Goal: Task Accomplishment & Management: Manage account settings

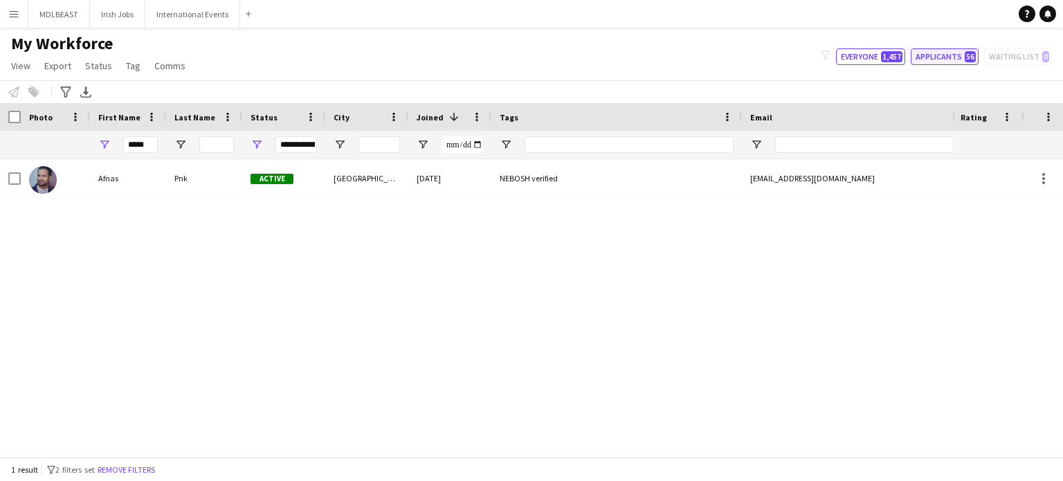
click at [950, 54] on button "Applicants 56" at bounding box center [944, 56] width 68 height 17
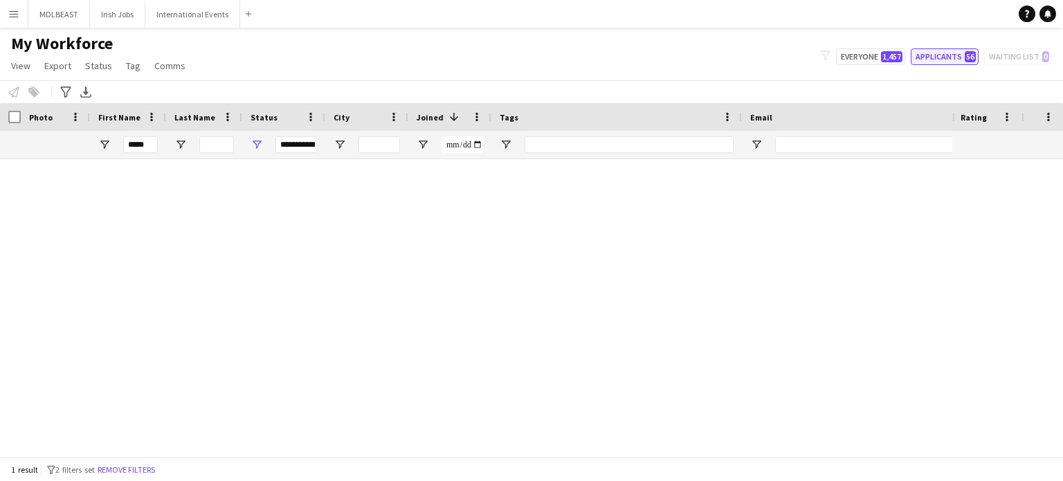
type input "**********"
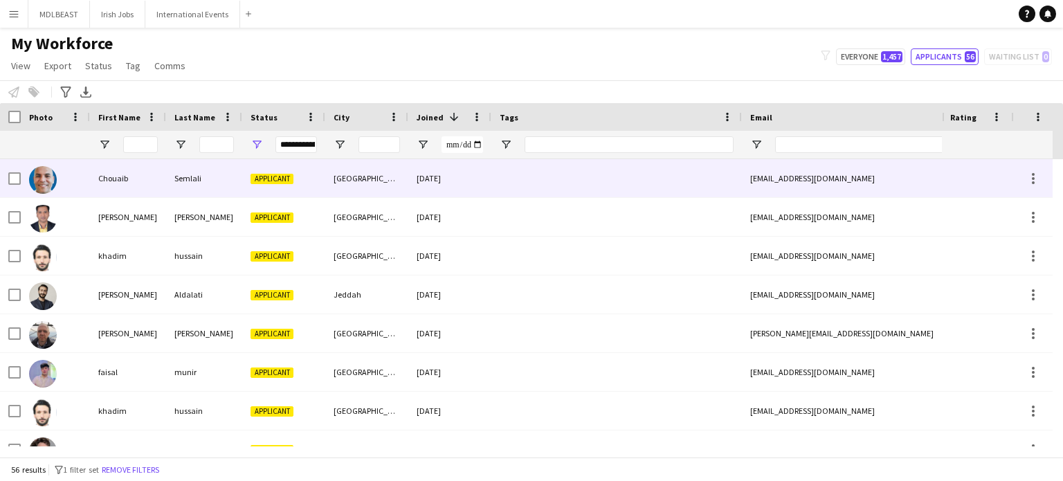
click at [149, 196] on div "Chouaib" at bounding box center [128, 178] width 76 height 38
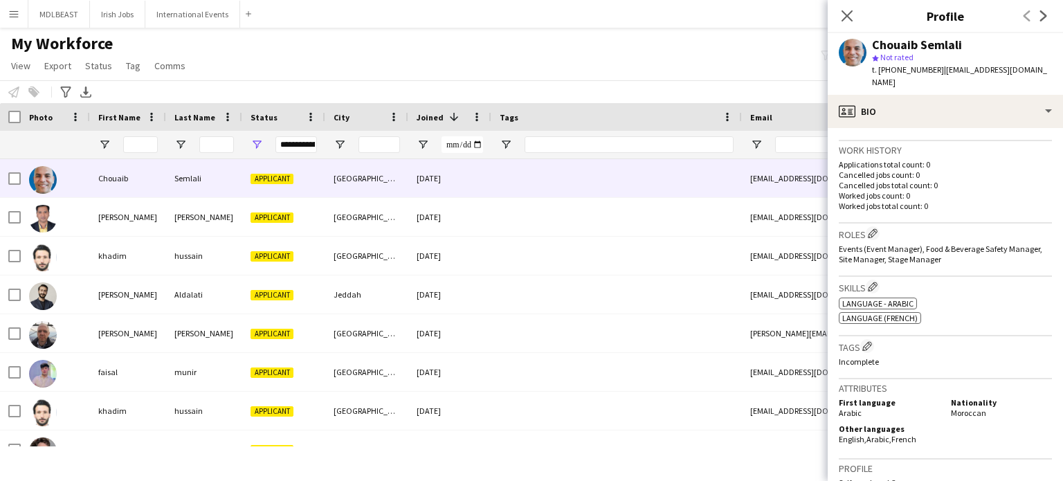
scroll to position [343, 0]
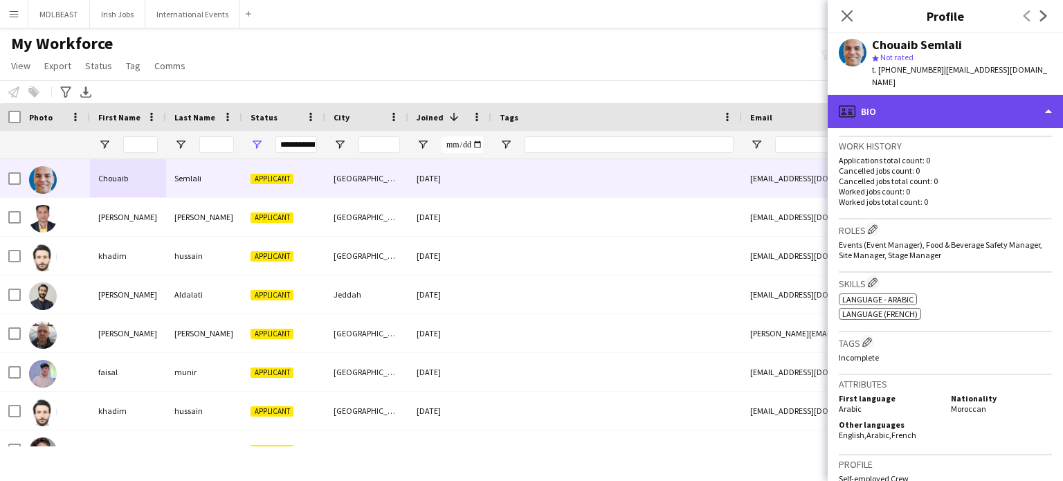
click at [994, 95] on div "profile Bio" at bounding box center [944, 111] width 235 height 33
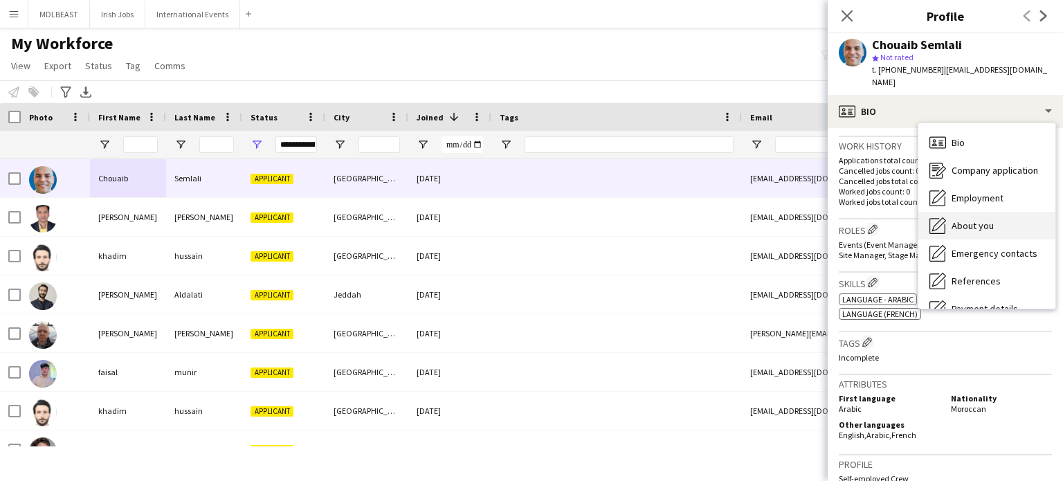
click at [974, 219] on span "About you" at bounding box center [972, 225] width 42 height 12
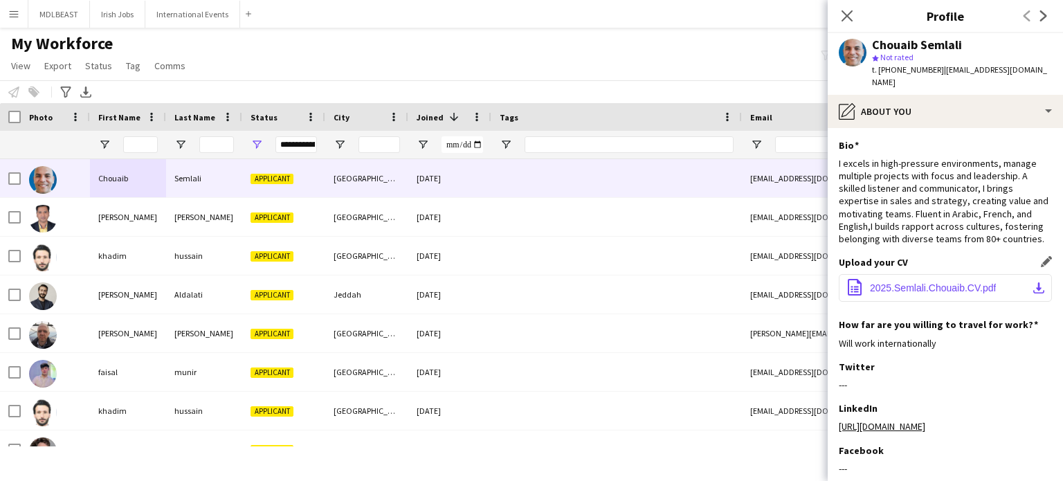
click at [913, 282] on span "2025.Semlali.Chouaib.CV.pdf" at bounding box center [933, 287] width 126 height 11
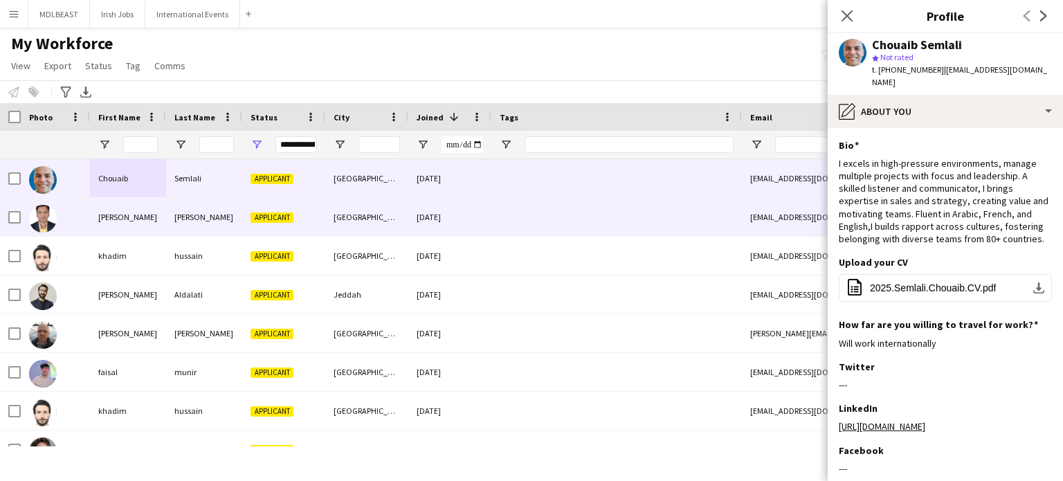
click at [666, 223] on div at bounding box center [616, 217] width 250 height 38
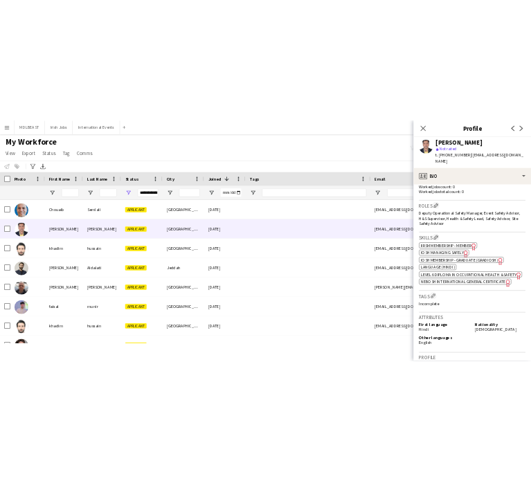
scroll to position [390, 0]
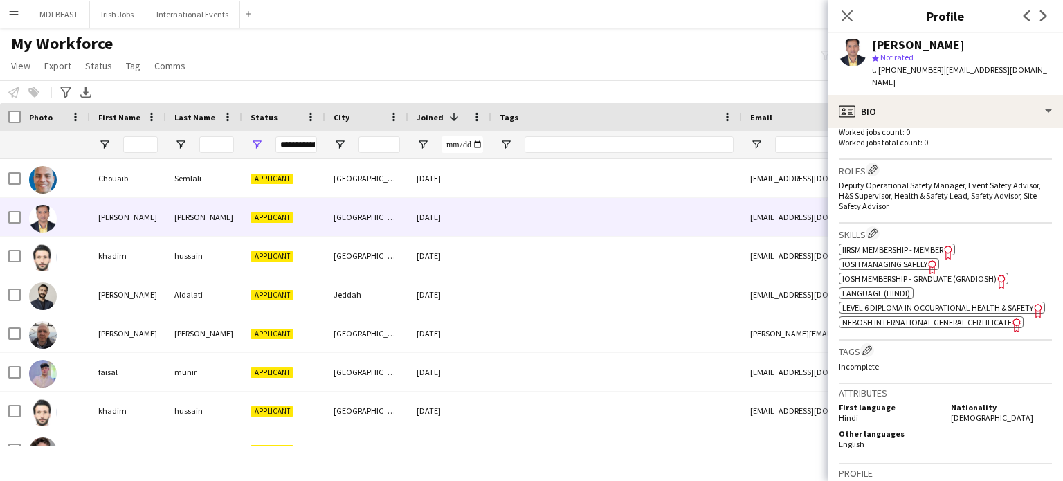
click at [919, 327] on span "NEBOSH International General Certificate" at bounding box center [927, 322] width 170 height 10
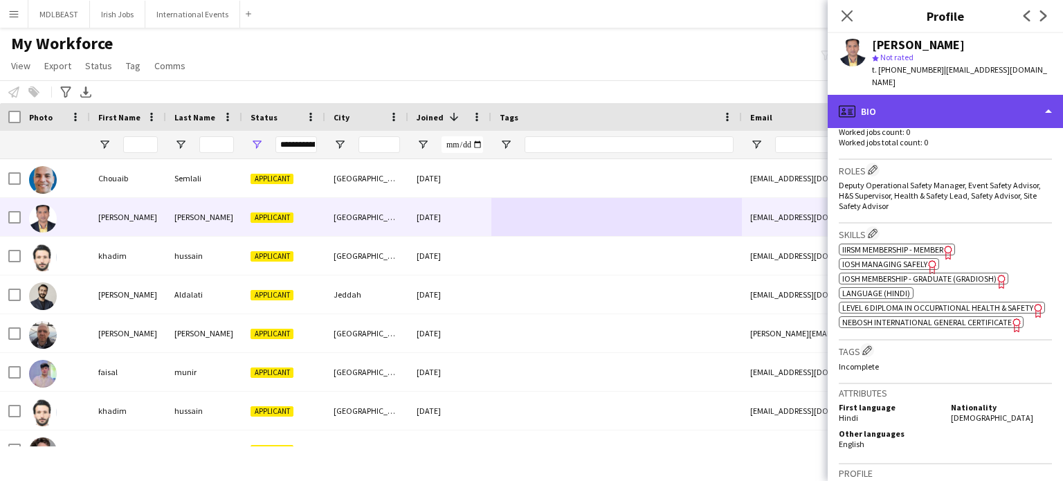
click at [1010, 95] on div "profile Bio" at bounding box center [944, 111] width 235 height 33
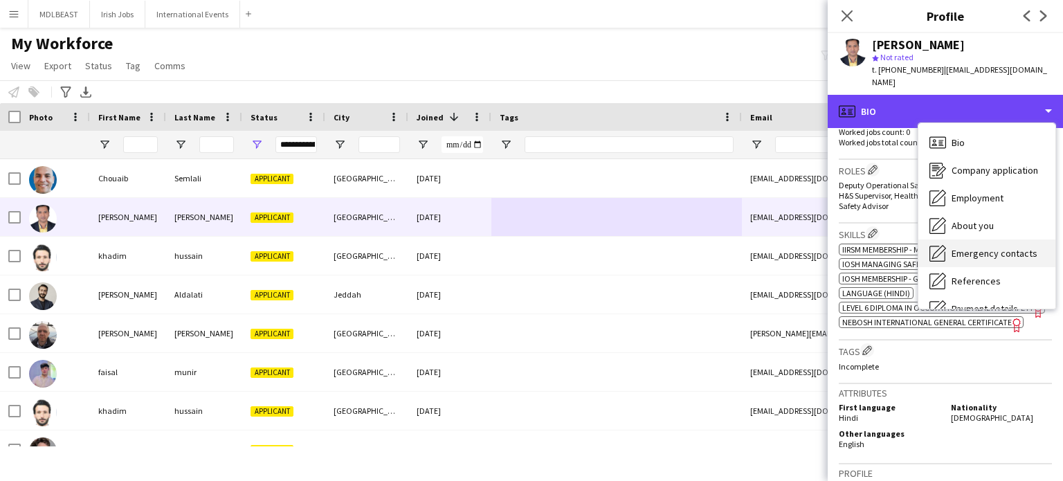
scroll to position [130, 0]
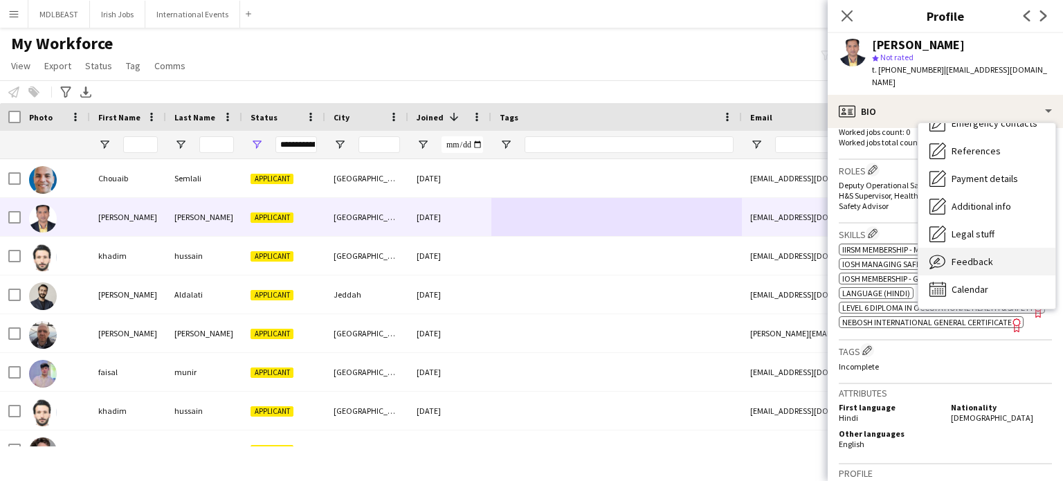
click at [958, 255] on span "Feedback" at bounding box center [972, 261] width 42 height 12
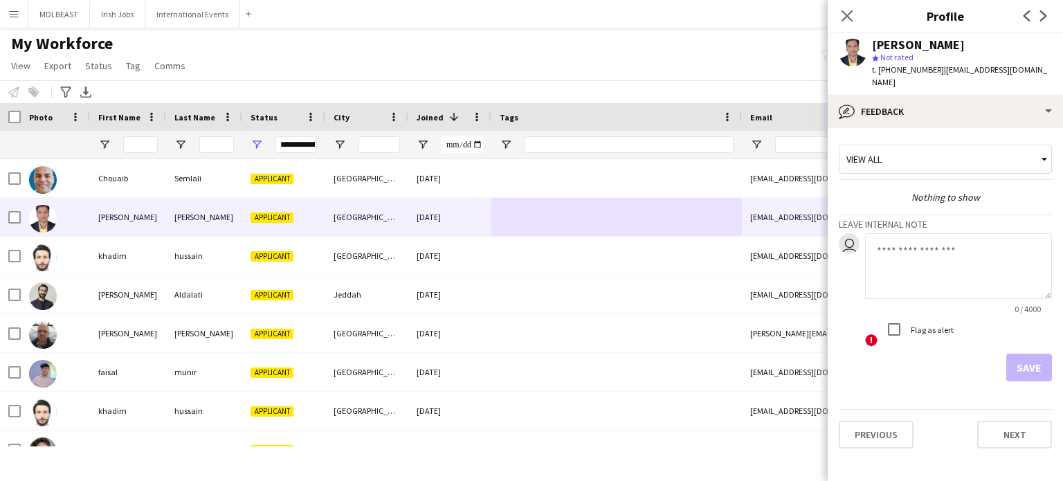
click at [904, 239] on textarea at bounding box center [958, 266] width 187 height 66
type textarea "**********"
click at [1022, 356] on button "Save" at bounding box center [1029, 368] width 46 height 28
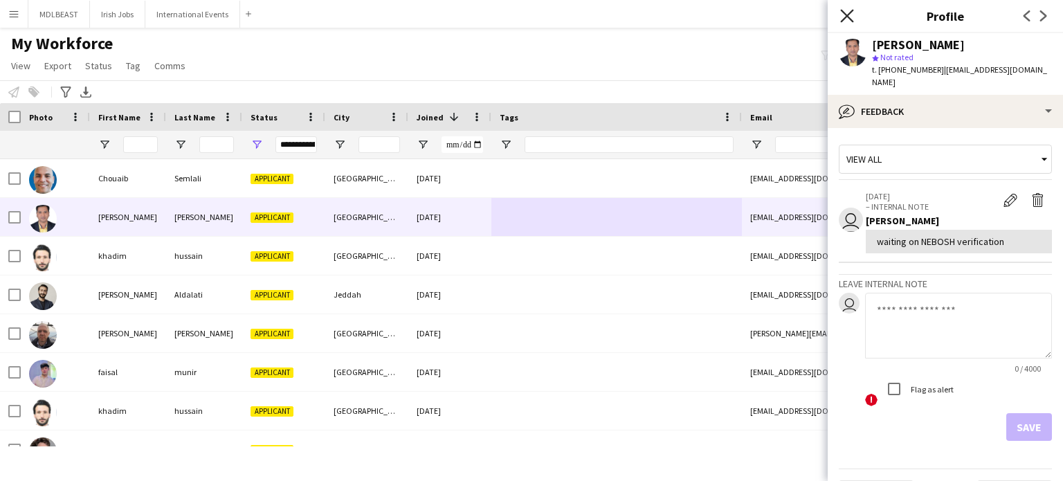
click at [844, 10] on icon "Close pop-in" at bounding box center [846, 15] width 13 height 13
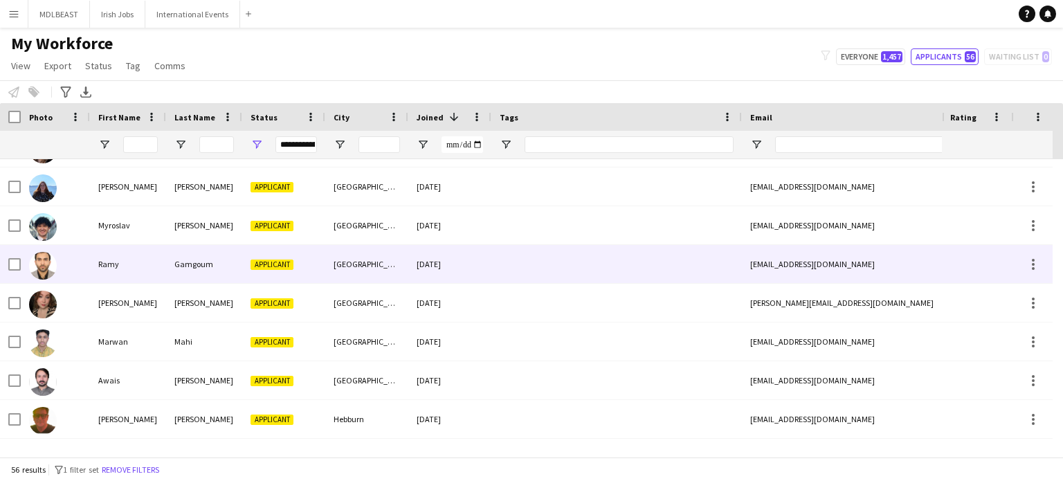
scroll to position [343, 0]
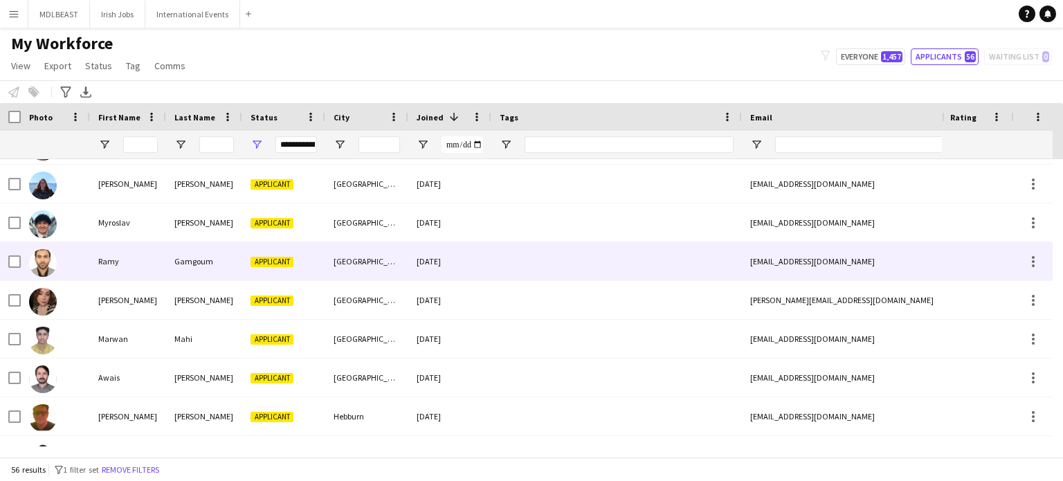
click at [574, 268] on div at bounding box center [616, 261] width 250 height 38
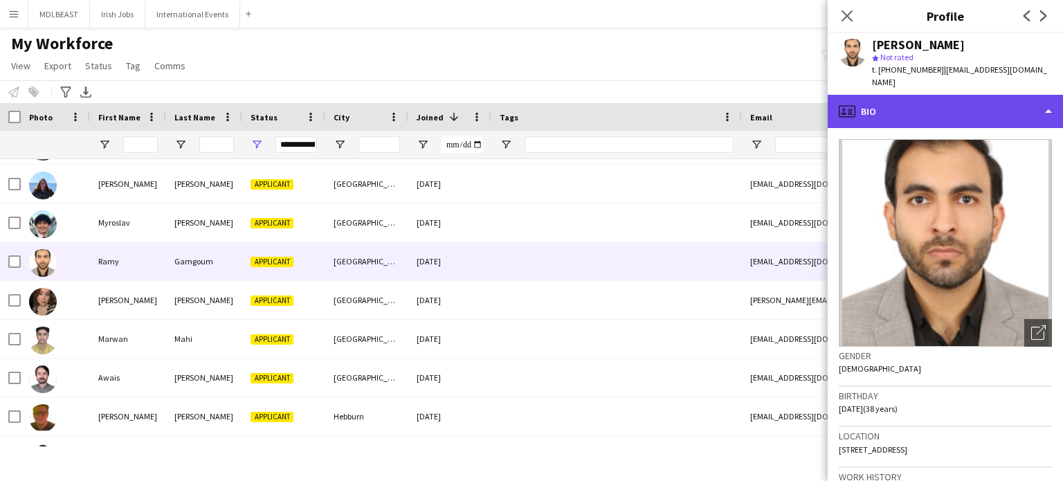
click at [1007, 95] on div "profile Bio" at bounding box center [944, 111] width 235 height 33
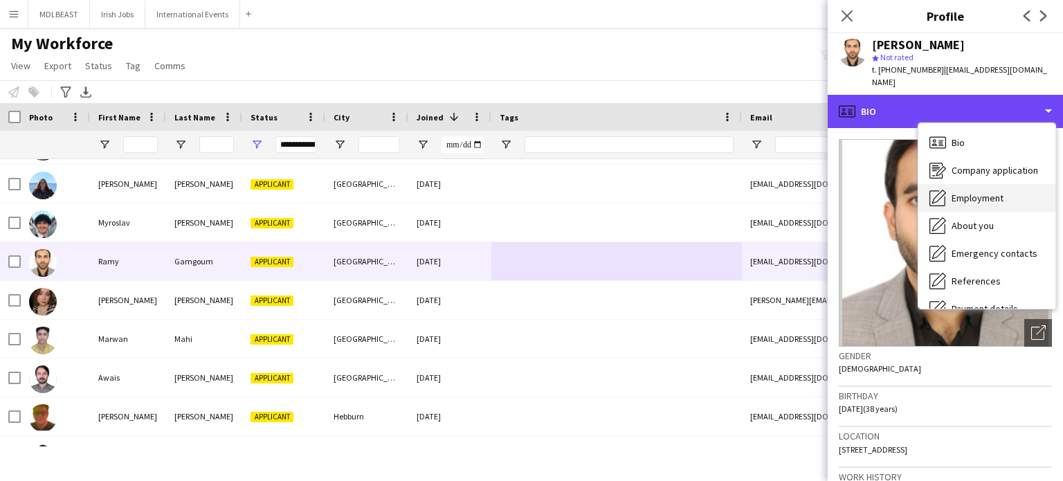
scroll to position [130, 0]
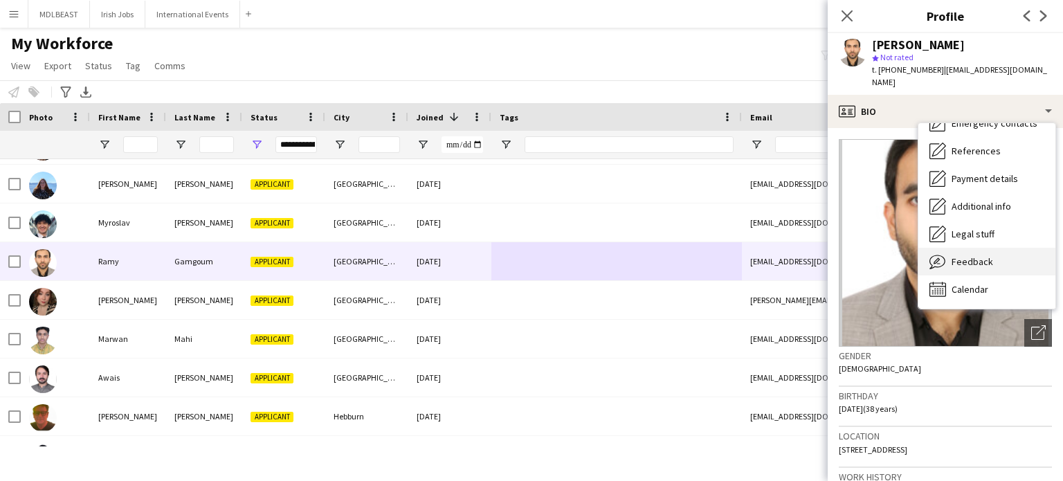
click at [970, 255] on span "Feedback" at bounding box center [972, 261] width 42 height 12
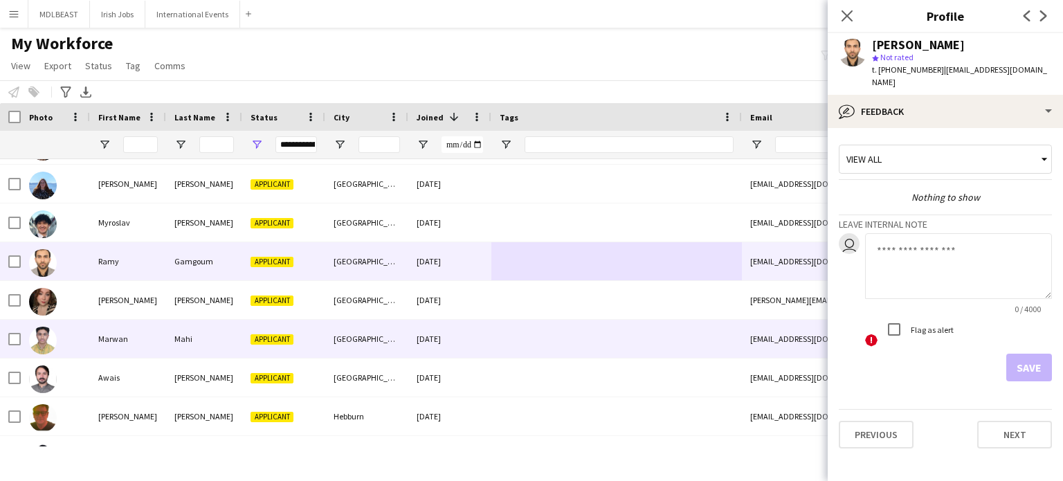
scroll to position [412, 0]
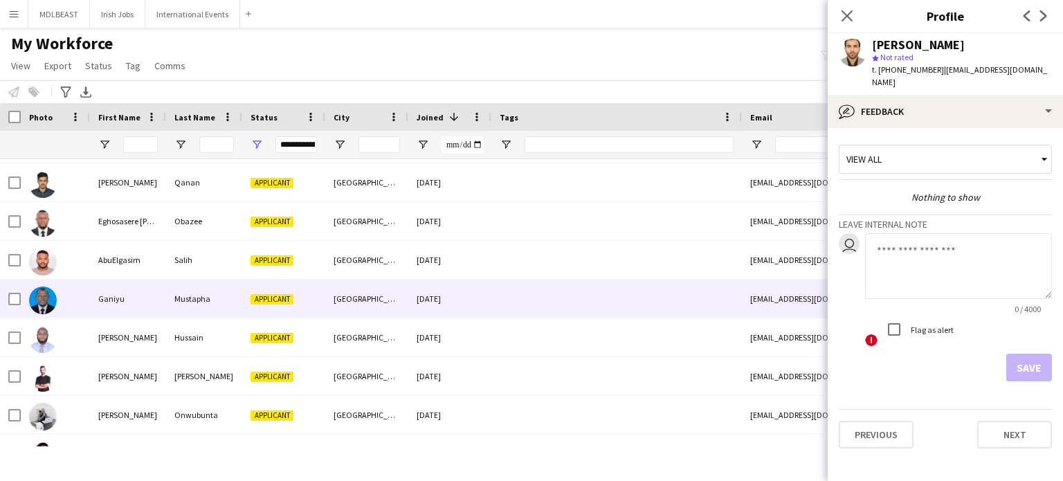
click at [581, 297] on div at bounding box center [616, 299] width 250 height 38
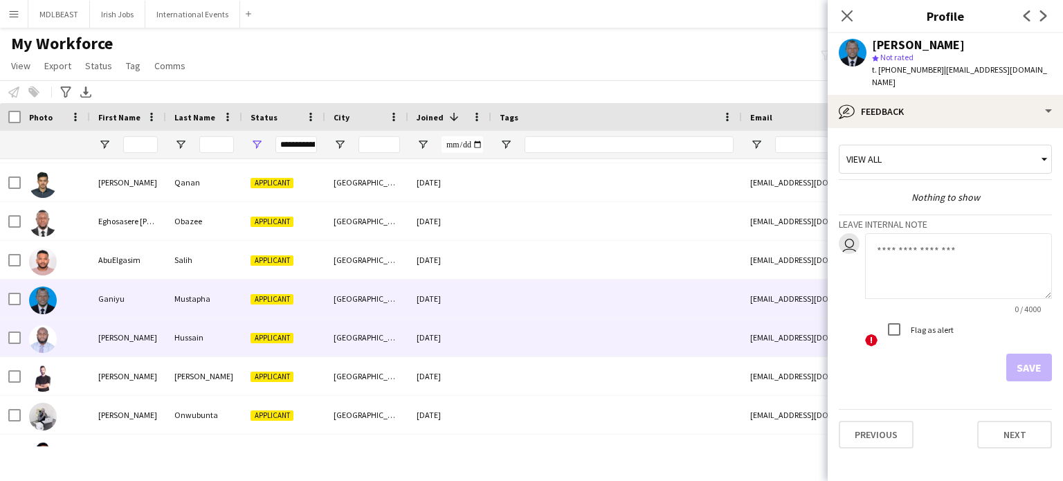
click at [577, 339] on div at bounding box center [616, 337] width 250 height 38
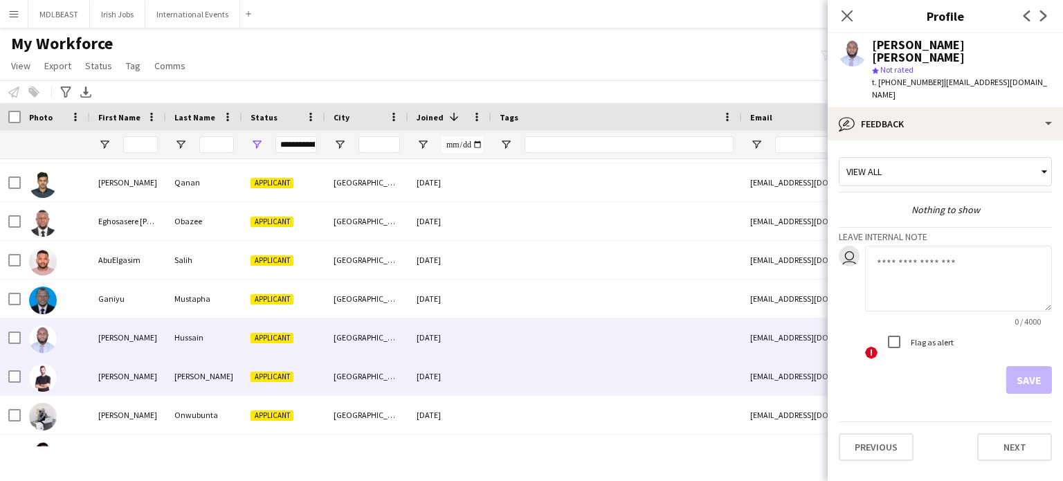
click at [578, 375] on div at bounding box center [616, 376] width 250 height 38
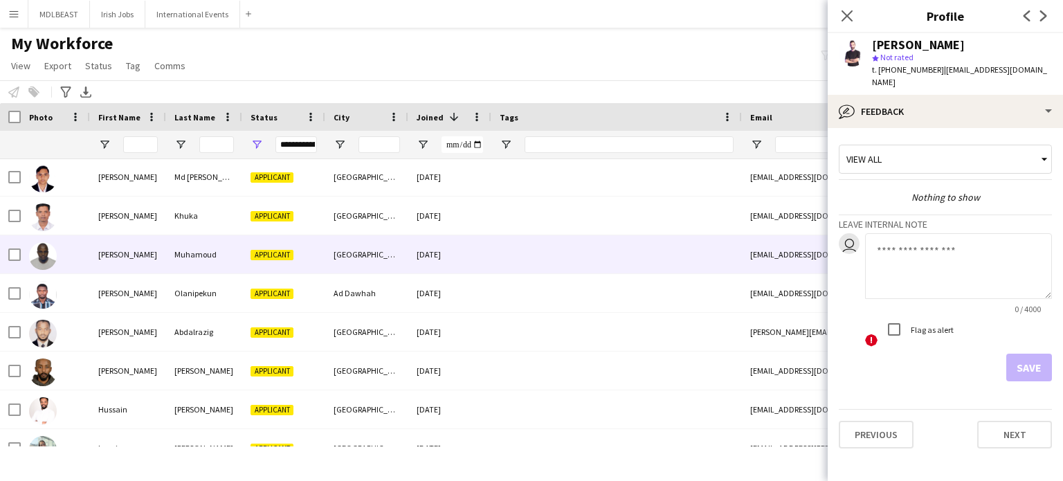
click at [534, 259] on div at bounding box center [616, 254] width 250 height 38
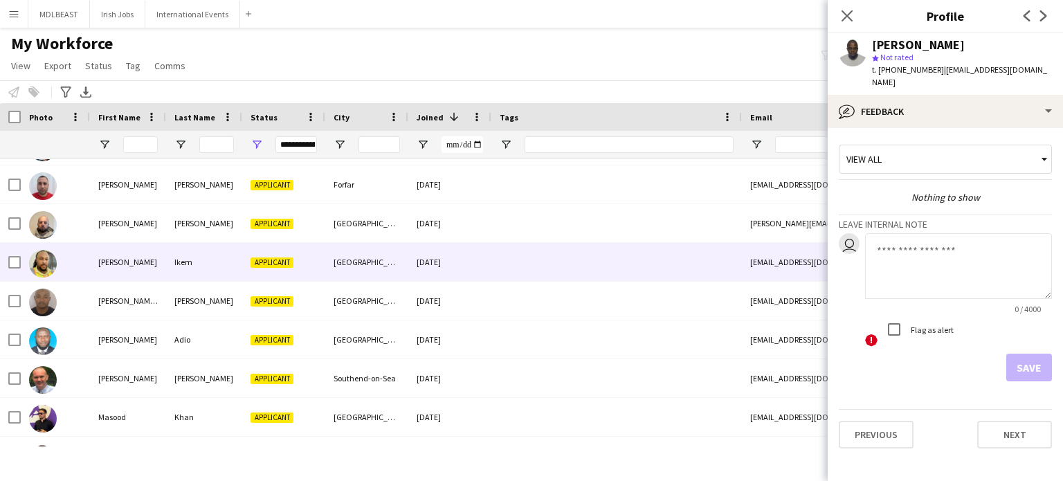
click at [523, 271] on div at bounding box center [616, 262] width 250 height 38
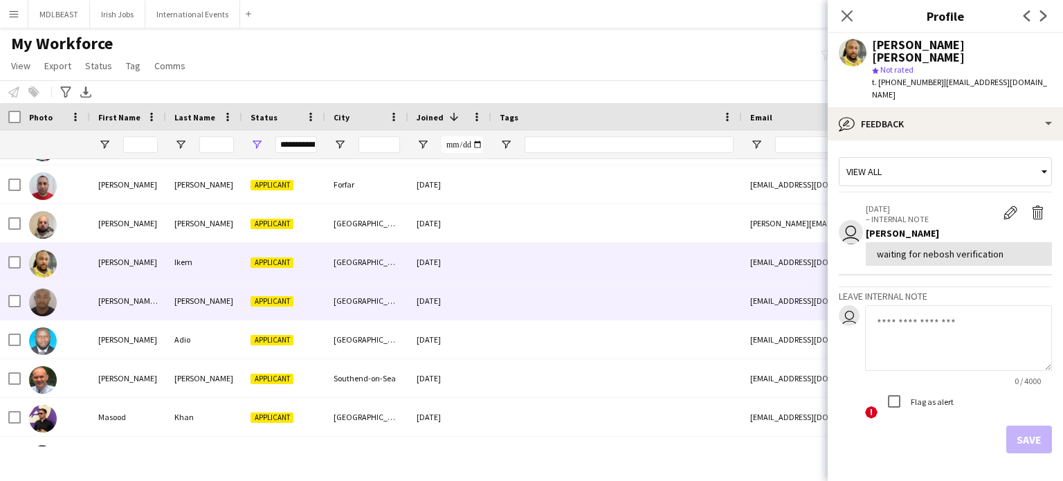
click at [541, 303] on div at bounding box center [616, 301] width 250 height 38
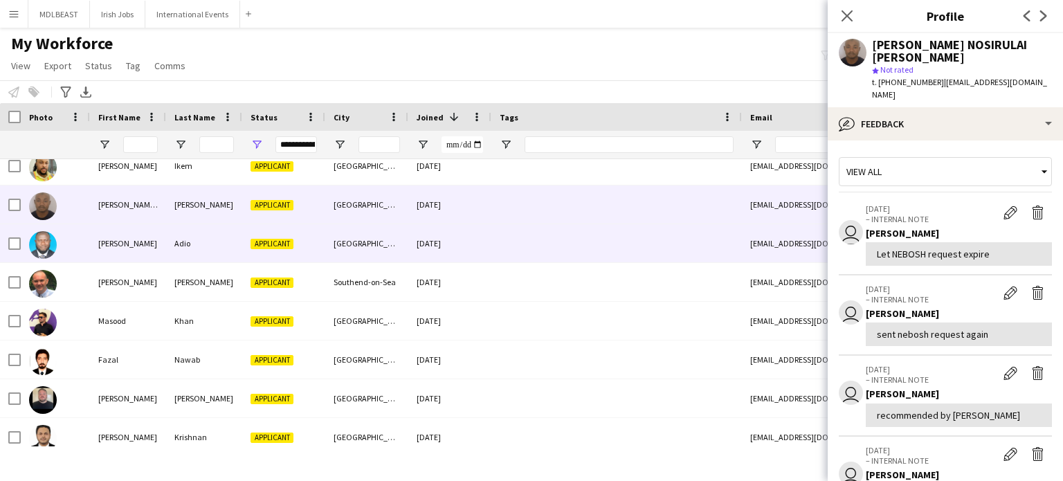
click at [540, 246] on div at bounding box center [616, 243] width 250 height 38
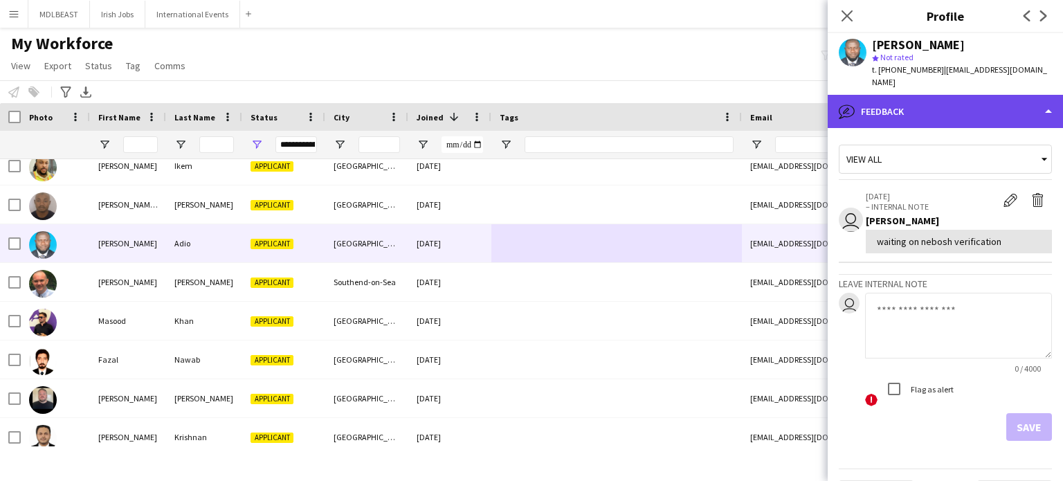
click at [995, 96] on div "bubble-pencil Feedback" at bounding box center [944, 111] width 235 height 33
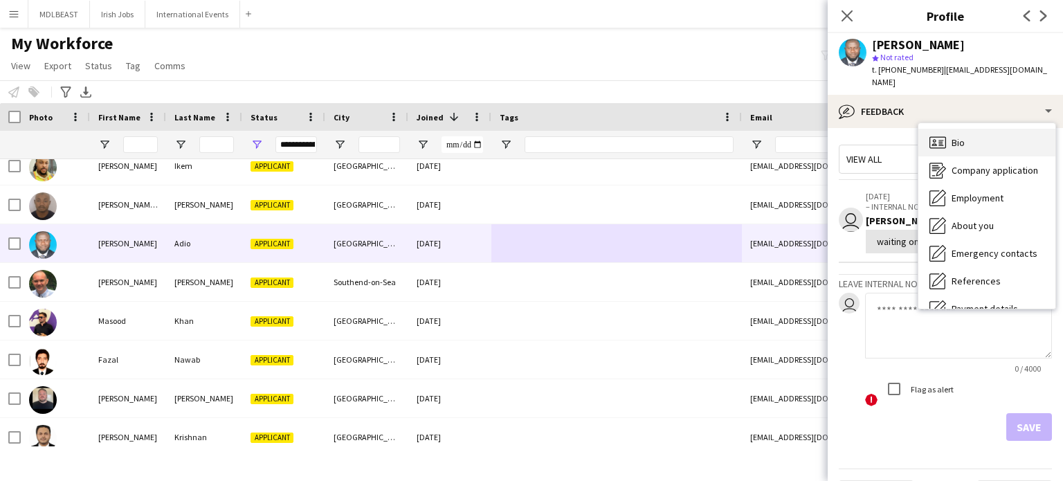
click at [981, 129] on div "Bio Bio" at bounding box center [986, 143] width 137 height 28
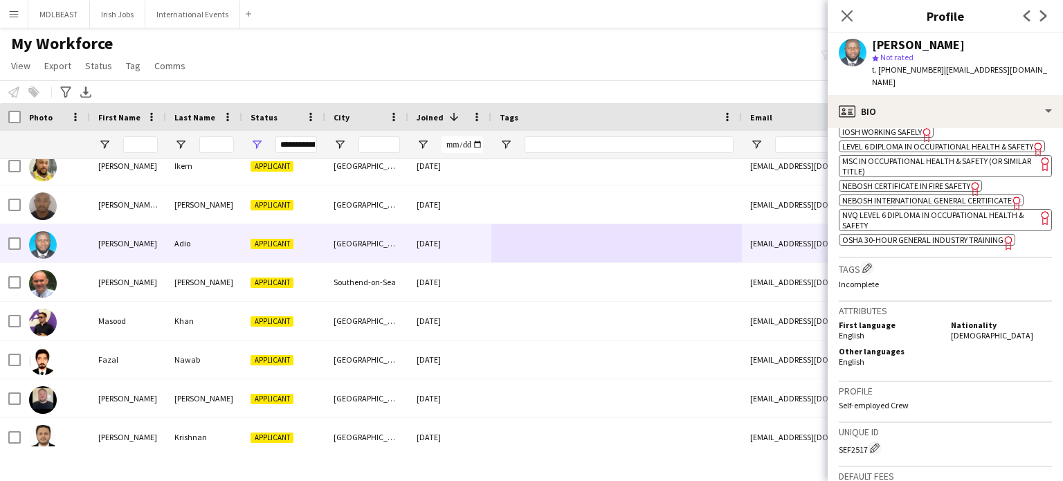
click at [904, 205] on span "NEBOSH International General Certificate" at bounding box center [927, 200] width 170 height 10
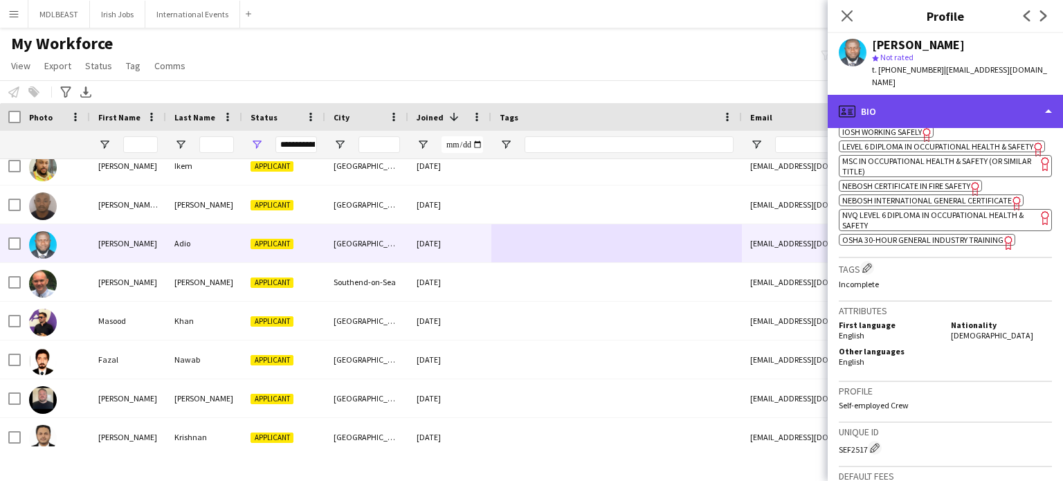
click at [1007, 100] on div "profile Bio" at bounding box center [944, 111] width 235 height 33
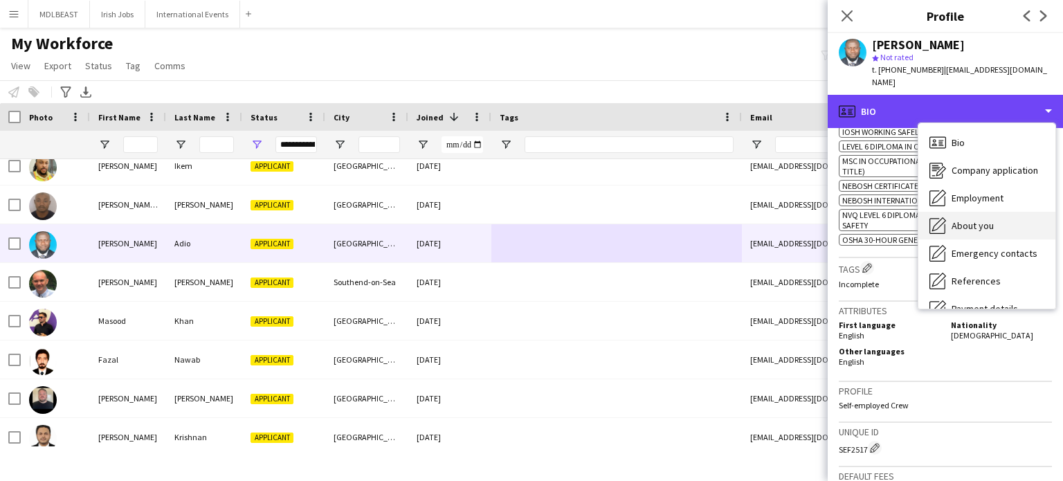
scroll to position [130, 0]
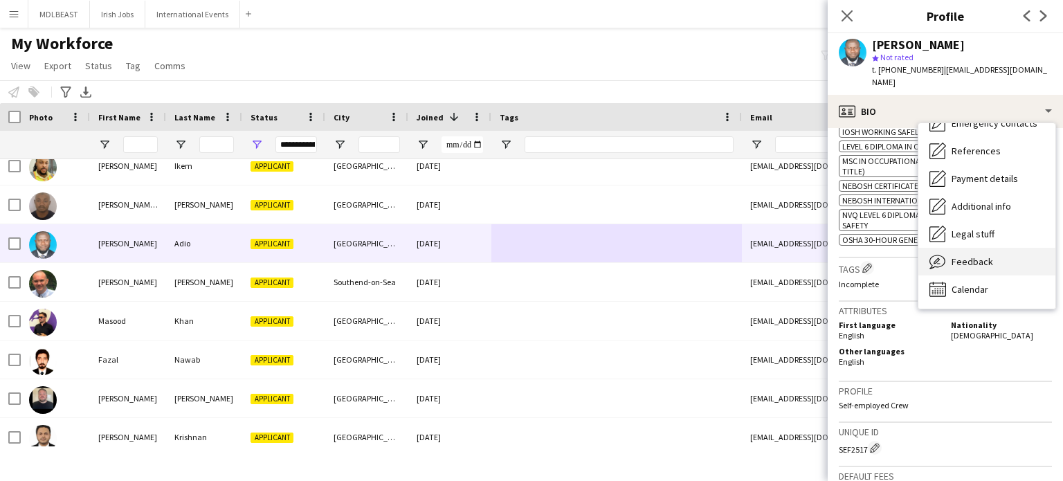
click at [969, 255] on span "Feedback" at bounding box center [972, 261] width 42 height 12
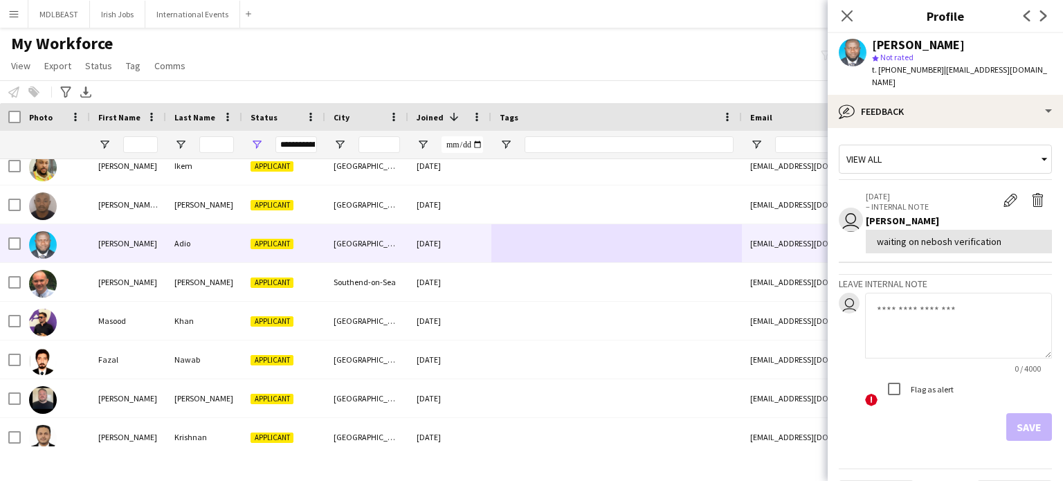
click at [913, 304] on textarea at bounding box center [958, 326] width 187 height 66
type textarea "**********"
click at [1016, 413] on button "Save" at bounding box center [1029, 427] width 46 height 28
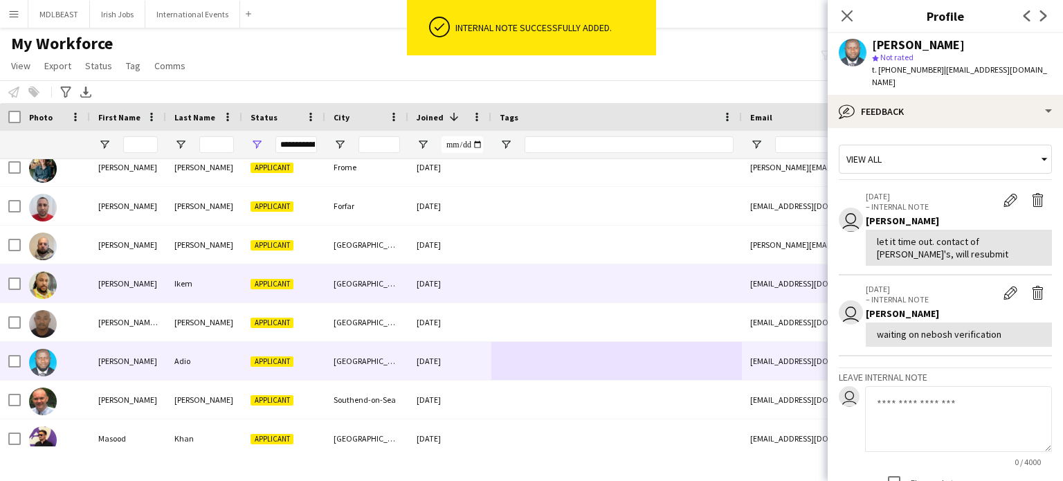
scroll to position [1599, 0]
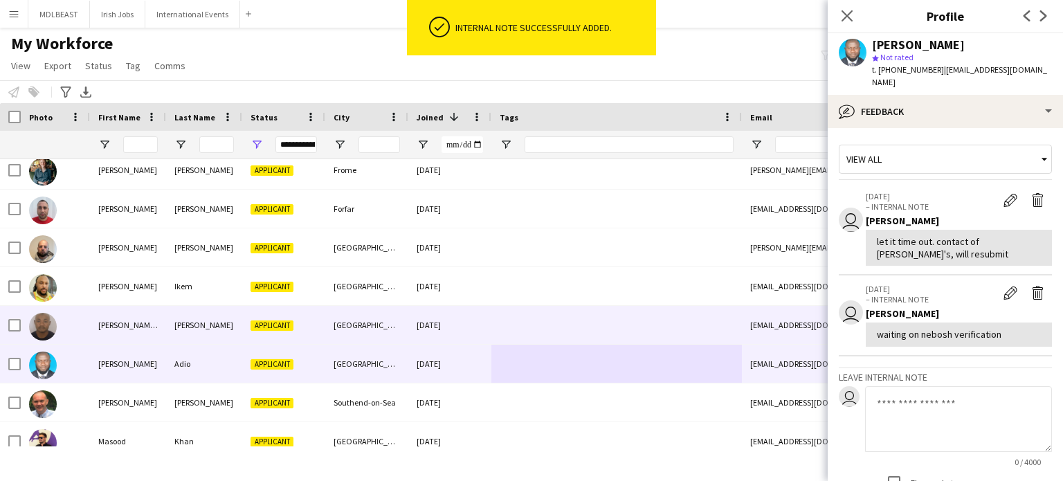
click at [562, 327] on div at bounding box center [616, 325] width 250 height 38
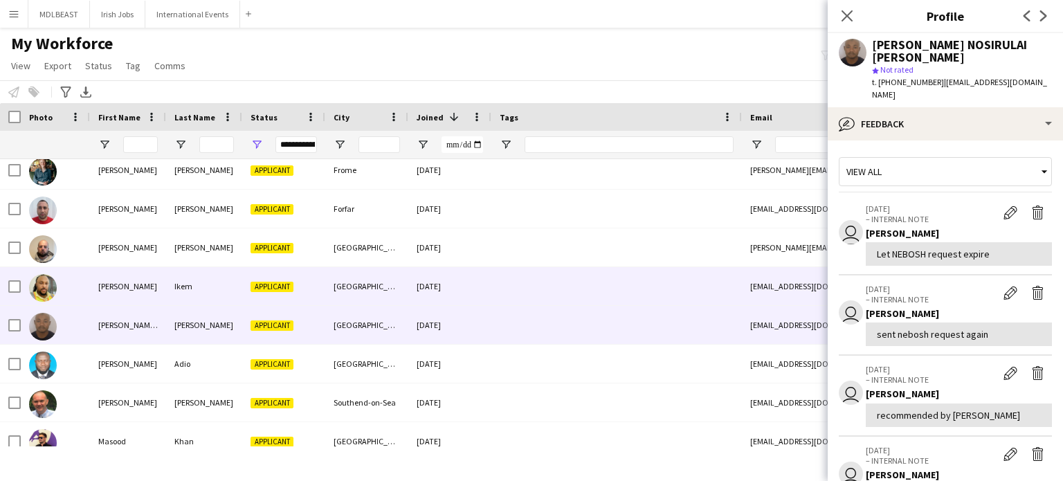
click at [562, 303] on div at bounding box center [616, 286] width 250 height 38
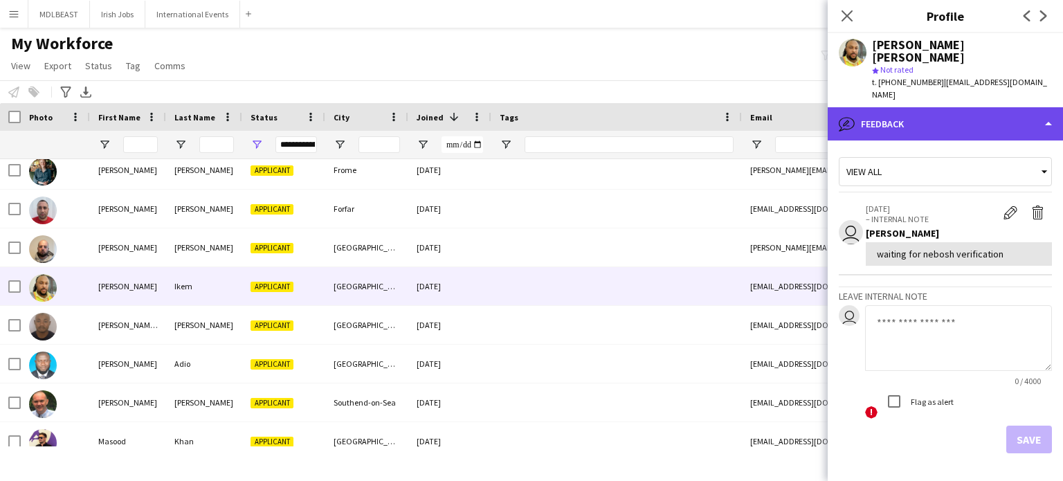
click at [953, 107] on div "bubble-pencil Feedback" at bounding box center [944, 123] width 235 height 33
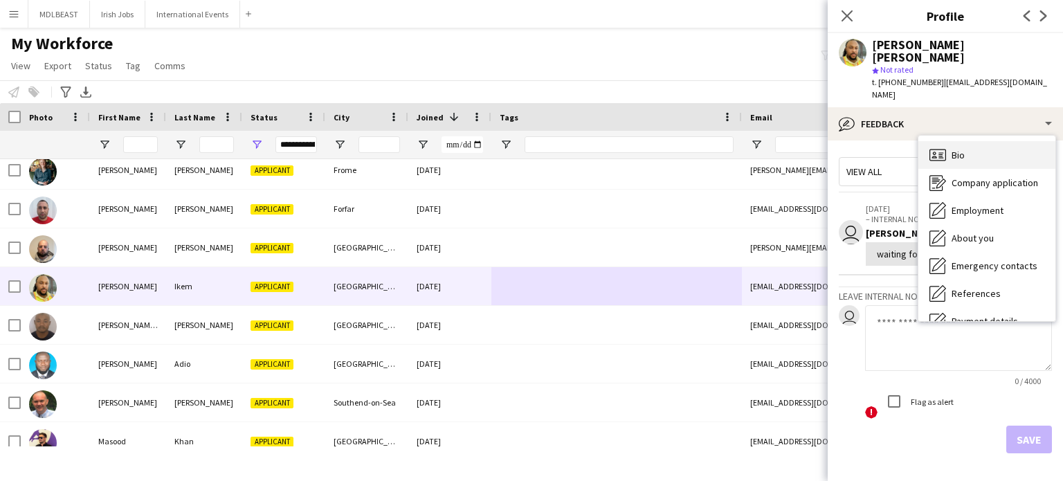
click at [954, 149] on span "Bio" at bounding box center [957, 155] width 13 height 12
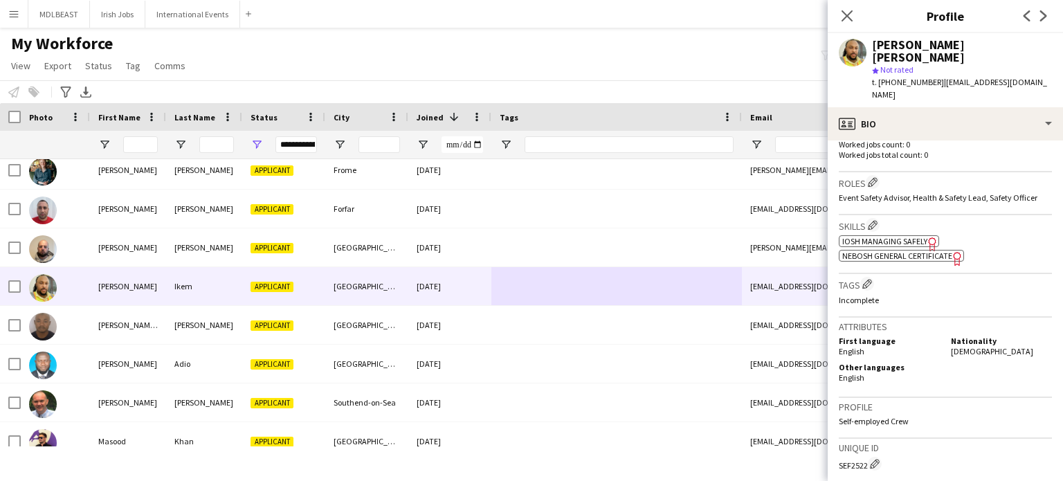
scroll to position [393, 0]
click at [897, 248] on span "NEBOSH General Certificate" at bounding box center [897, 253] width 110 height 10
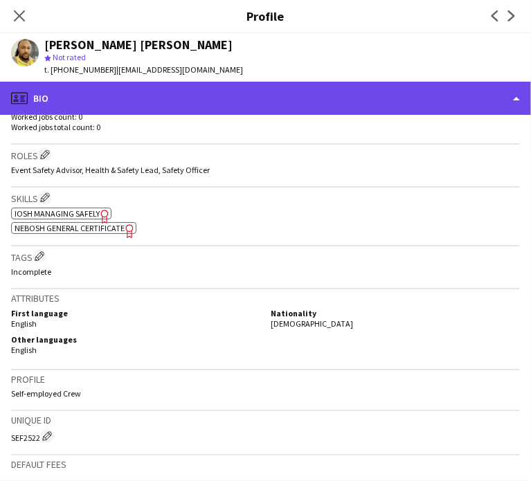
click at [315, 111] on div "profile Bio" at bounding box center [265, 98] width 531 height 33
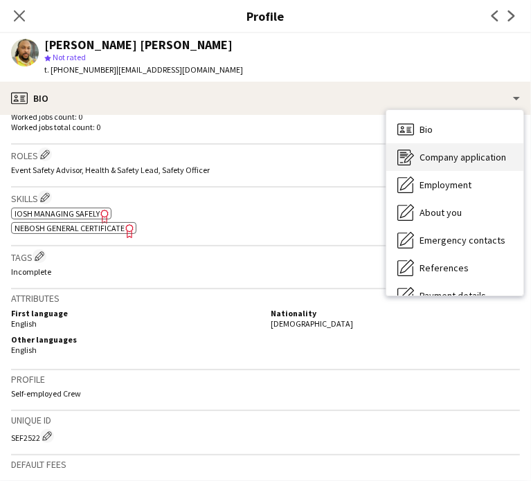
click at [423, 163] on span "Company application" at bounding box center [462, 157] width 86 height 12
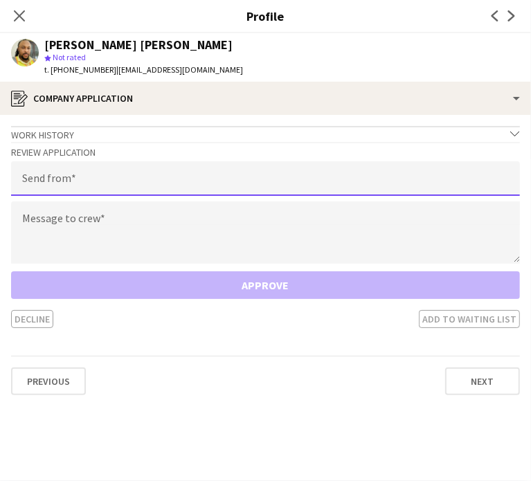
click at [136, 181] on input "email" at bounding box center [265, 178] width 509 height 35
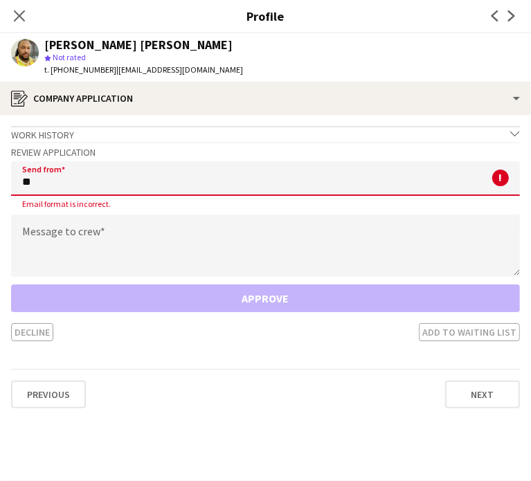
type input "*"
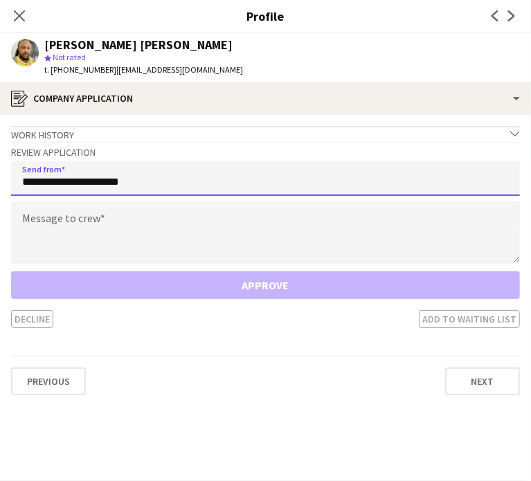
type input "**********"
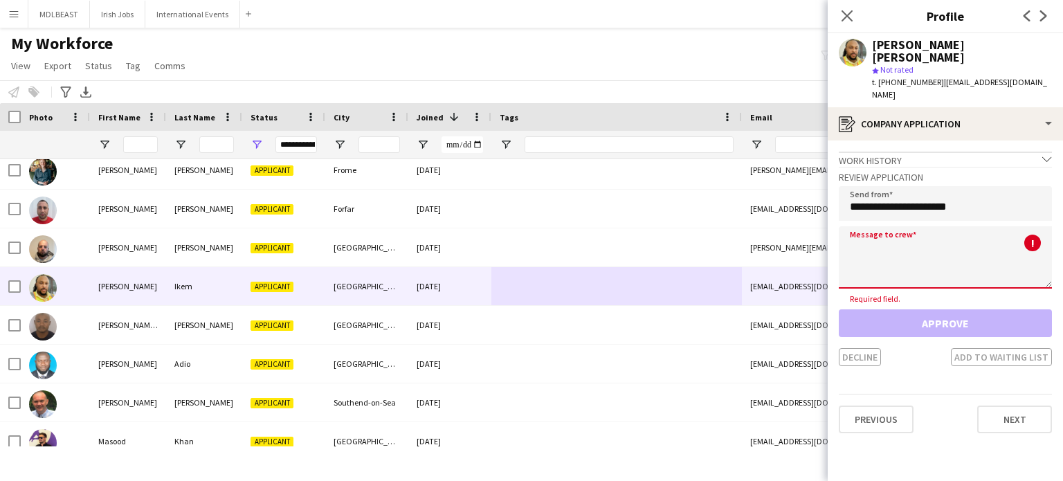
paste textarea "**********"
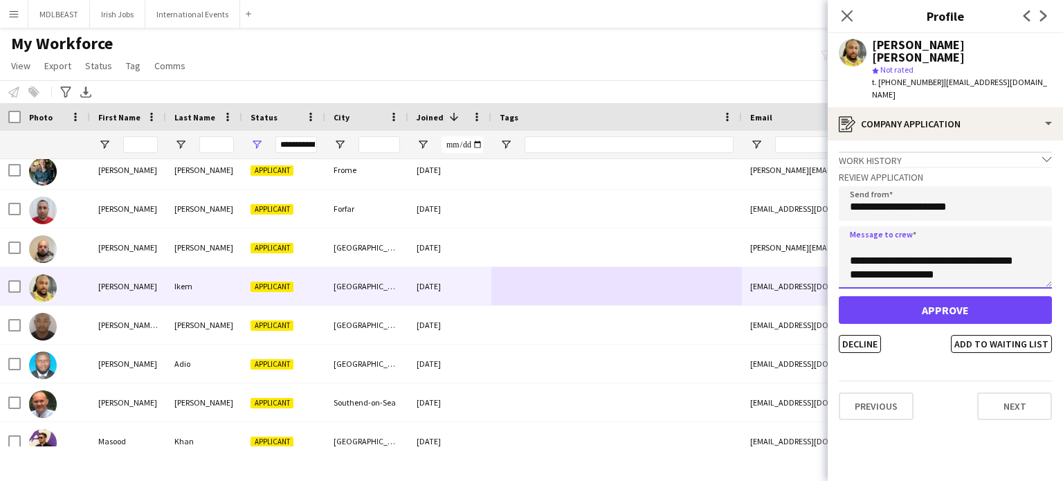
click at [864, 227] on textarea "**********" at bounding box center [945, 257] width 213 height 62
click at [863, 235] on textarea "**********" at bounding box center [945, 257] width 213 height 62
type textarea "**********"
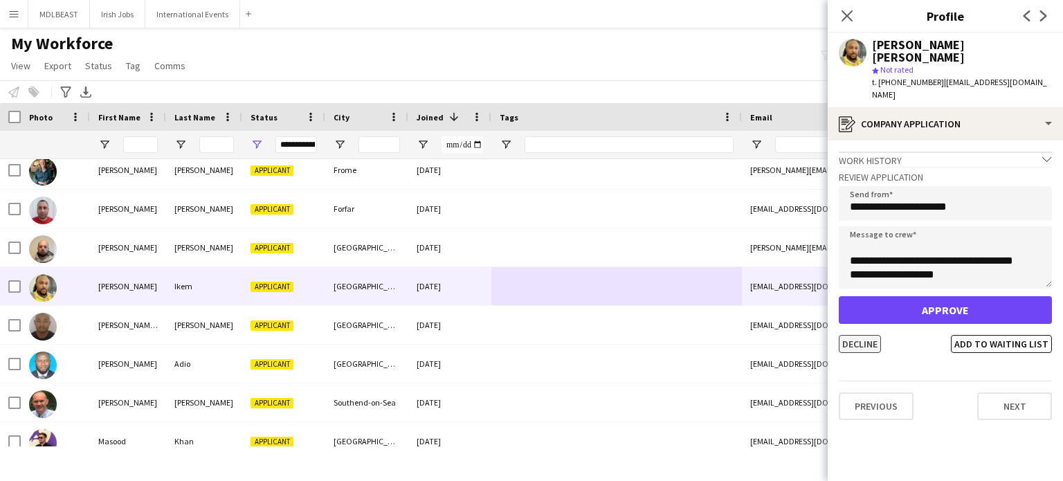
click at [850, 335] on button "Decline" at bounding box center [860, 344] width 42 height 18
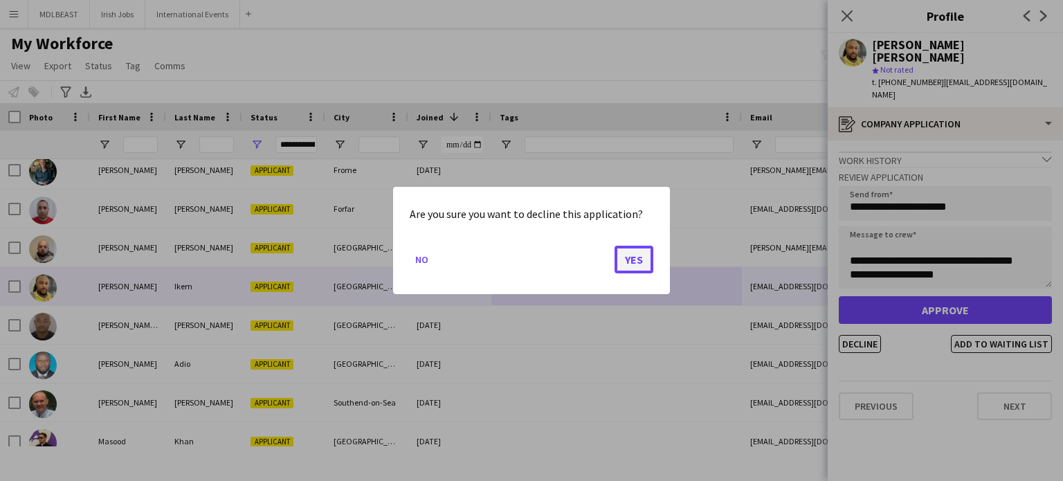
click at [636, 257] on button "Yes" at bounding box center [633, 260] width 39 height 28
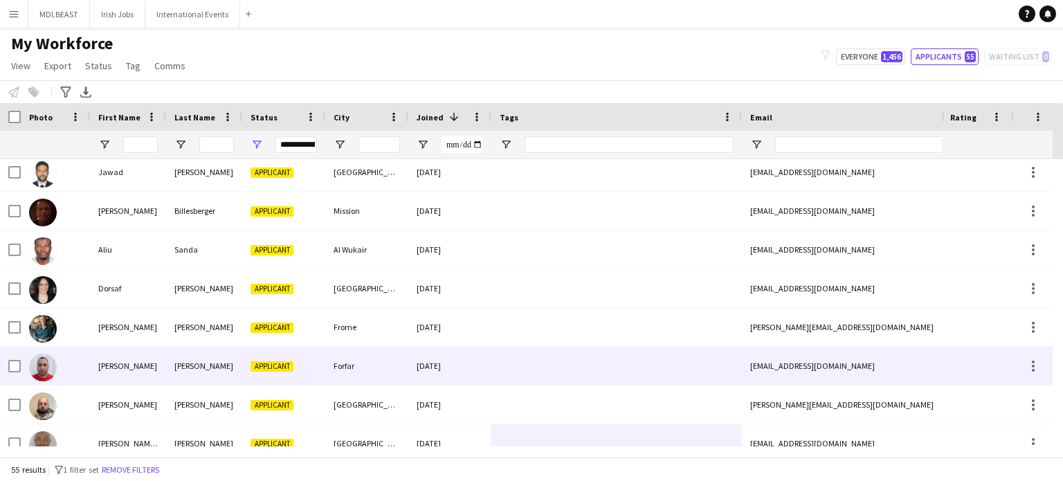
scroll to position [1430, 0]
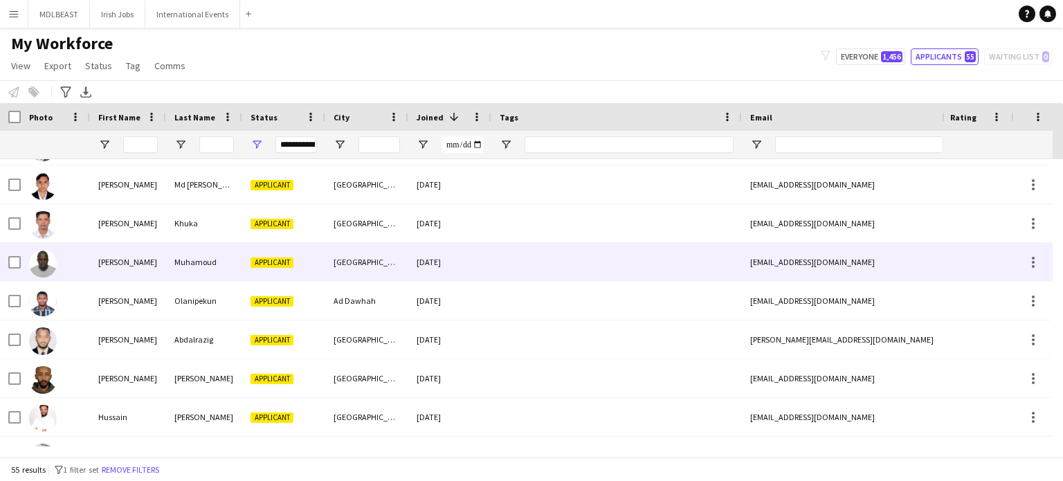
click at [576, 262] on div at bounding box center [616, 262] width 250 height 38
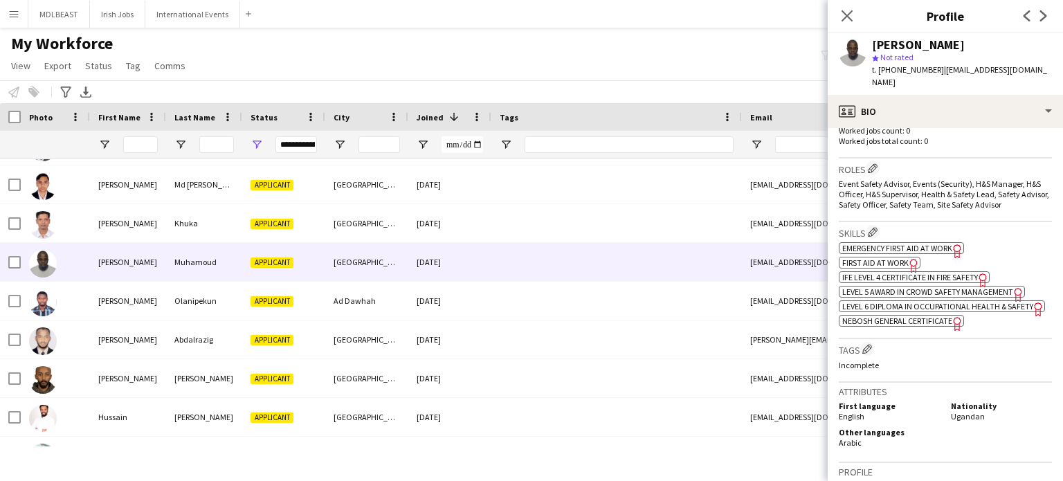
click at [897, 326] on span "NEBOSH General Certificate" at bounding box center [897, 320] width 110 height 10
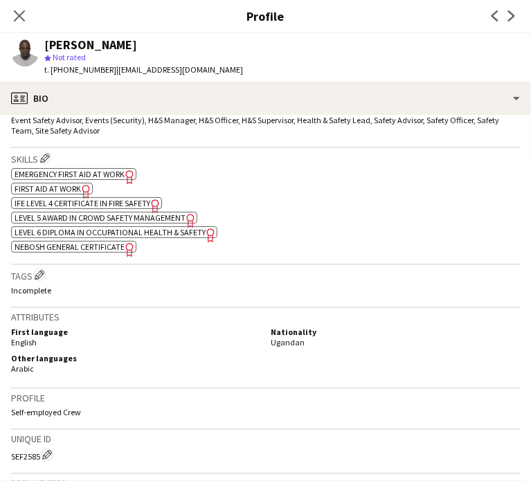
scroll to position [446, 0]
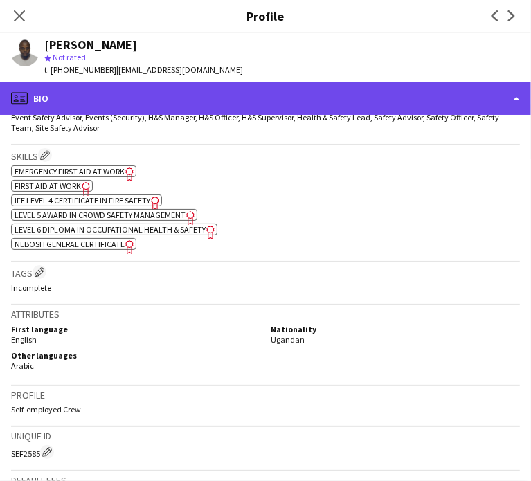
click at [428, 93] on div "profile Bio" at bounding box center [265, 98] width 531 height 33
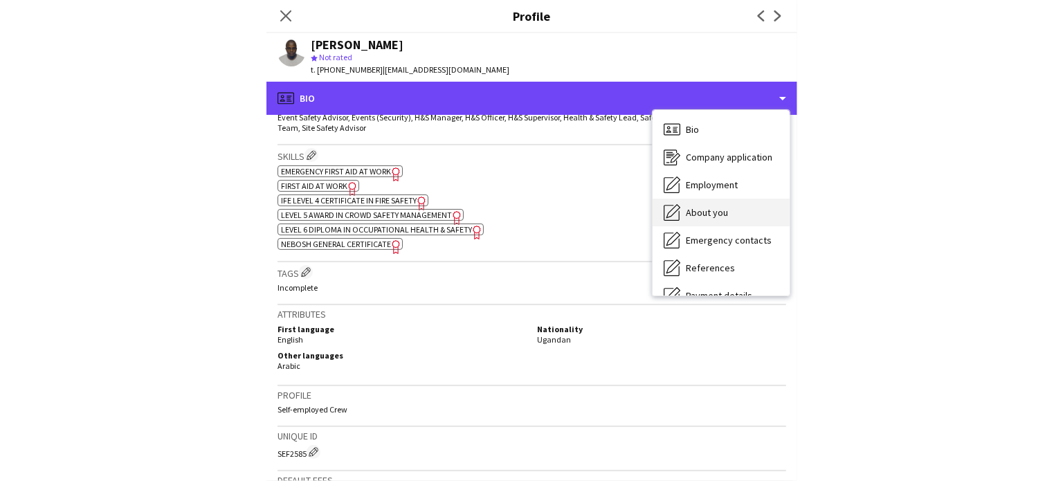
scroll to position [130, 0]
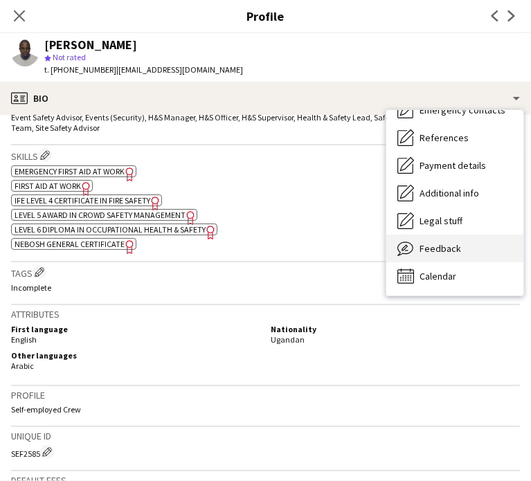
click at [466, 248] on div "Feedback Feedback" at bounding box center [454, 249] width 137 height 28
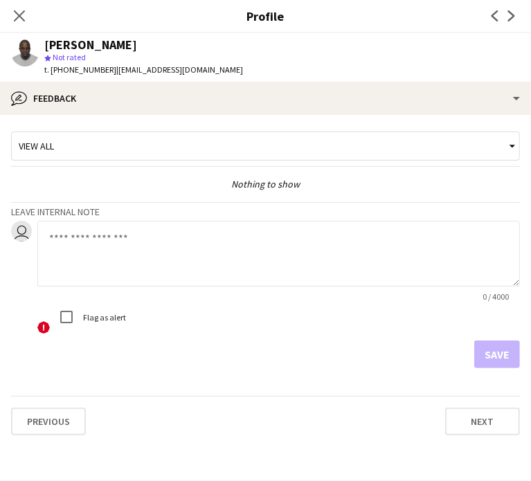
click at [93, 239] on textarea at bounding box center [278, 254] width 482 height 66
type textarea "**********"
click at [502, 349] on button "Save" at bounding box center [497, 354] width 46 height 28
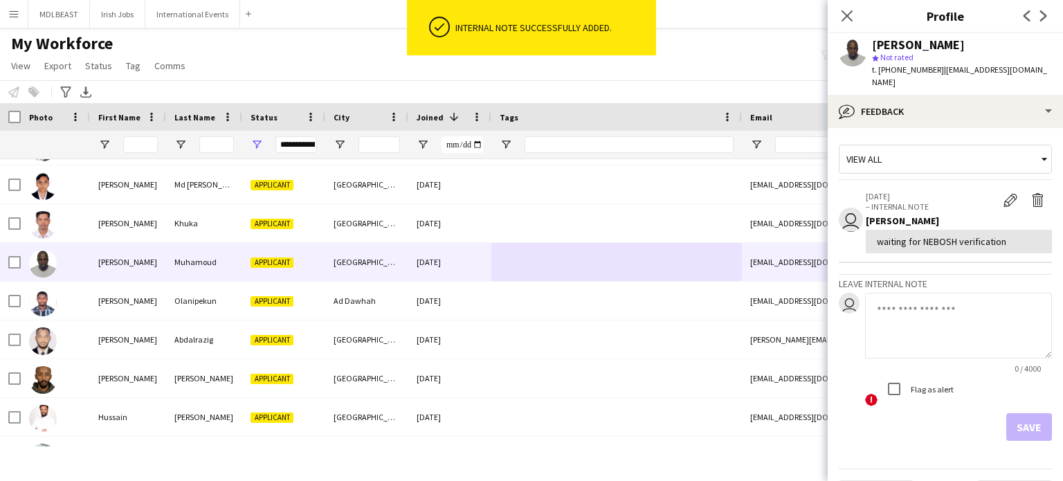
click at [837, 14] on div "Close pop-in" at bounding box center [846, 16] width 39 height 32
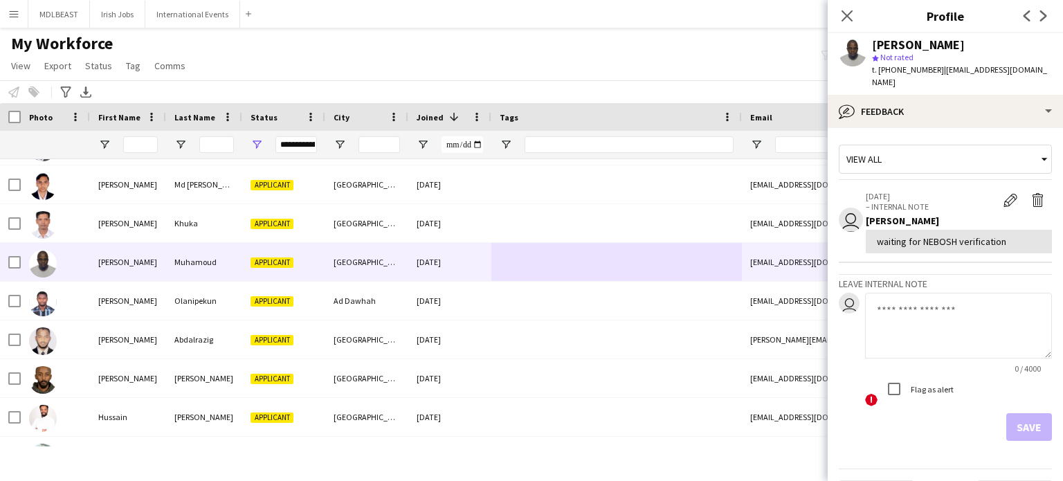
click at [837, 14] on div "Close pop-in" at bounding box center [846, 16] width 39 height 32
click at [845, 17] on icon at bounding box center [846, 15] width 13 height 13
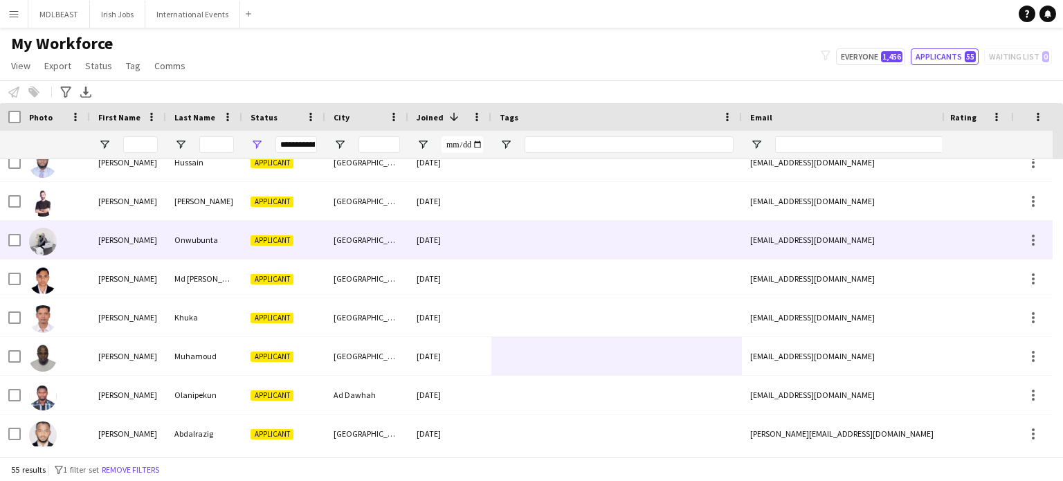
scroll to position [836, 0]
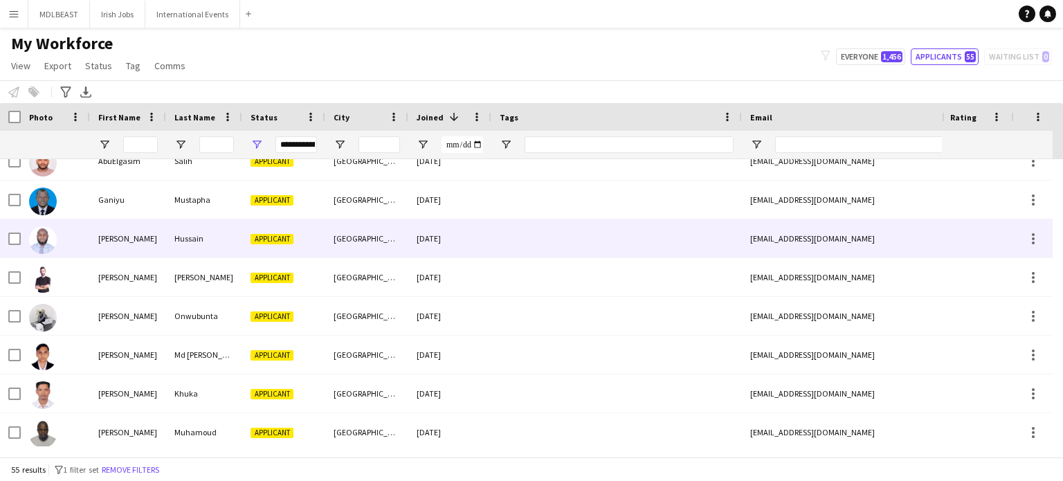
click at [555, 248] on div at bounding box center [616, 238] width 250 height 38
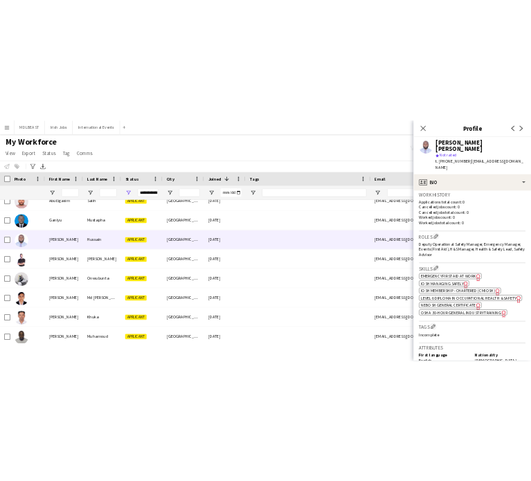
scroll to position [381, 0]
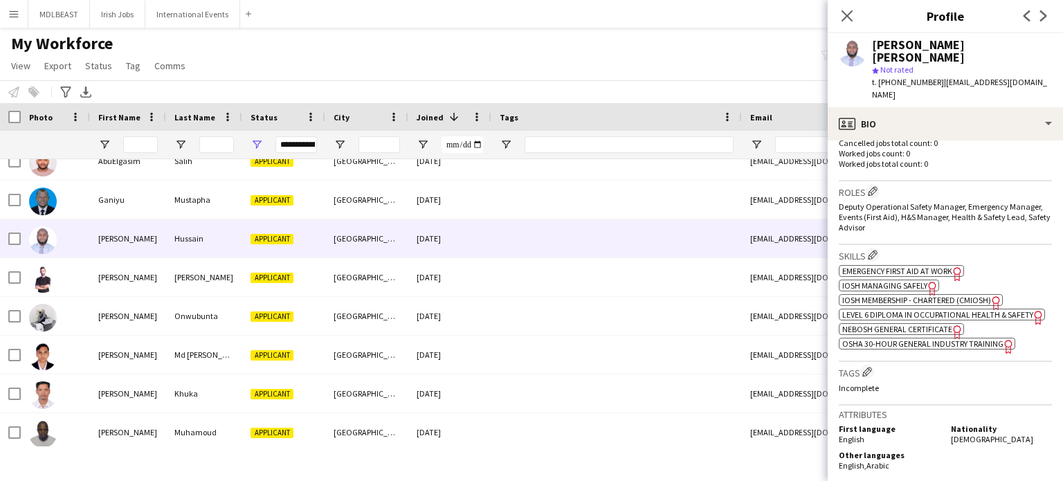
click at [906, 324] on span "NEBOSH General Certificate" at bounding box center [897, 329] width 110 height 10
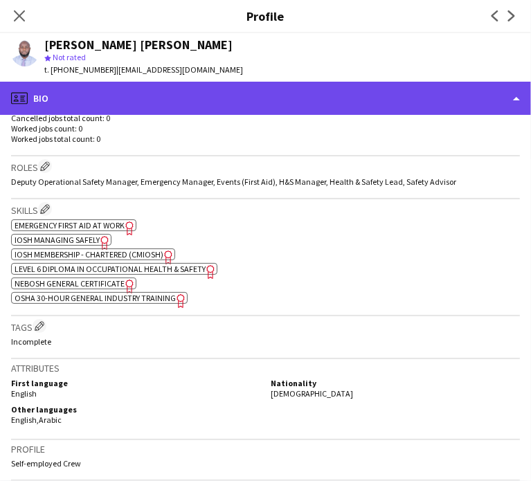
click at [336, 107] on div "profile Bio" at bounding box center [265, 98] width 531 height 33
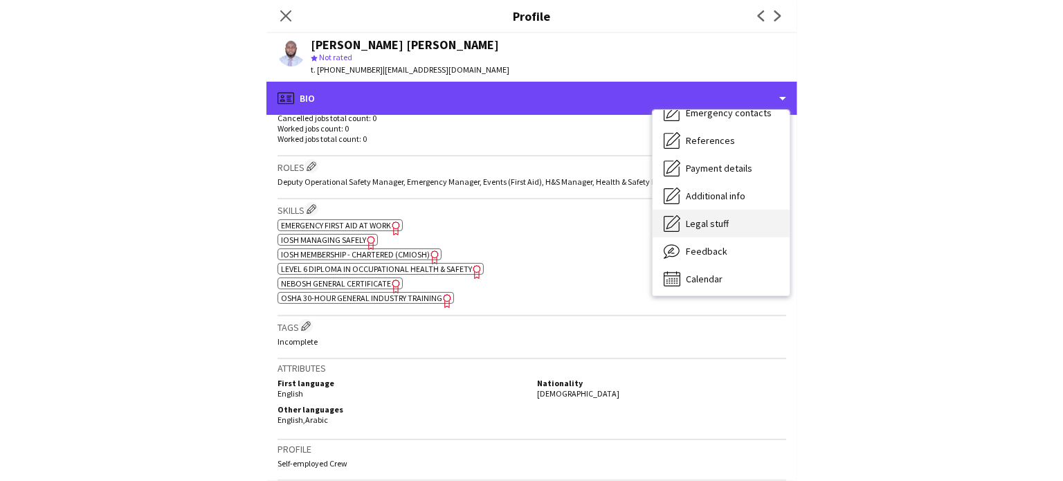
scroll to position [130, 0]
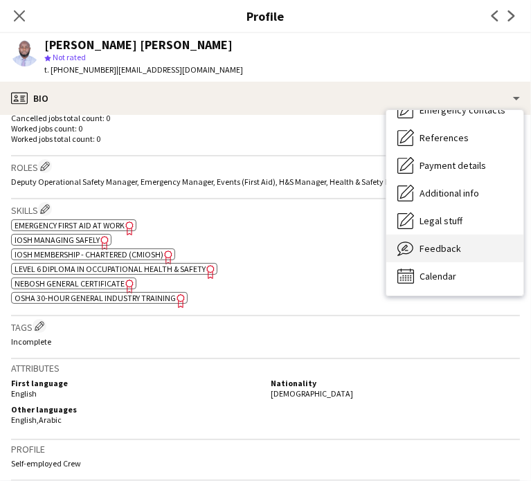
click at [434, 252] on span "Feedback" at bounding box center [440, 248] width 42 height 12
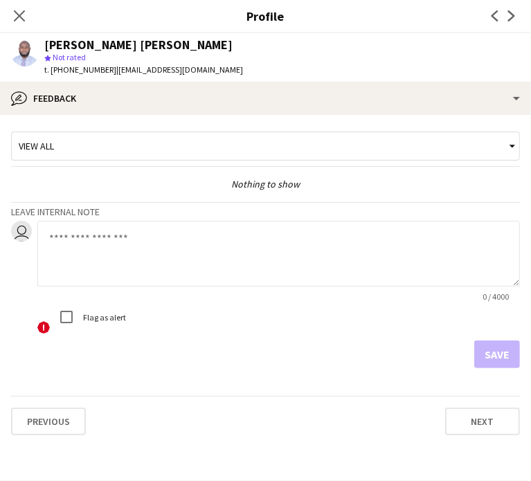
click at [135, 242] on textarea at bounding box center [278, 254] width 482 height 66
click at [118, 238] on textarea at bounding box center [278, 254] width 482 height 66
click at [125, 236] on textarea at bounding box center [278, 254] width 482 height 66
click at [133, 226] on textarea at bounding box center [278, 254] width 482 height 66
type textarea "**********"
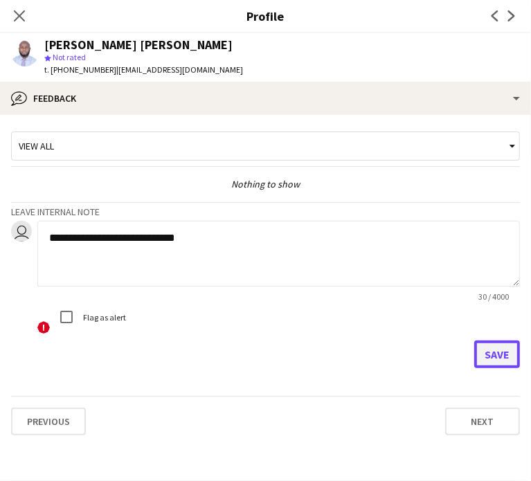
click at [496, 356] on button "Save" at bounding box center [497, 354] width 46 height 28
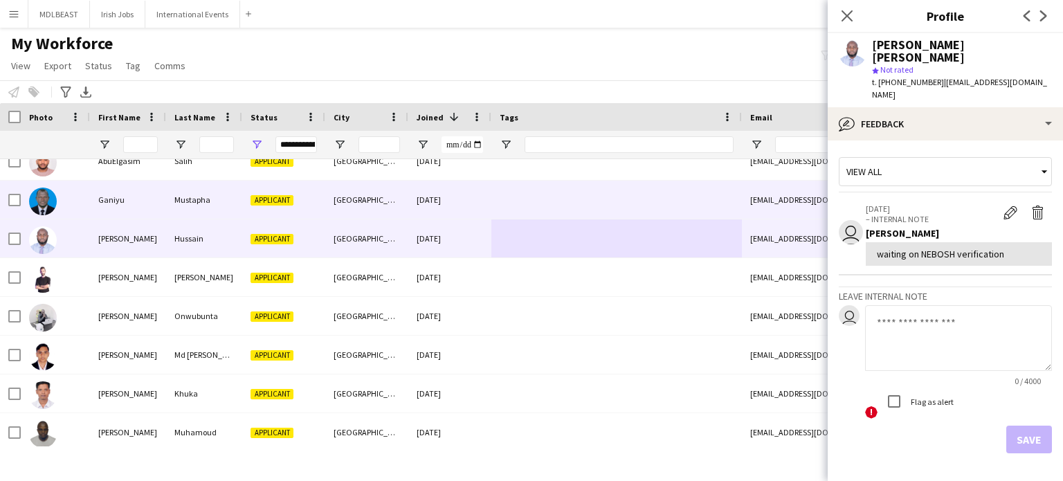
click at [556, 205] on div at bounding box center [616, 200] width 250 height 38
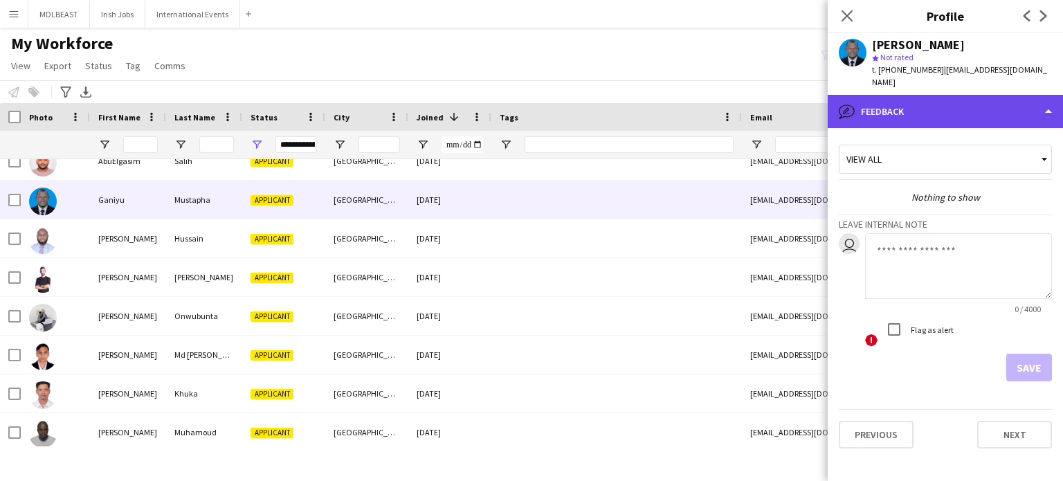
click at [973, 100] on div "bubble-pencil Feedback" at bounding box center [944, 111] width 235 height 33
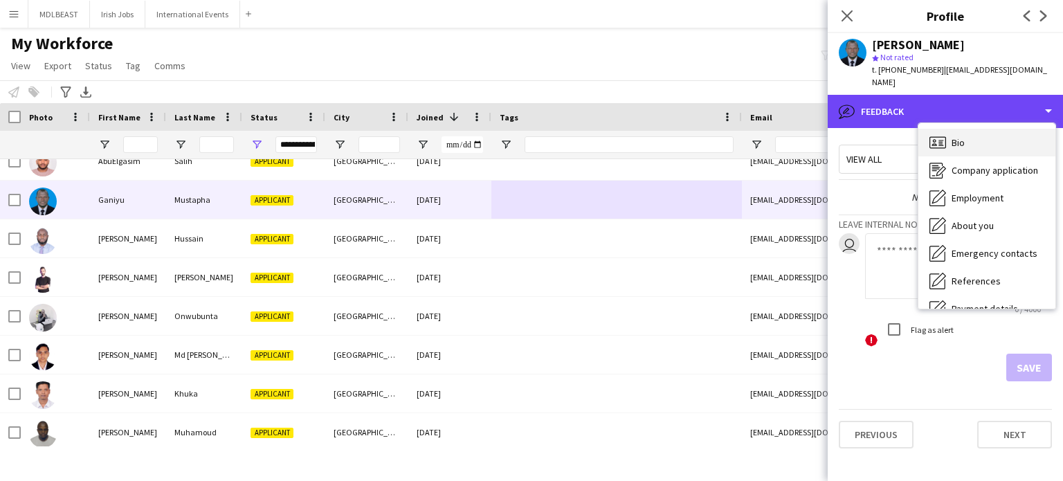
scroll to position [0, 0]
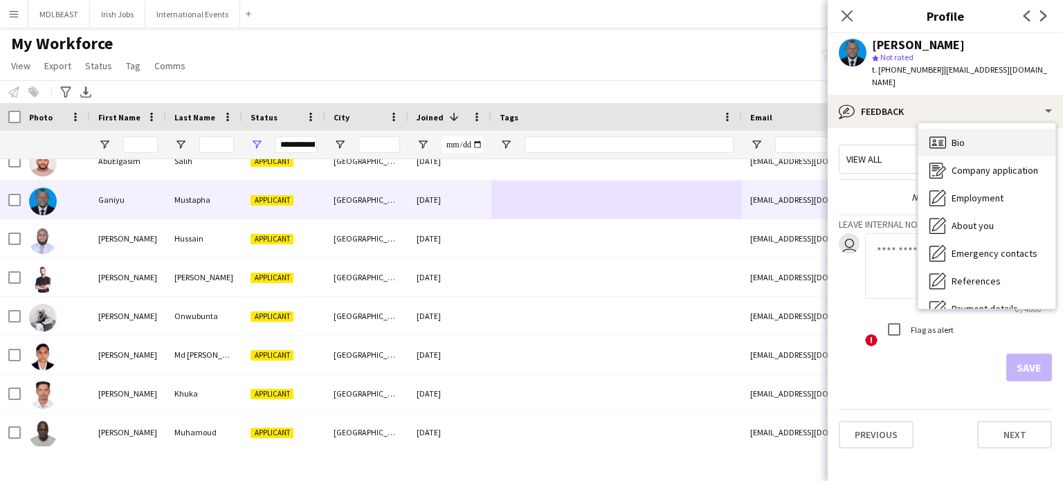
click at [956, 136] on span "Bio" at bounding box center [957, 142] width 13 height 12
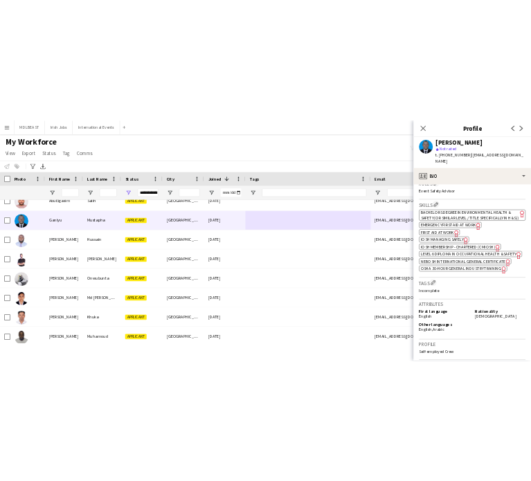
scroll to position [444, 0]
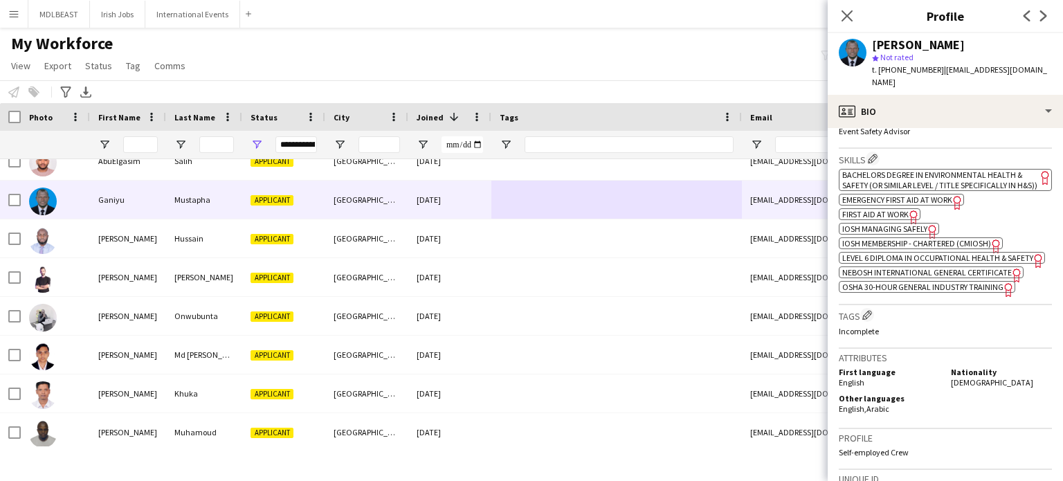
click at [902, 277] on span "NEBOSH International General Certificate" at bounding box center [927, 272] width 170 height 10
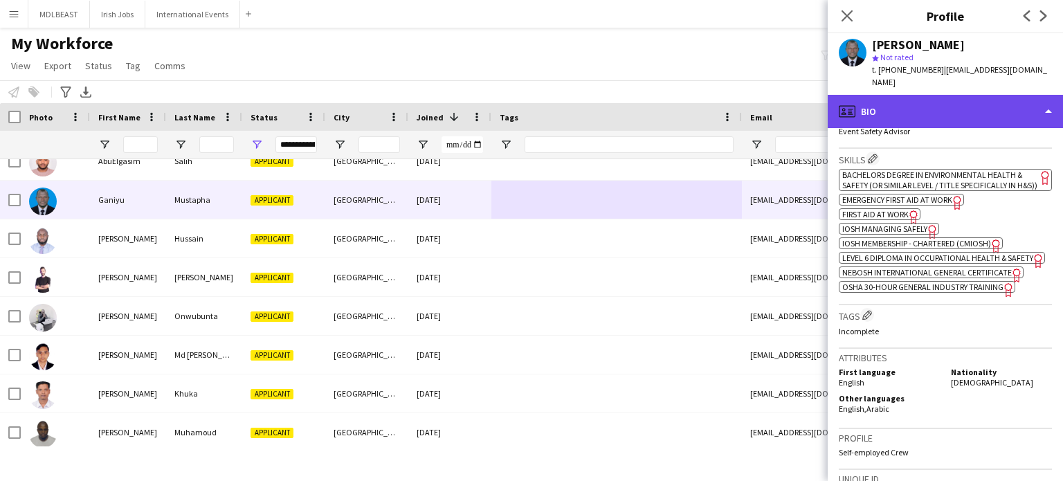
click at [1019, 95] on div "profile Bio" at bounding box center [944, 111] width 235 height 33
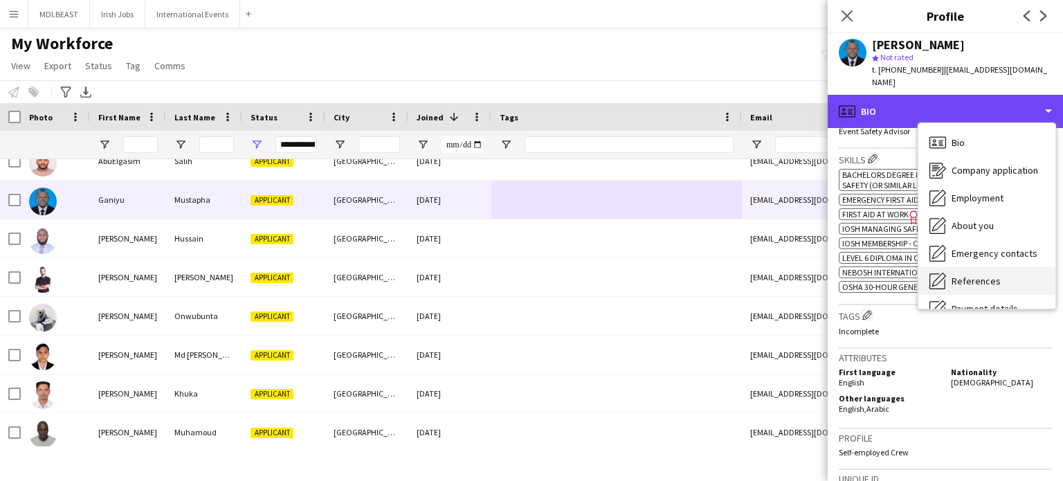
scroll to position [130, 0]
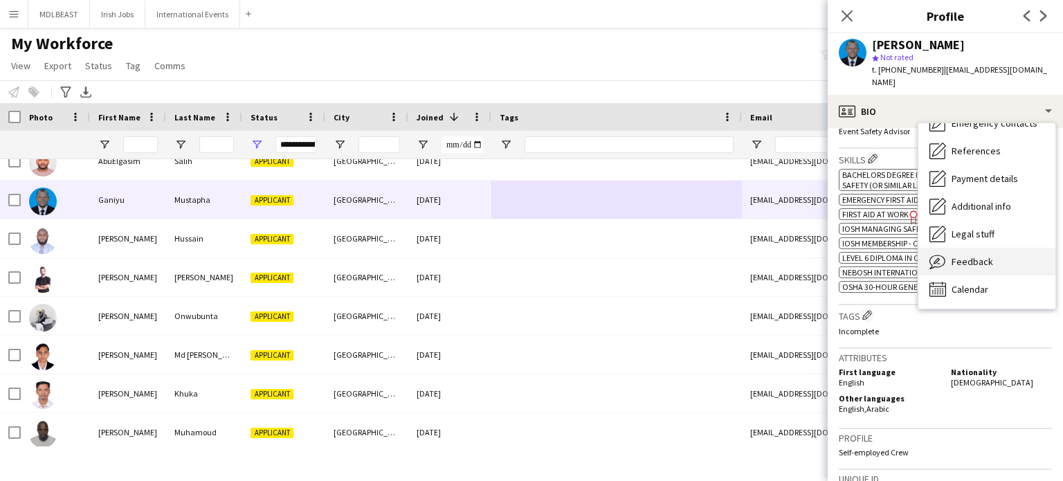
click at [970, 255] on span "Feedback" at bounding box center [972, 261] width 42 height 12
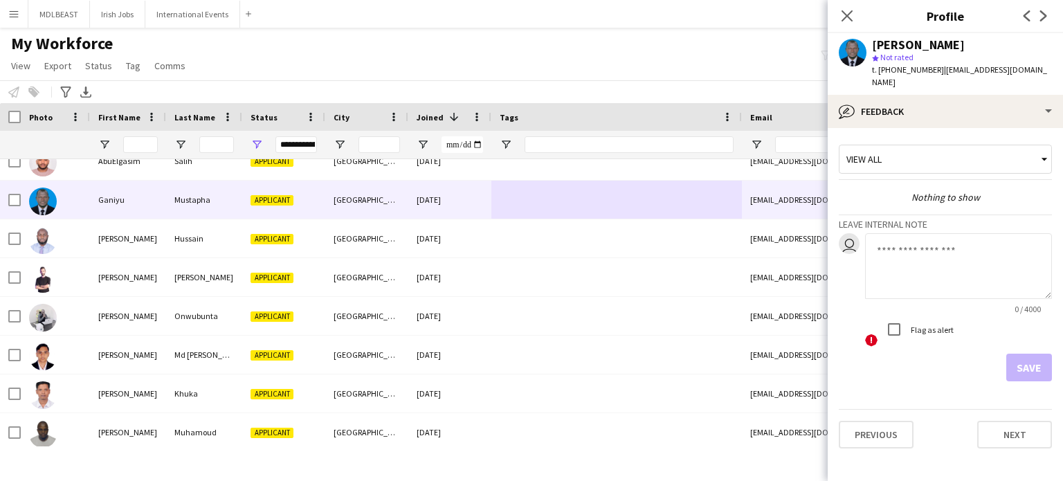
click at [901, 241] on textarea at bounding box center [958, 266] width 187 height 66
type textarea "**********"
click at [1040, 360] on button "Save" at bounding box center [1029, 368] width 46 height 28
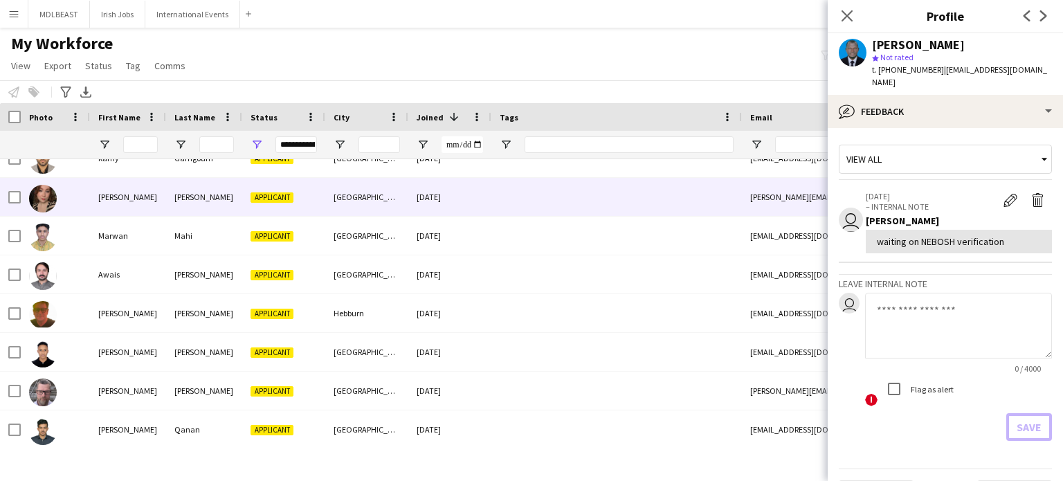
scroll to position [384, 0]
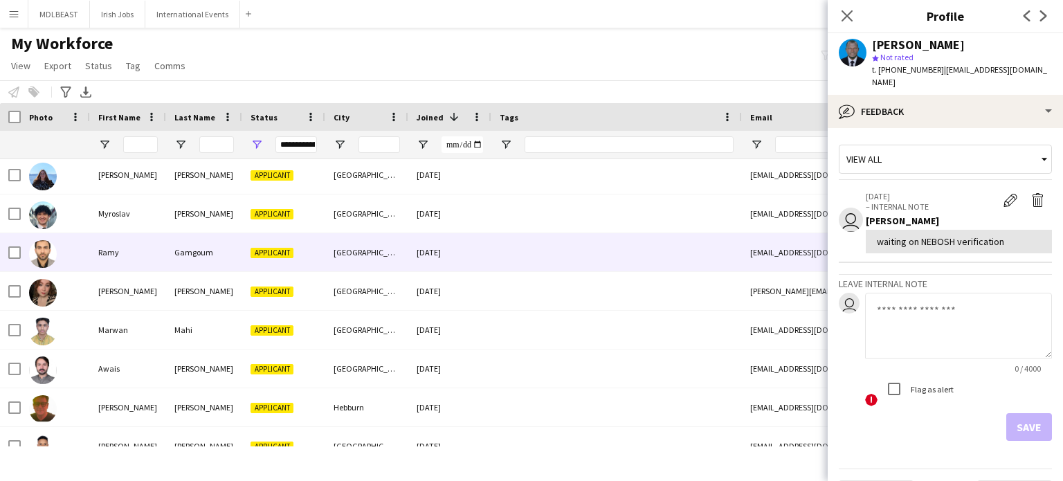
click at [594, 242] on div at bounding box center [616, 252] width 250 height 38
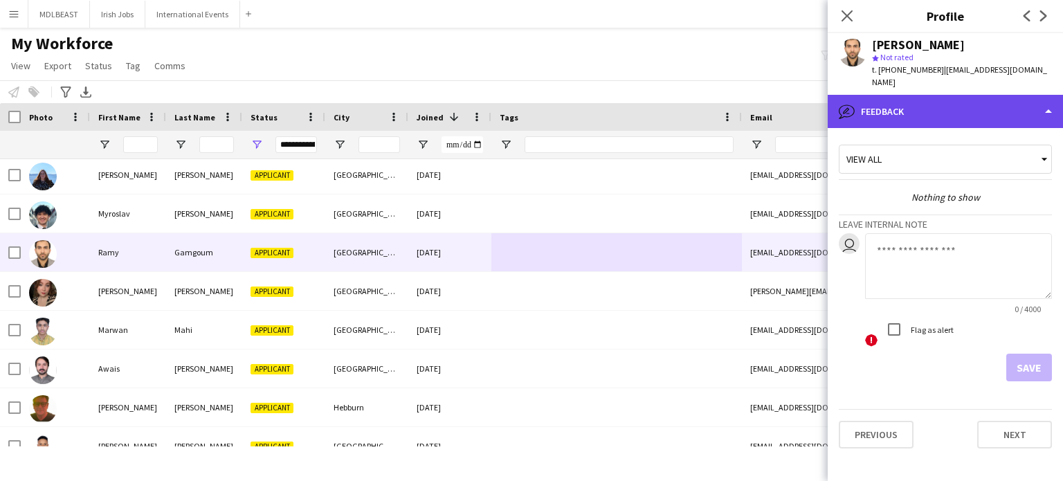
click at [982, 99] on div "bubble-pencil Feedback" at bounding box center [944, 111] width 235 height 33
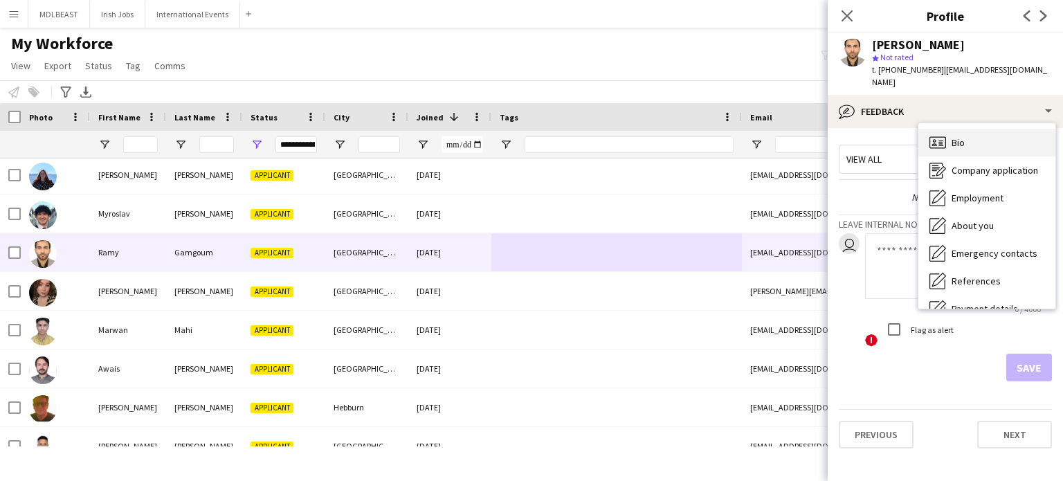
click at [980, 129] on div "Bio Bio" at bounding box center [986, 143] width 137 height 28
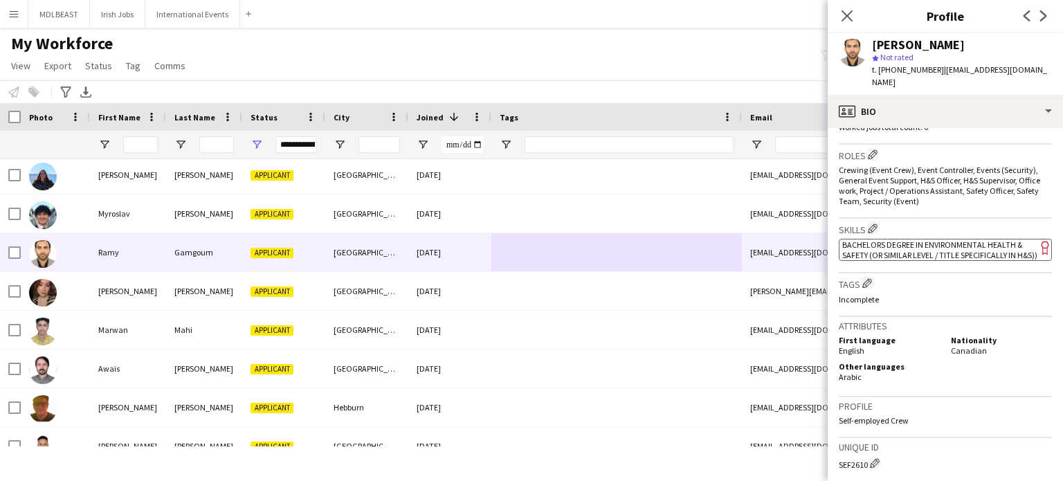
click at [931, 240] on span "Bachelors Degree in Environmental Health & Safety (or similar level / title spe…" at bounding box center [939, 249] width 195 height 21
click at [875, 223] on app-icon "Edit crew company skills" at bounding box center [873, 228] width 10 height 10
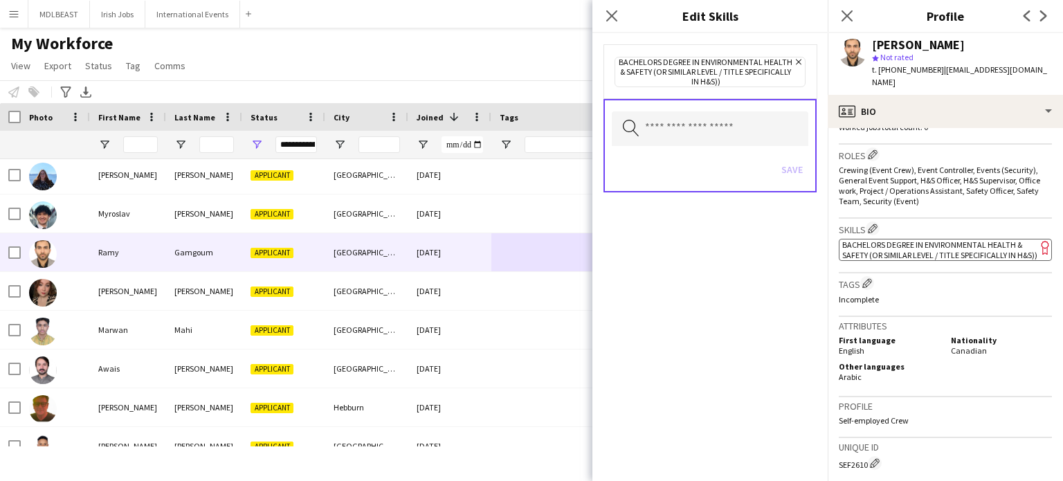
click at [798, 60] on icon "Remove" at bounding box center [796, 61] width 9 height 9
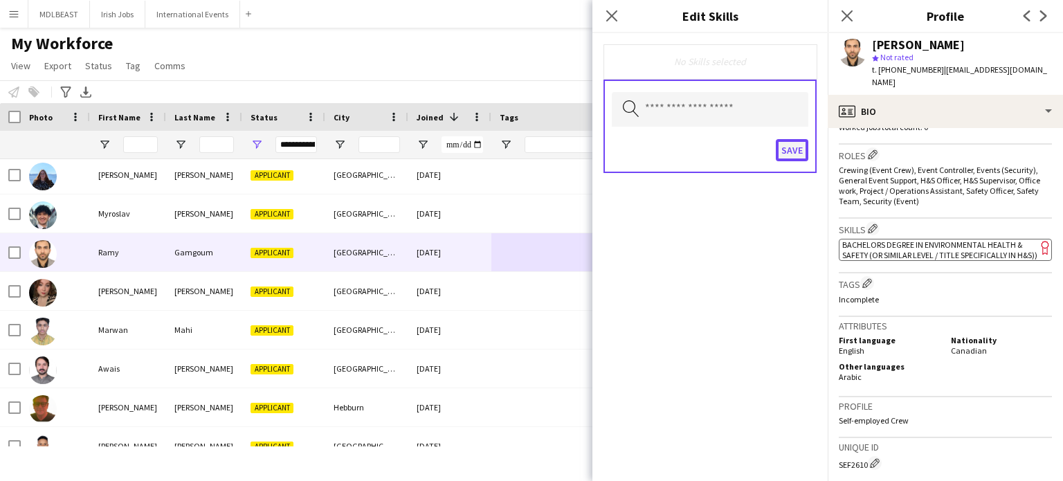
click at [791, 148] on button "Save" at bounding box center [792, 150] width 33 height 22
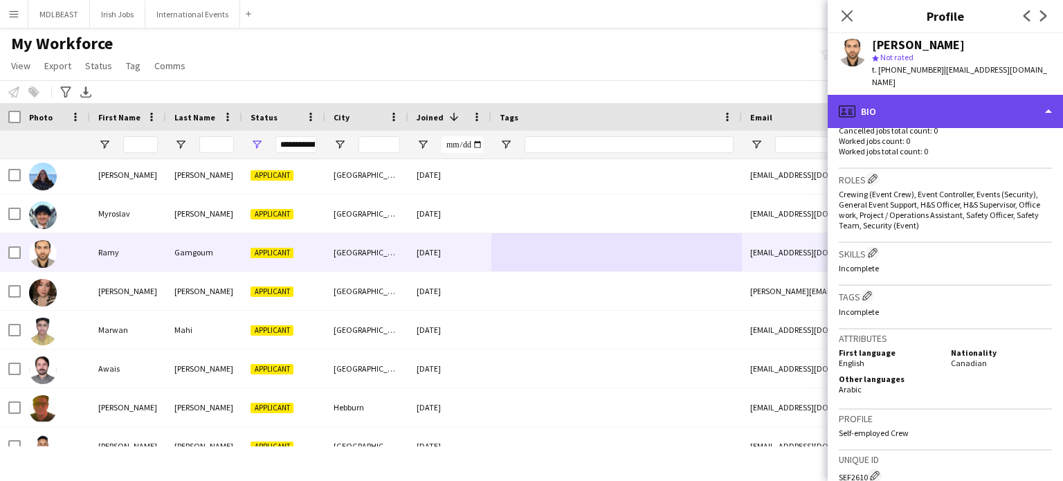
click at [991, 98] on div "profile Bio" at bounding box center [944, 111] width 235 height 33
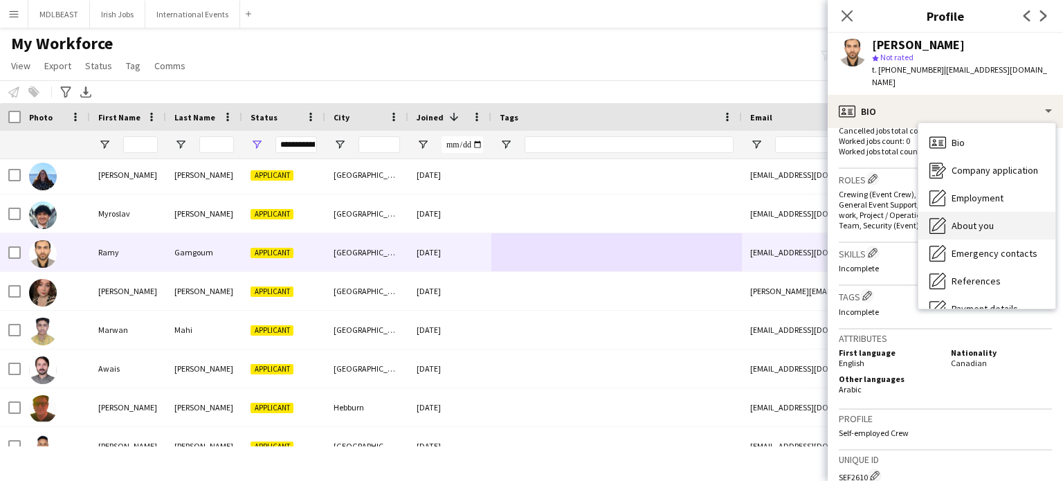
click at [984, 219] on span "About you" at bounding box center [972, 225] width 42 height 12
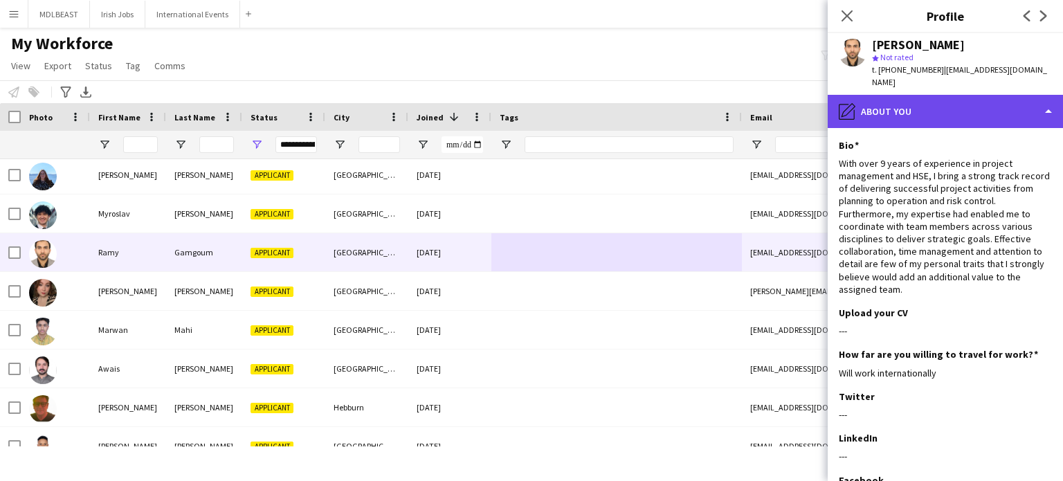
click at [974, 102] on div "pencil4 About you" at bounding box center [944, 111] width 235 height 33
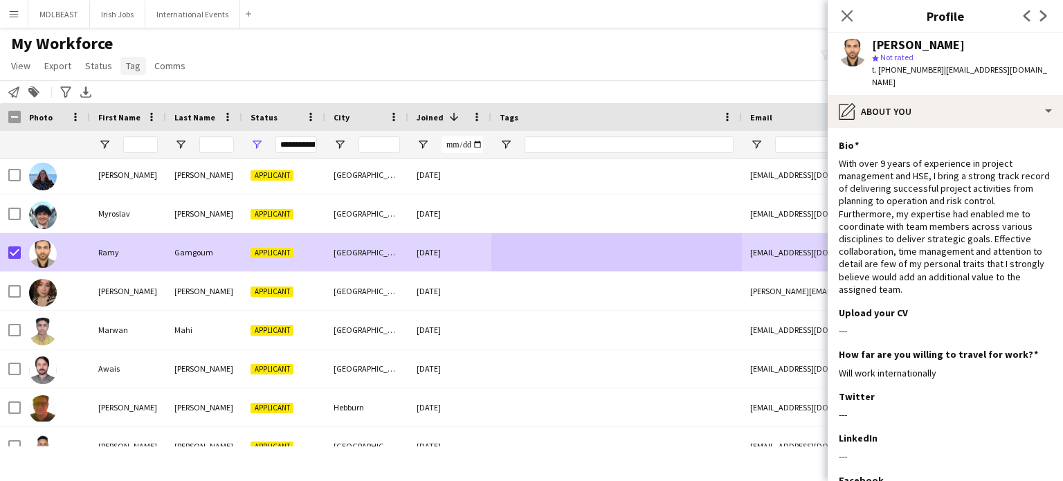
click at [132, 63] on span "Tag" at bounding box center [133, 65] width 15 height 12
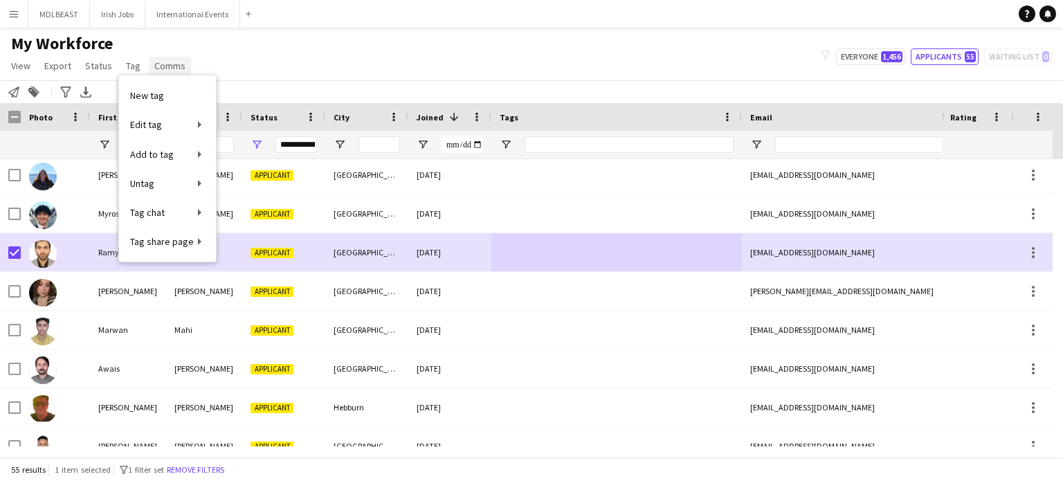
click at [169, 68] on span "Comms" at bounding box center [169, 65] width 31 height 12
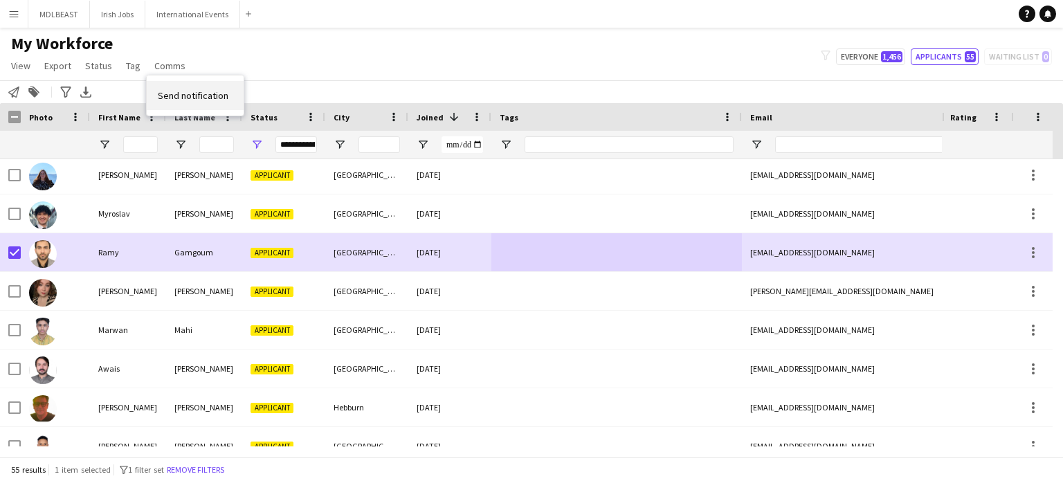
click at [185, 93] on span "Send notification" at bounding box center [193, 95] width 71 height 12
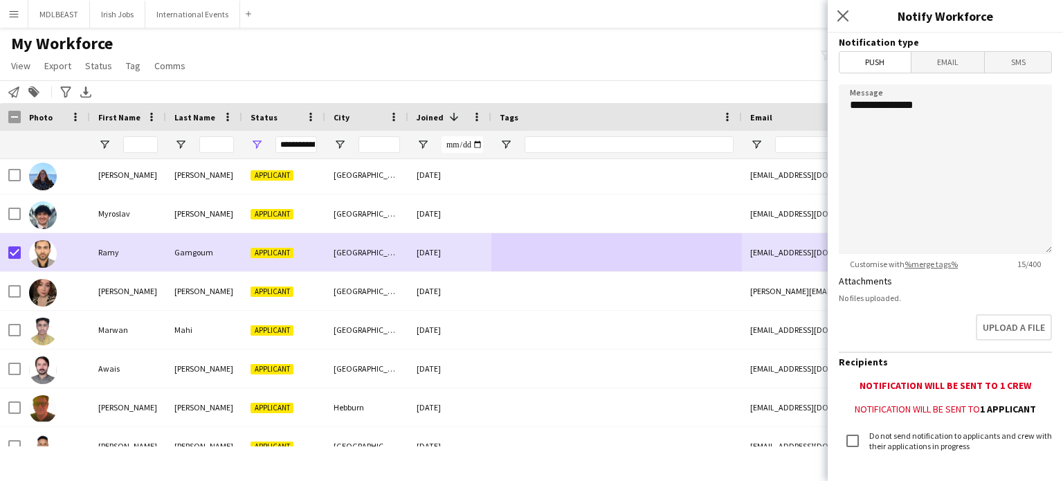
click at [941, 68] on span "Email" at bounding box center [947, 62] width 73 height 21
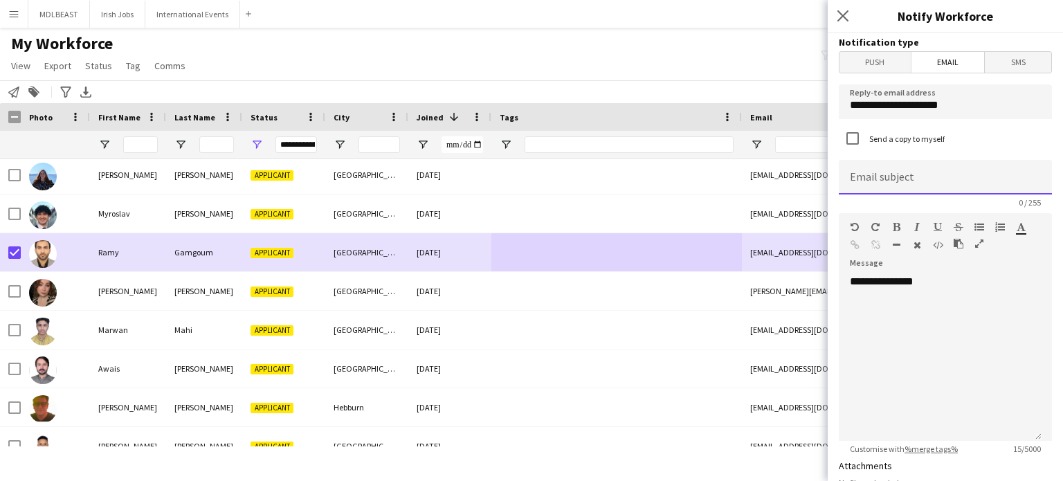
click at [885, 179] on input at bounding box center [945, 177] width 213 height 35
type input "**********"
click at [928, 282] on div "**********" at bounding box center [940, 358] width 203 height 166
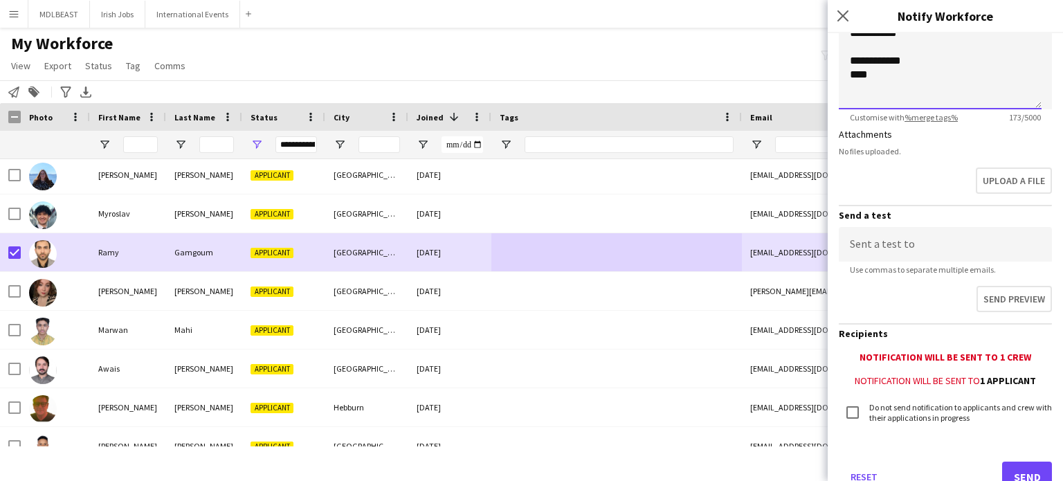
scroll to position [378, 0]
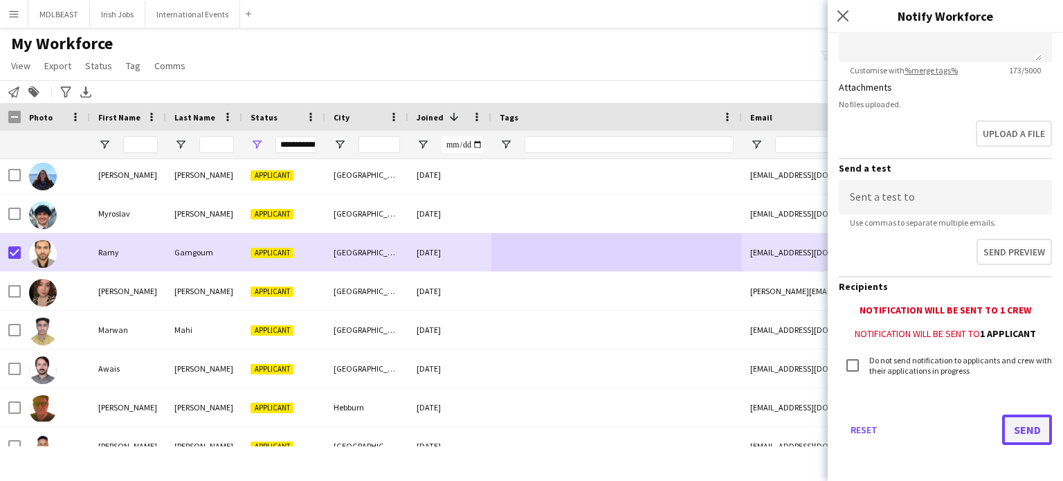
click at [1014, 429] on button "Send" at bounding box center [1027, 429] width 50 height 30
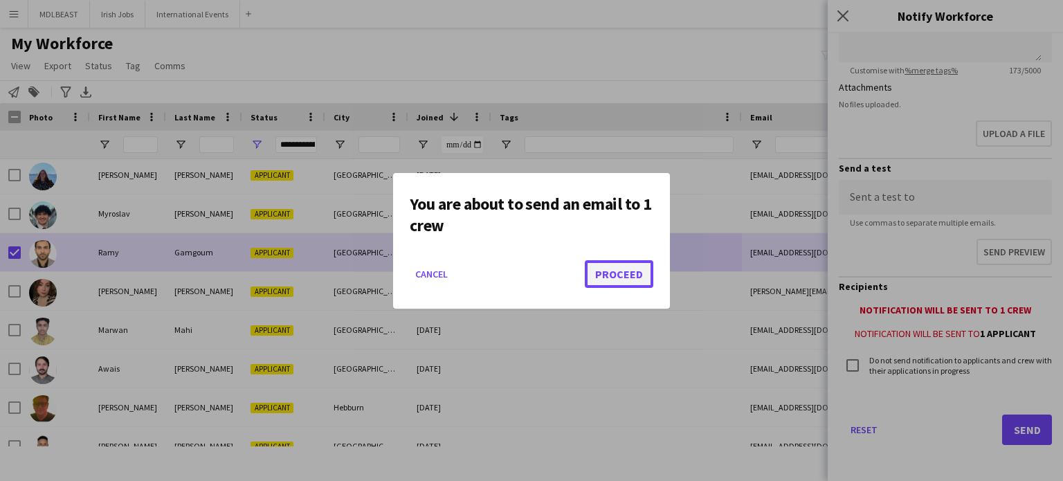
click at [627, 270] on button "Proceed" at bounding box center [619, 274] width 68 height 28
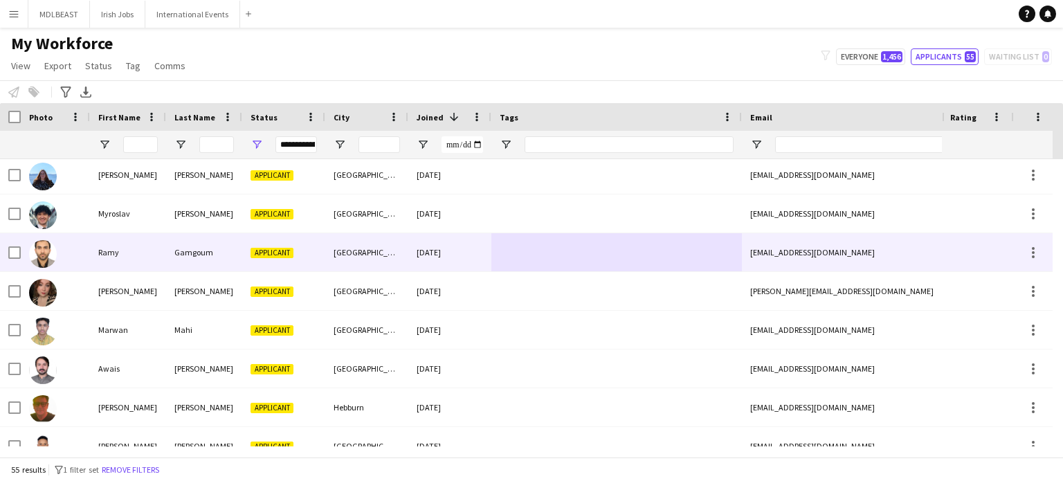
click at [543, 248] on div at bounding box center [616, 252] width 250 height 38
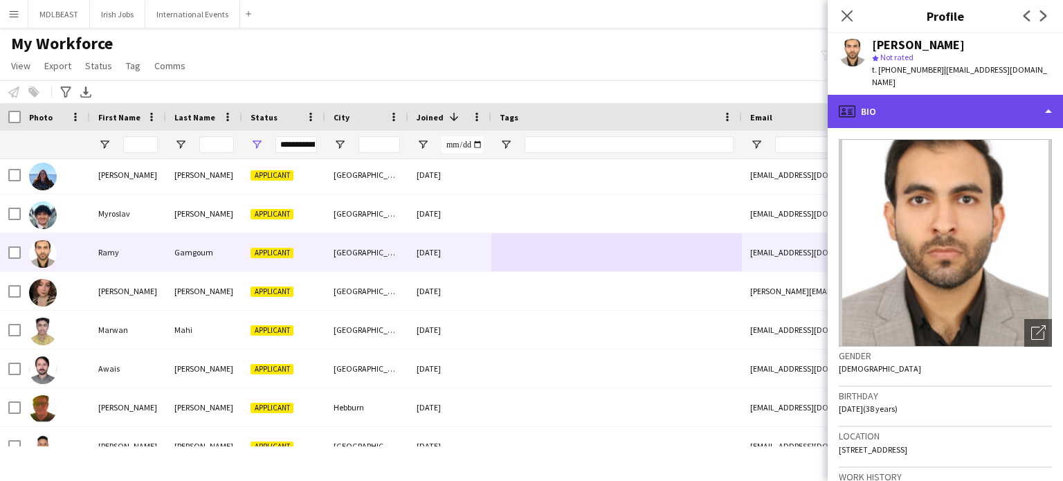
click at [1016, 95] on div "profile Bio" at bounding box center [944, 111] width 235 height 33
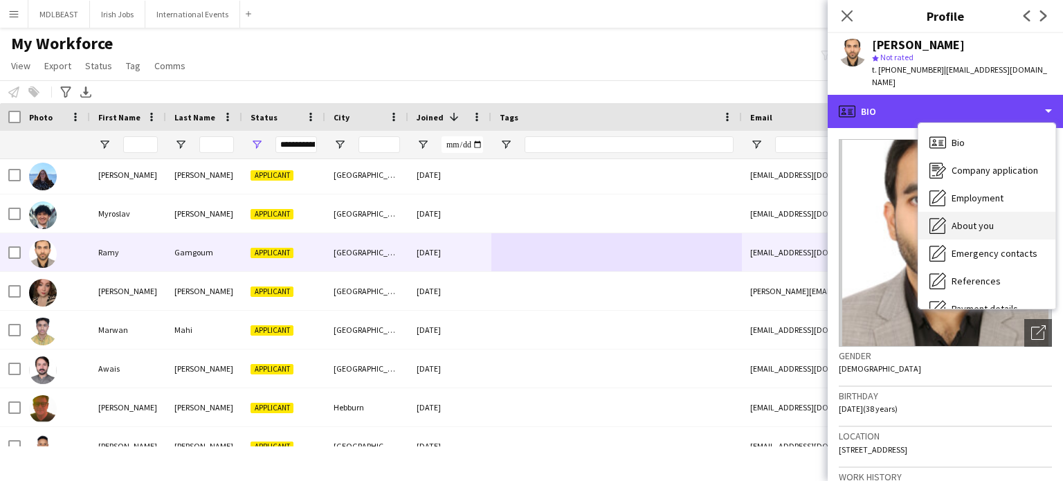
scroll to position [130, 0]
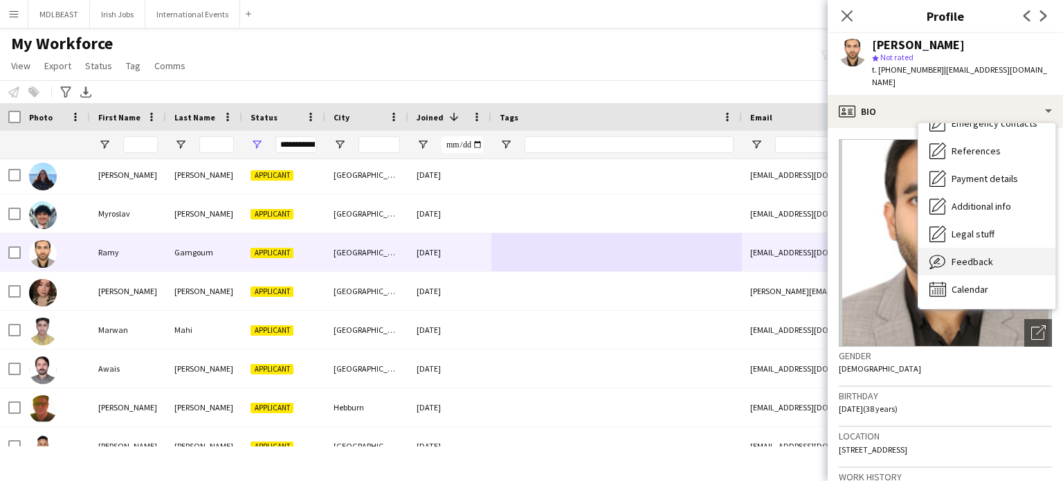
click at [956, 255] on span "Feedback" at bounding box center [972, 261] width 42 height 12
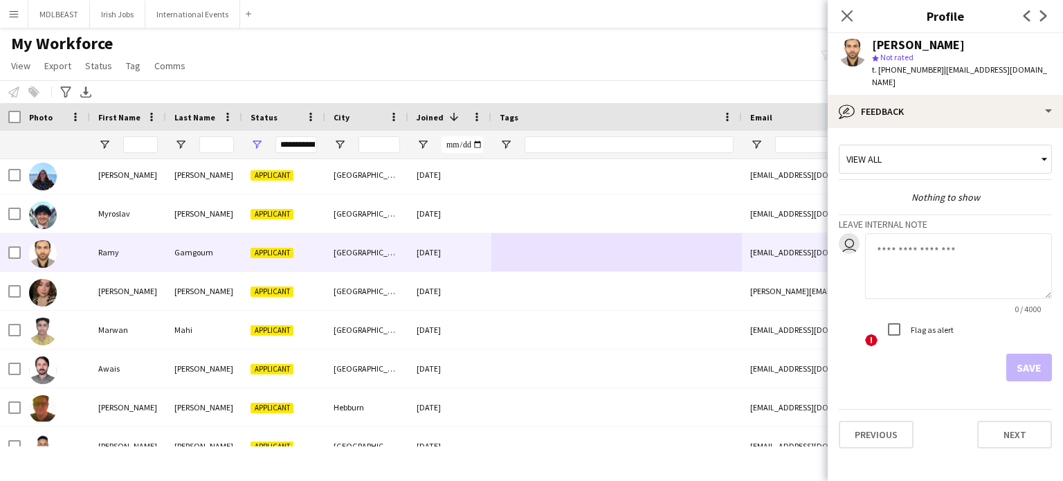
click at [899, 235] on textarea at bounding box center [958, 266] width 187 height 66
type textarea "**********"
click at [1026, 354] on button "Save" at bounding box center [1029, 368] width 46 height 28
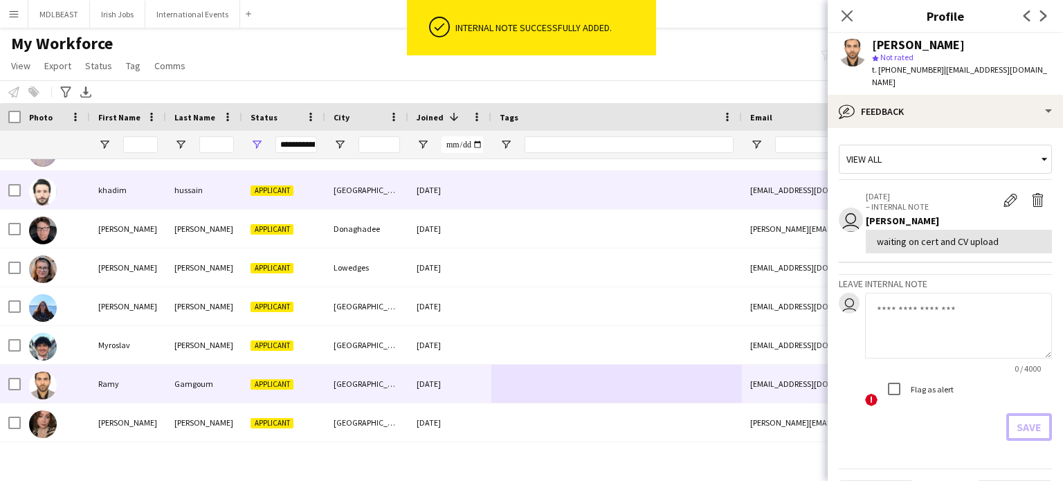
scroll to position [207, 0]
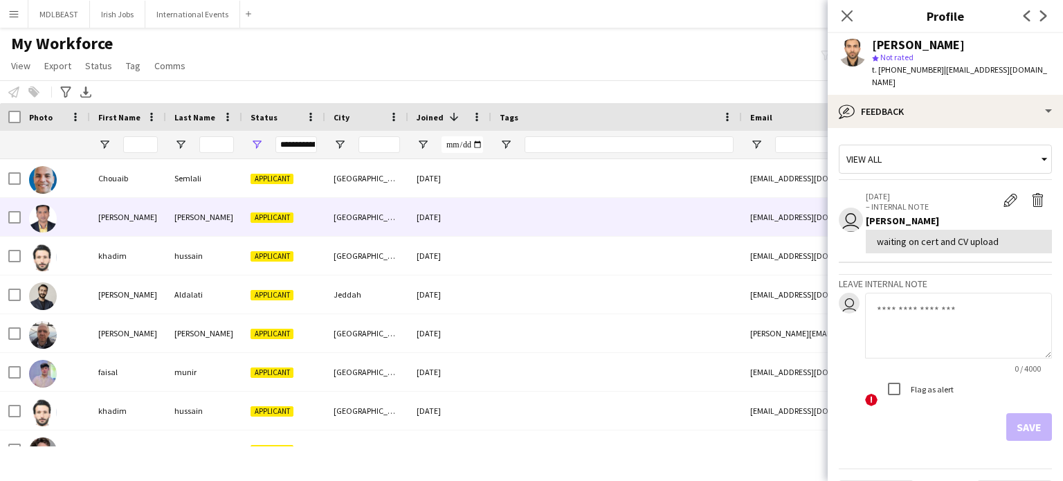
click at [534, 231] on div at bounding box center [616, 217] width 250 height 38
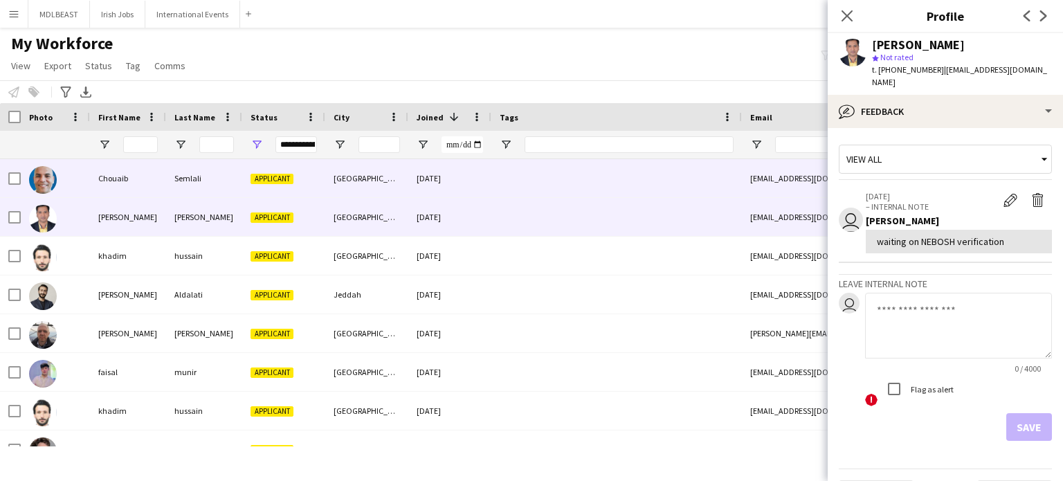
click at [529, 179] on div at bounding box center [616, 178] width 250 height 38
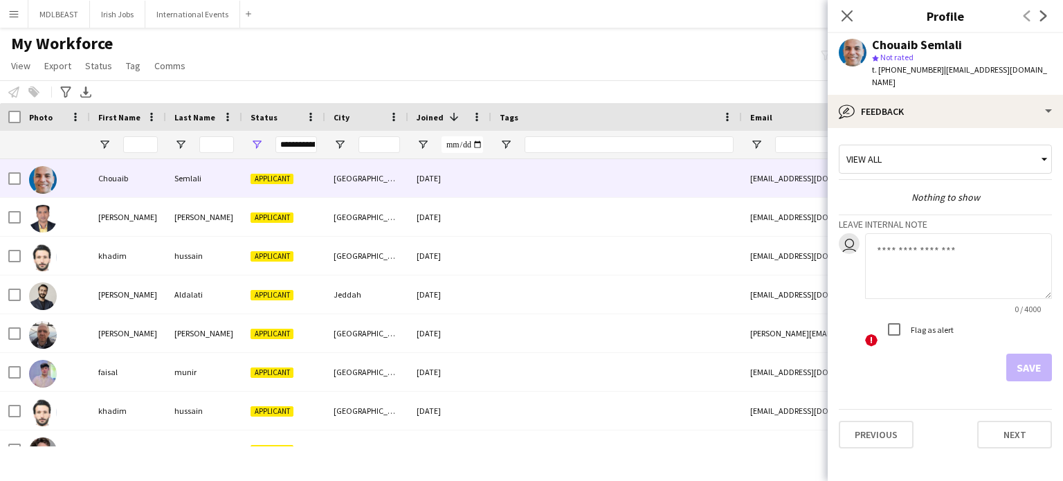
click at [925, 243] on textarea at bounding box center [958, 266] width 187 height 66
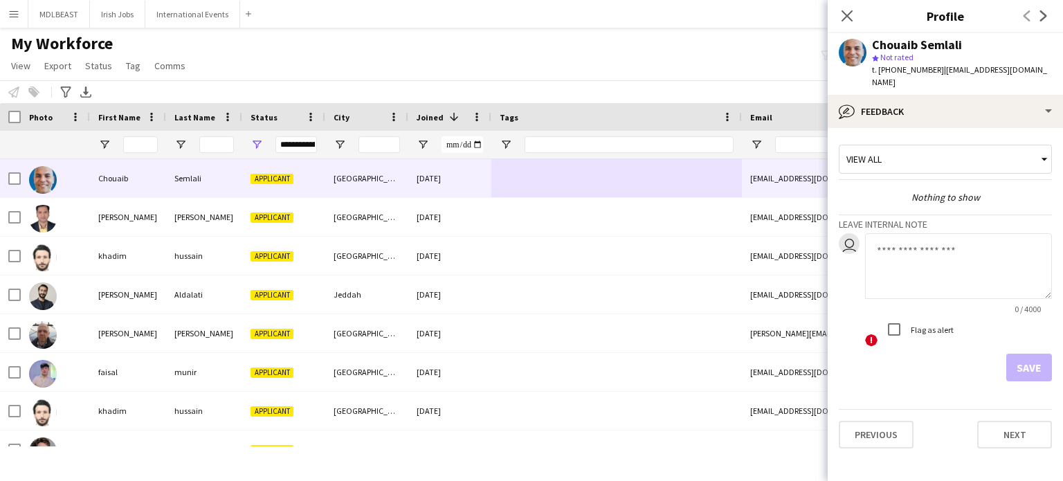
type textarea "*"
type textarea "**********"
click at [1029, 354] on button "Save" at bounding box center [1029, 368] width 46 height 28
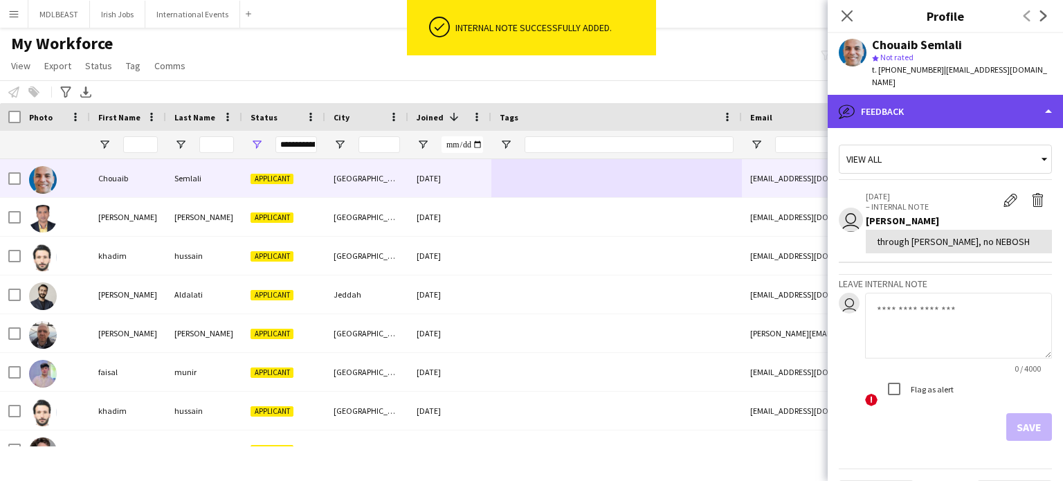
click at [988, 98] on div "bubble-pencil Feedback" at bounding box center [944, 111] width 235 height 33
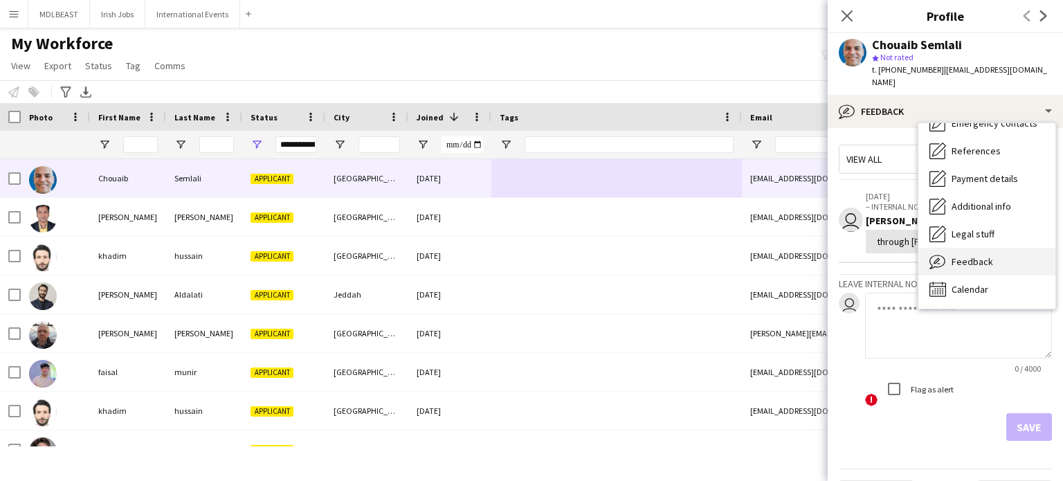
click at [971, 255] on span "Feedback" at bounding box center [972, 261] width 42 height 12
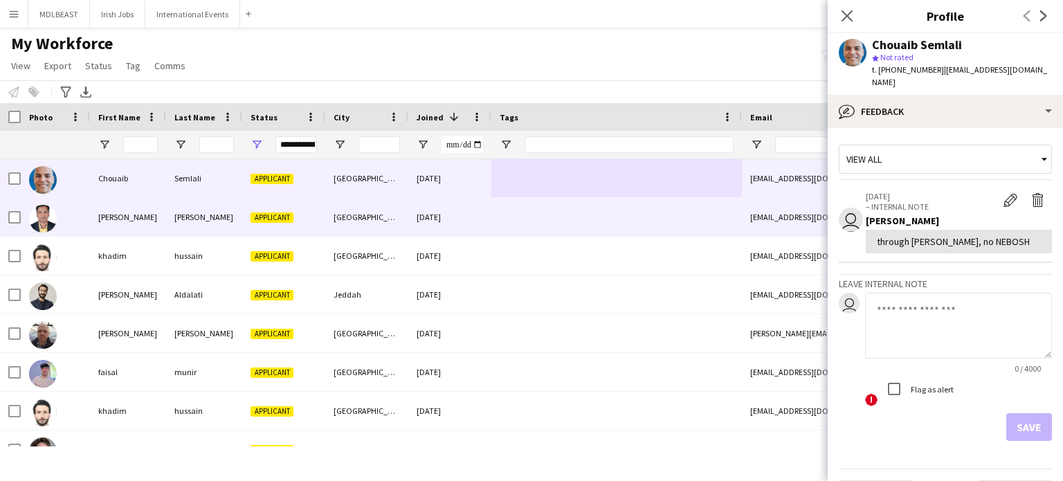
click at [586, 217] on div at bounding box center [616, 217] width 250 height 38
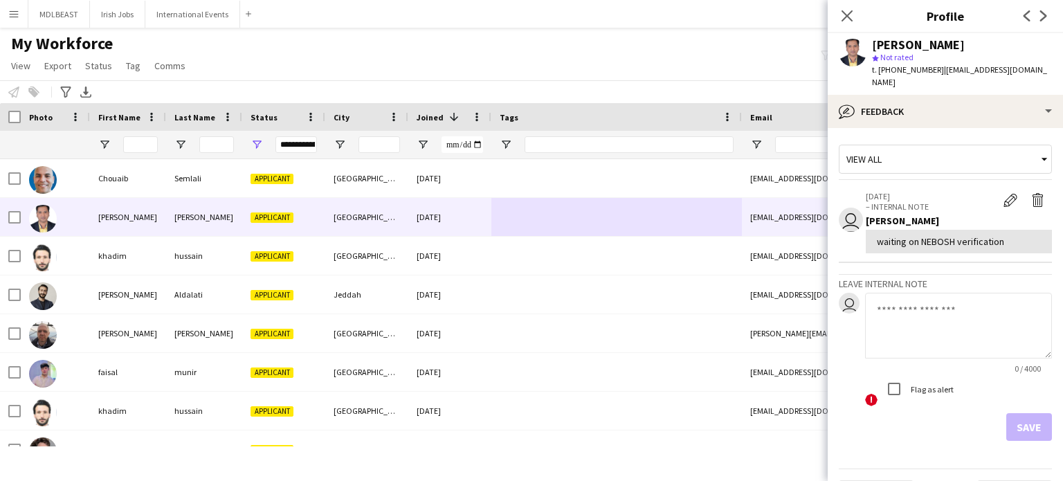
click at [890, 302] on textarea at bounding box center [958, 326] width 187 height 66
type textarea "**********"
click at [1021, 413] on button "Save" at bounding box center [1029, 427] width 46 height 28
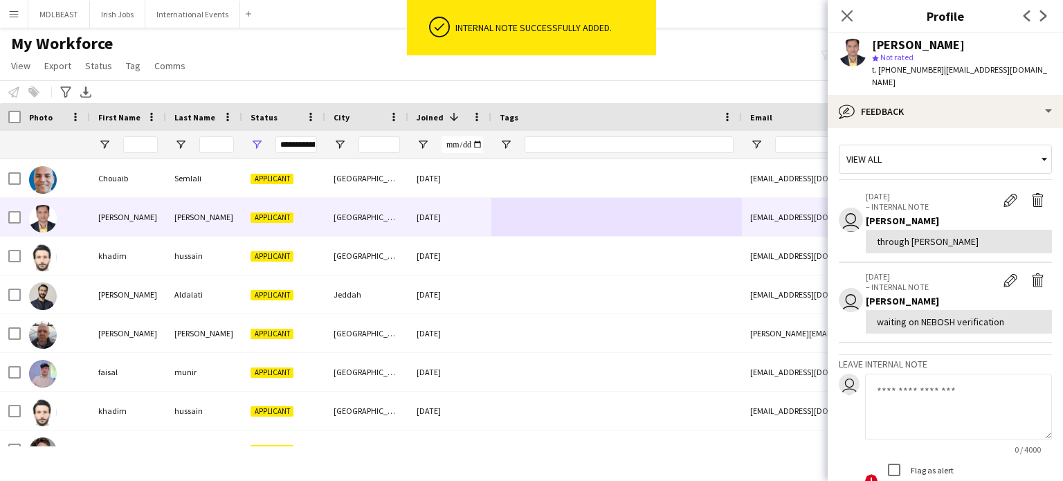
click at [847, 3] on div "Close pop-in" at bounding box center [846, 16] width 39 height 32
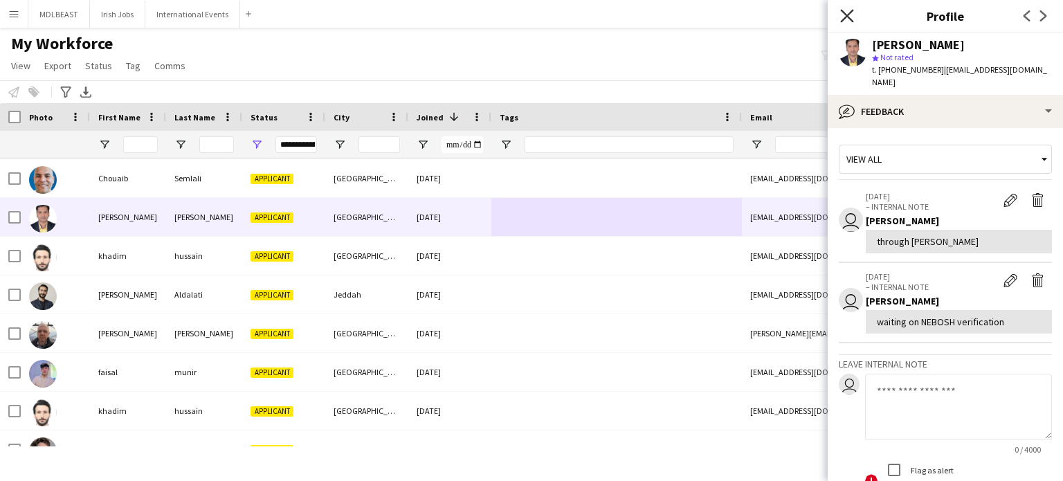
click at [844, 12] on icon at bounding box center [846, 15] width 13 height 13
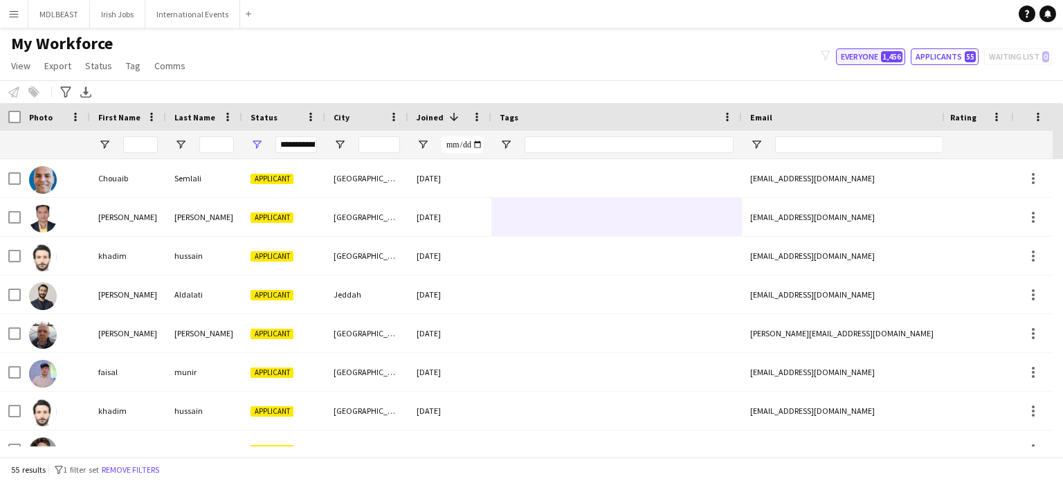
click at [872, 53] on button "Everyone 1,456" at bounding box center [870, 56] width 69 height 17
type input "**********"
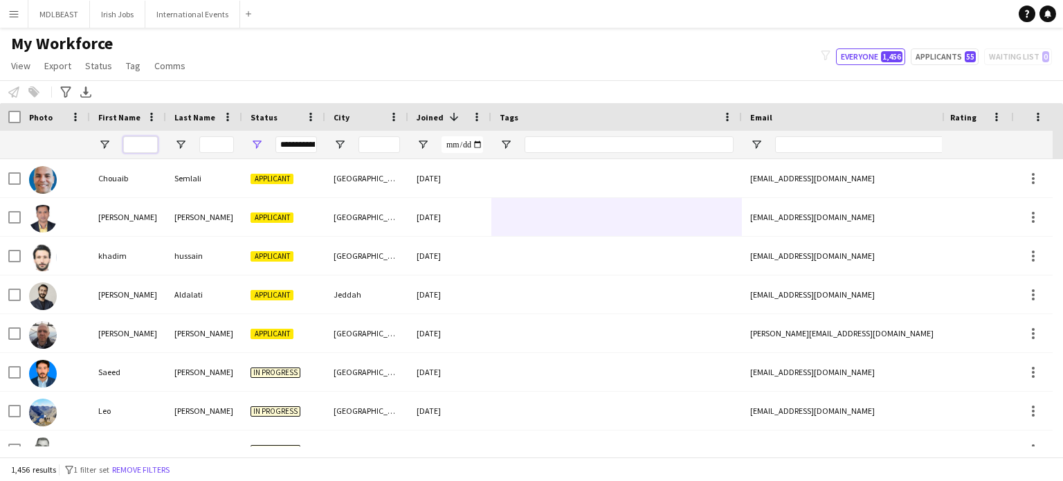
click at [138, 149] on input "First Name Filter Input" at bounding box center [140, 144] width 35 height 17
type input "*"
click at [874, 46] on div "**********" at bounding box center [531, 56] width 1063 height 47
click at [852, 62] on button "Everyone 1,456" at bounding box center [870, 56] width 69 height 17
click at [311, 120] on span at bounding box center [310, 117] width 12 height 12
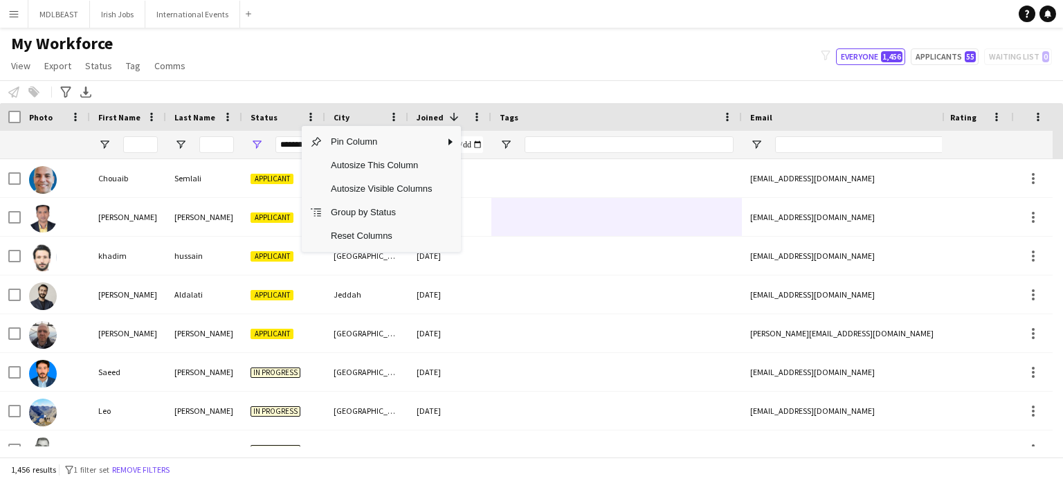
click at [285, 141] on div "**********" at bounding box center [296, 144] width 42 height 17
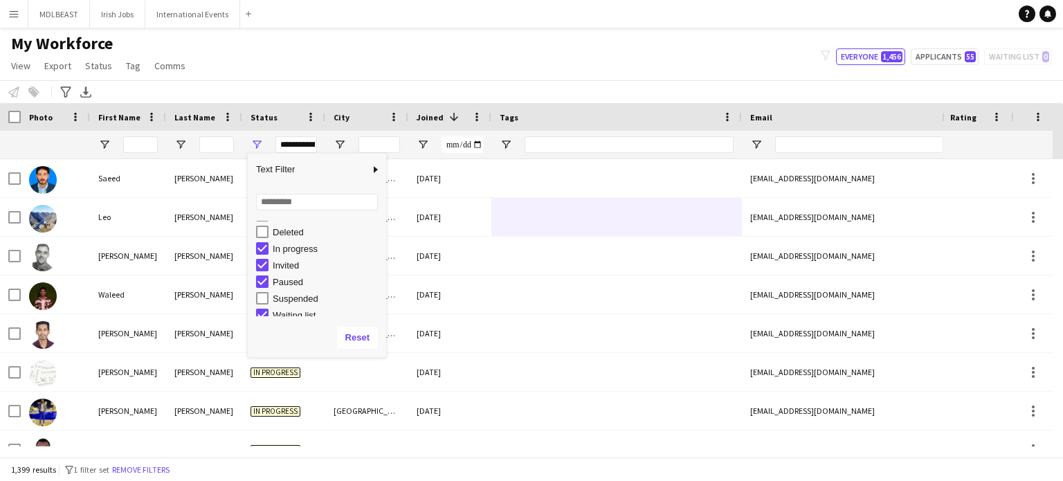
scroll to position [86, 0]
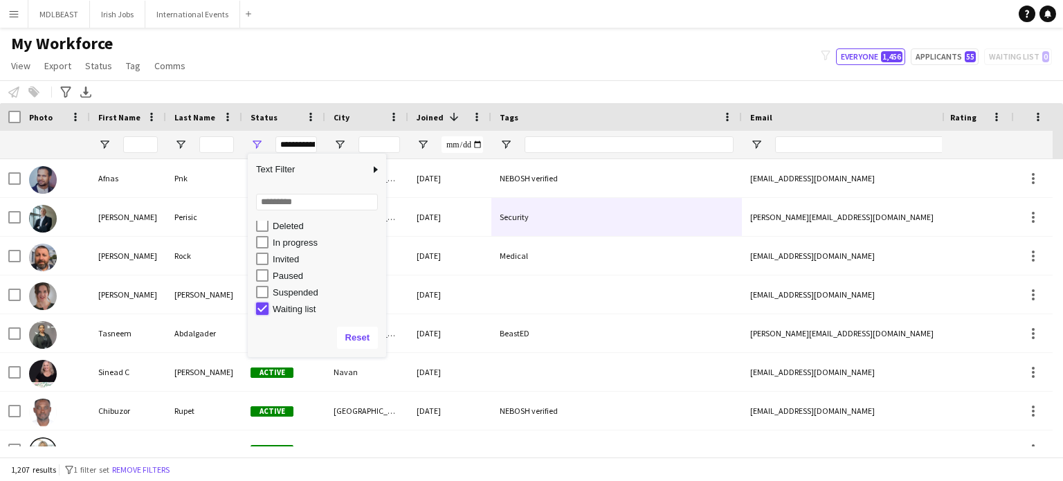
type input "**********"
click at [275, 67] on div "**********" at bounding box center [531, 56] width 1063 height 47
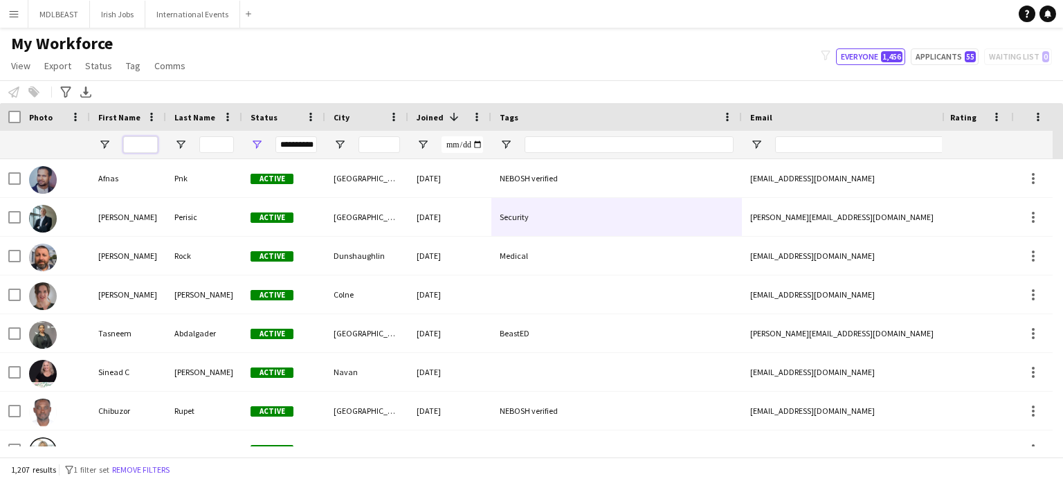
click at [144, 145] on input "First Name Filter Input" at bounding box center [140, 144] width 35 height 17
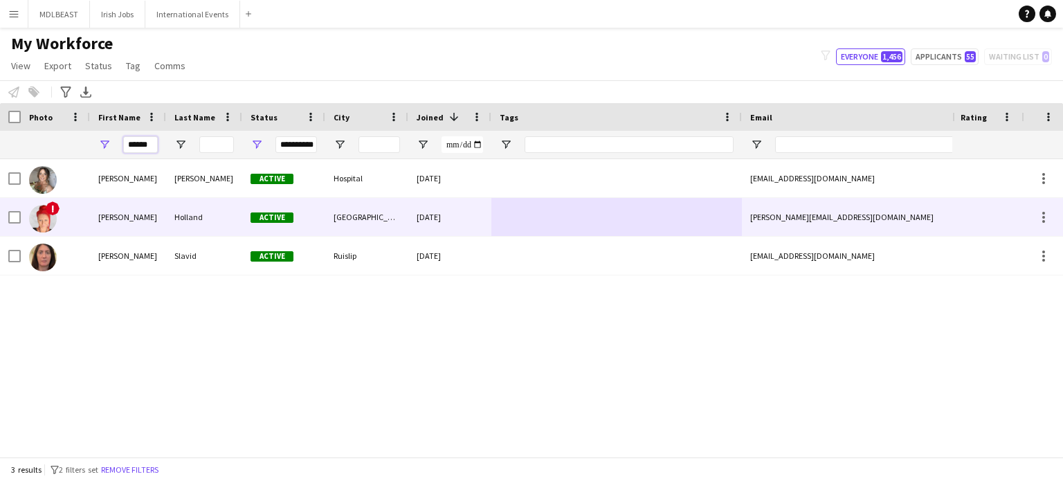
type input "******"
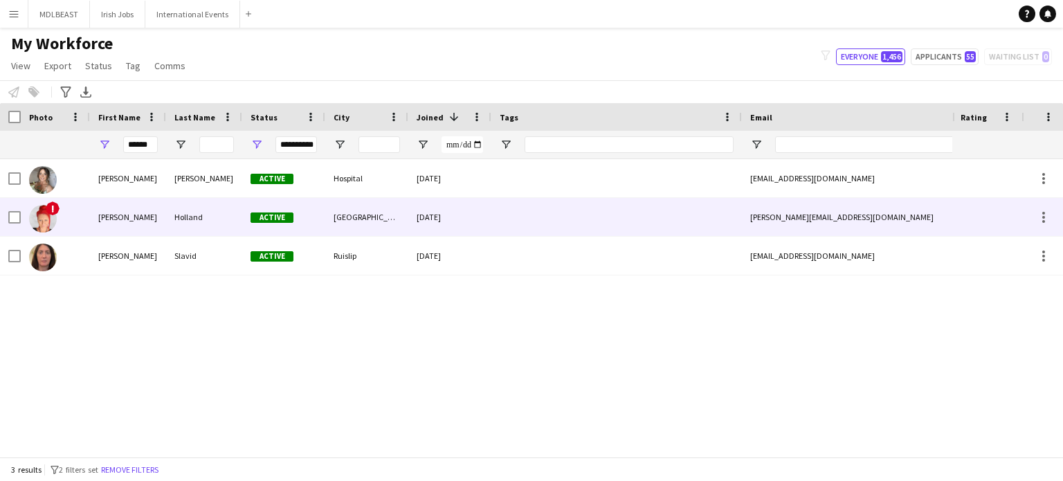
click at [522, 215] on div at bounding box center [616, 217] width 250 height 38
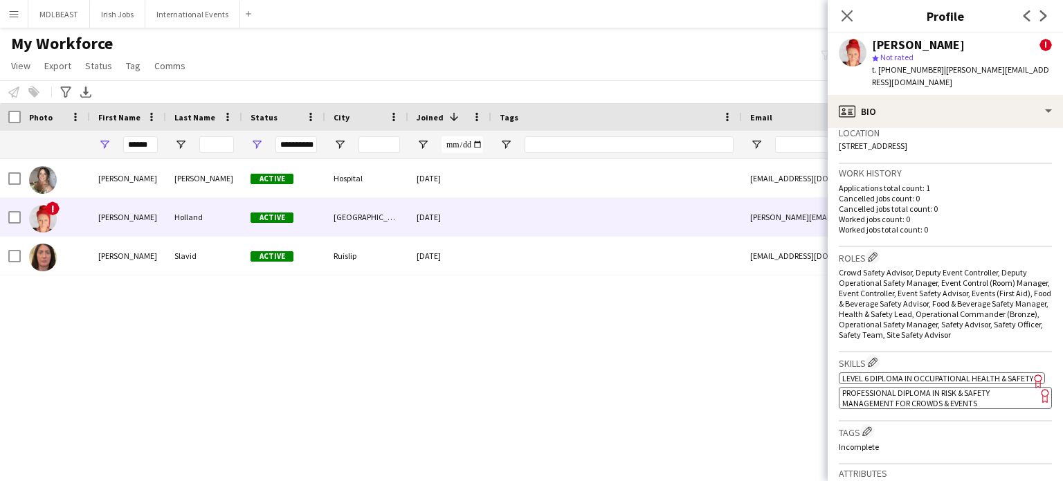
scroll to position [0, 0]
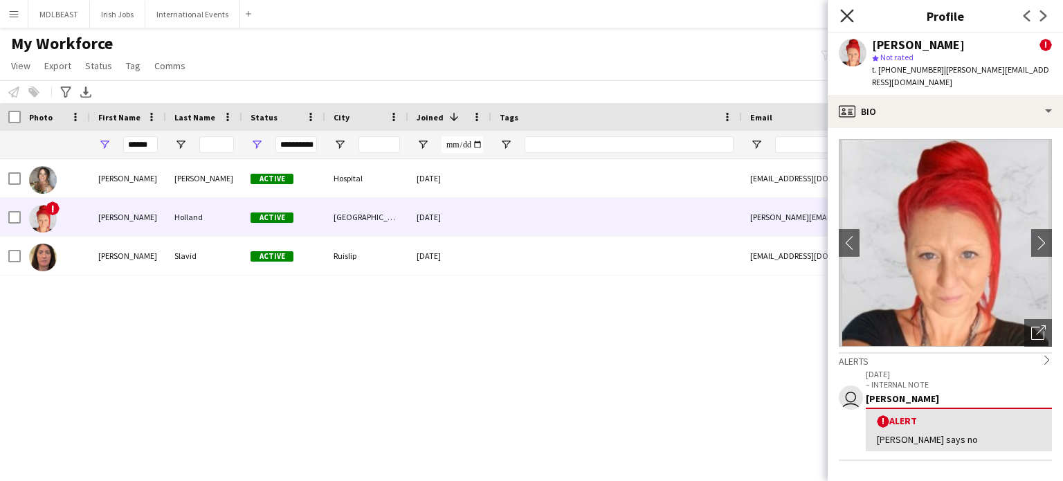
click at [850, 10] on icon "Close pop-in" at bounding box center [846, 15] width 13 height 13
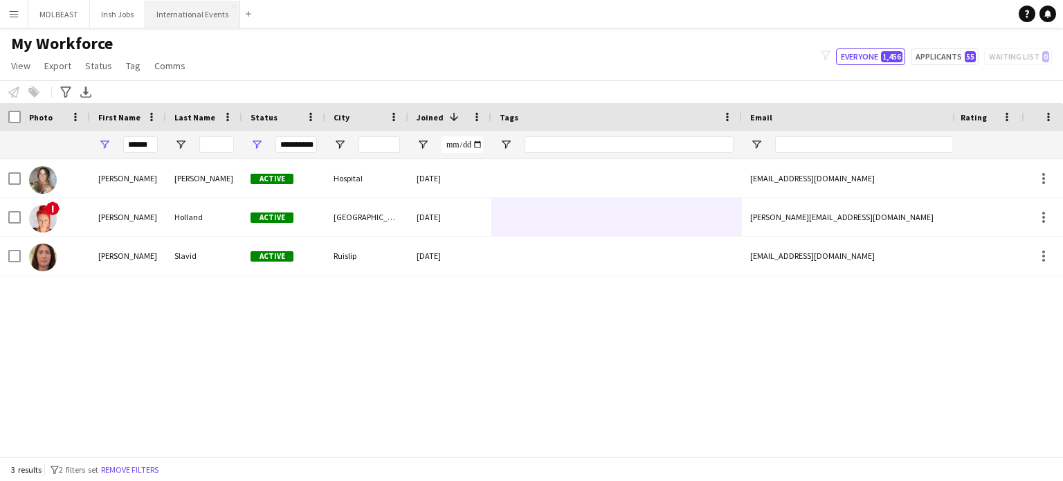
click at [199, 9] on button "International Events Close" at bounding box center [192, 14] width 95 height 27
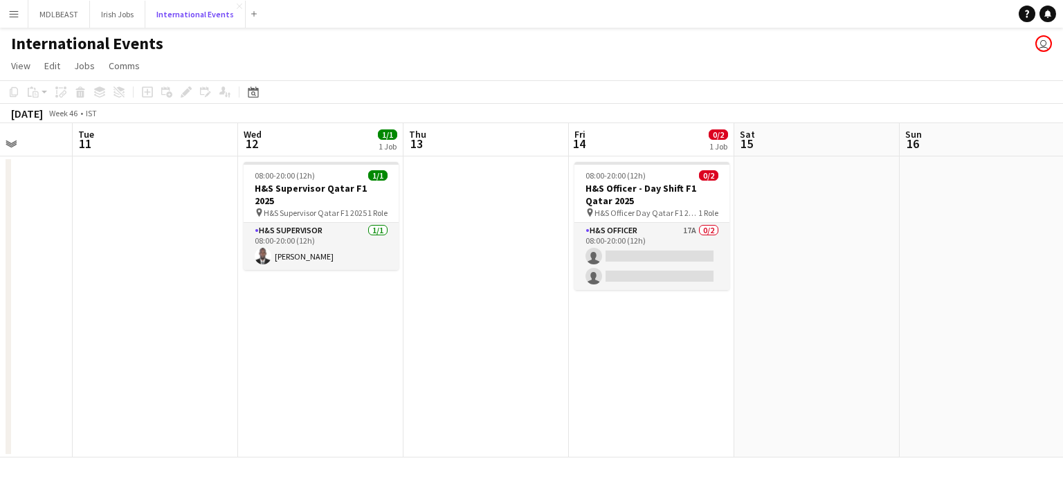
scroll to position [0, 432]
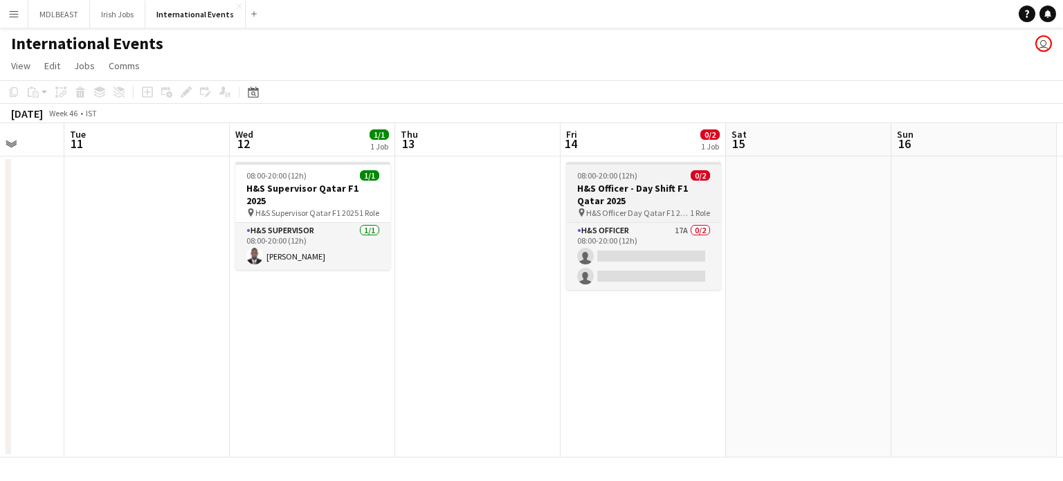
click at [643, 196] on h3 "H&S Officer - Day Shift F1 Qatar 2025" at bounding box center [643, 194] width 155 height 25
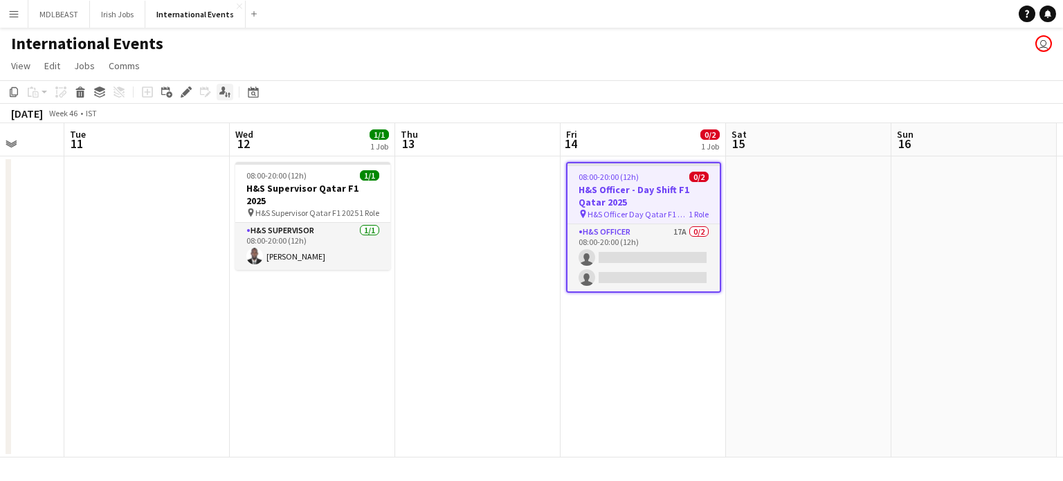
click at [231, 95] on div "Applicants" at bounding box center [225, 92] width 17 height 17
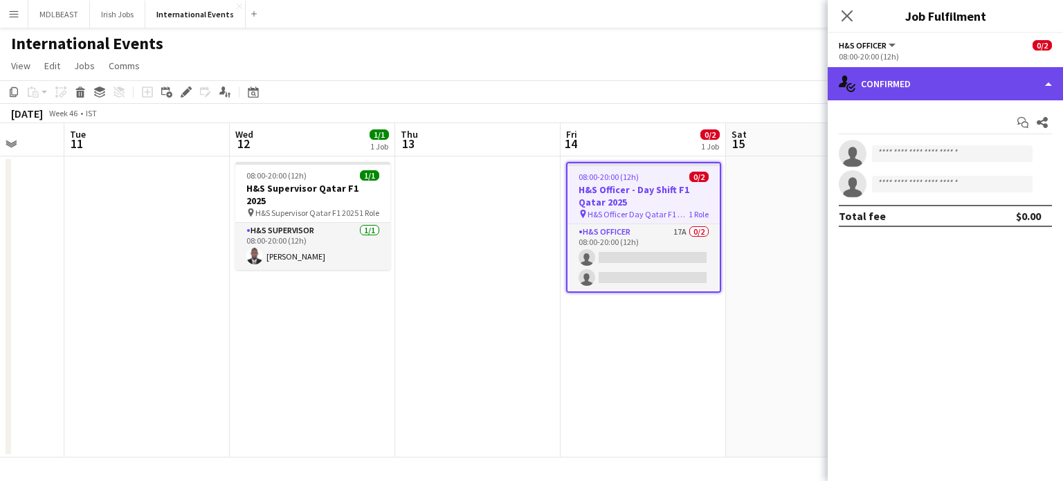
click at [1012, 79] on div "single-neutral-actions-check-2 Confirmed" at bounding box center [944, 83] width 235 height 33
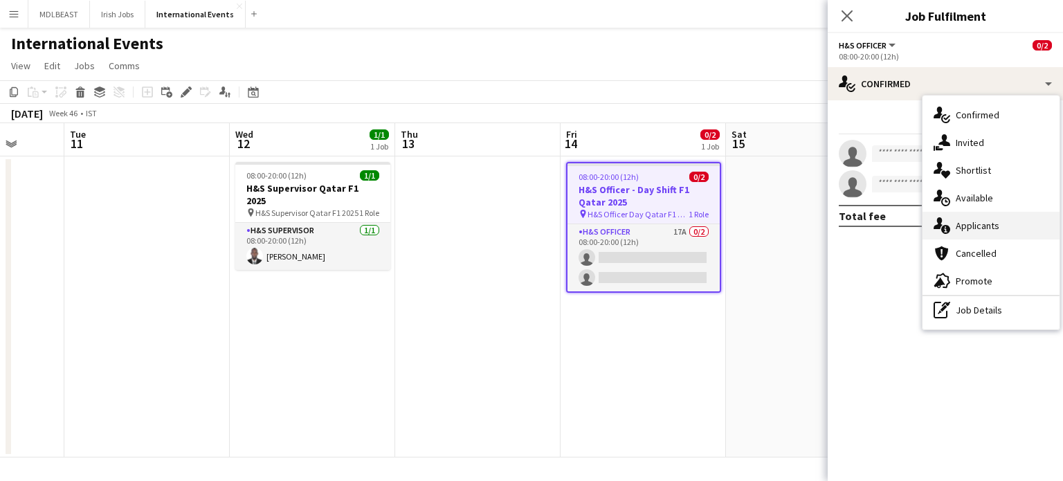
click at [990, 221] on span "Applicants" at bounding box center [977, 225] width 44 height 12
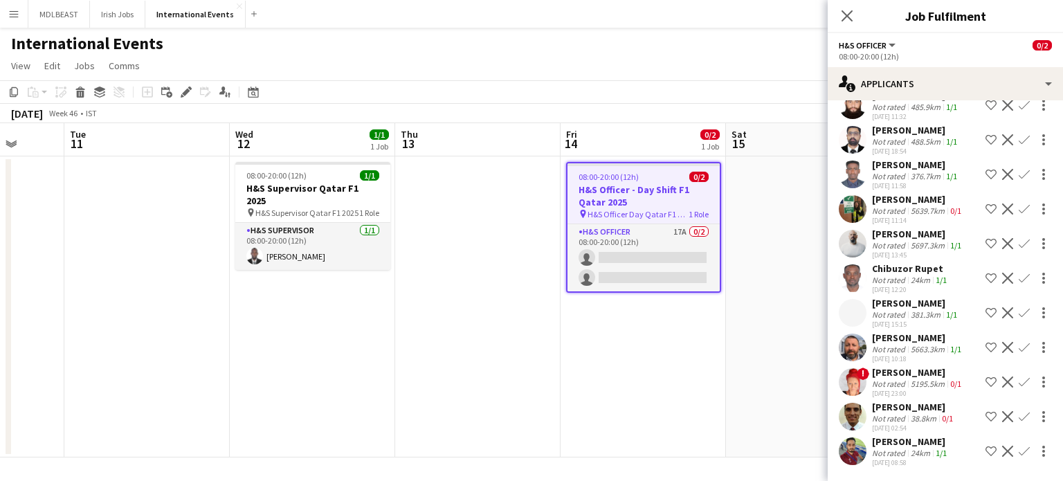
scroll to position [409, 0]
click at [892, 366] on div "[PERSON_NAME]" at bounding box center [918, 372] width 92 height 12
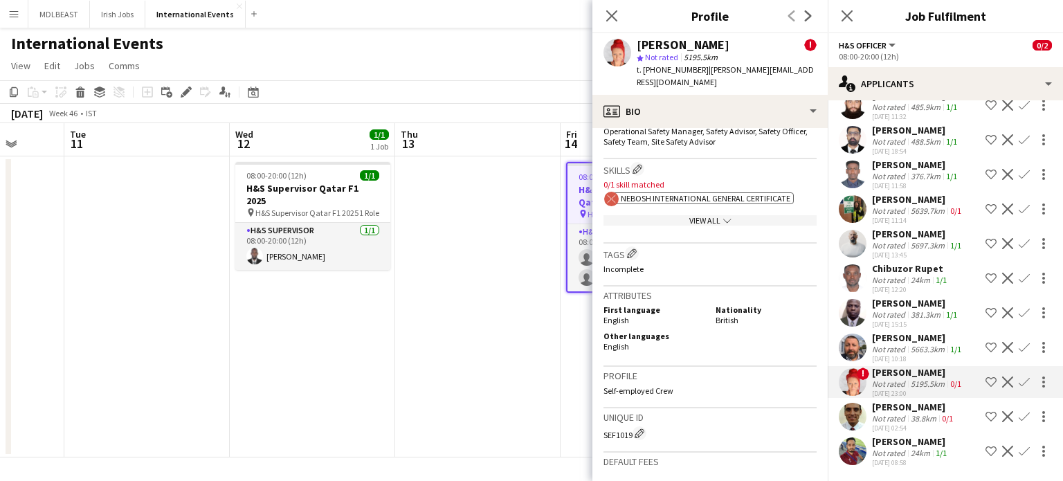
scroll to position [843, 0]
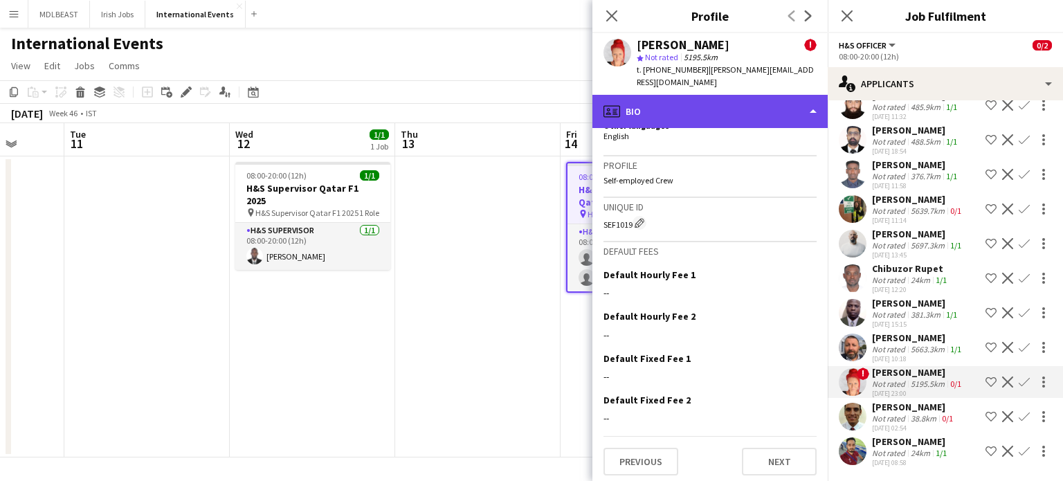
click at [791, 95] on div "profile Bio" at bounding box center [709, 111] width 235 height 33
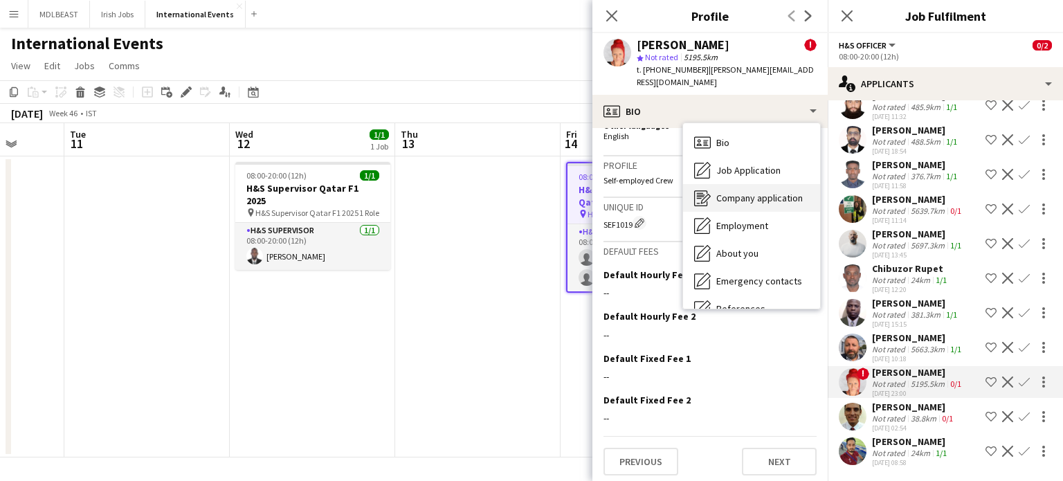
click at [780, 184] on div "Company application Company application" at bounding box center [751, 198] width 137 height 28
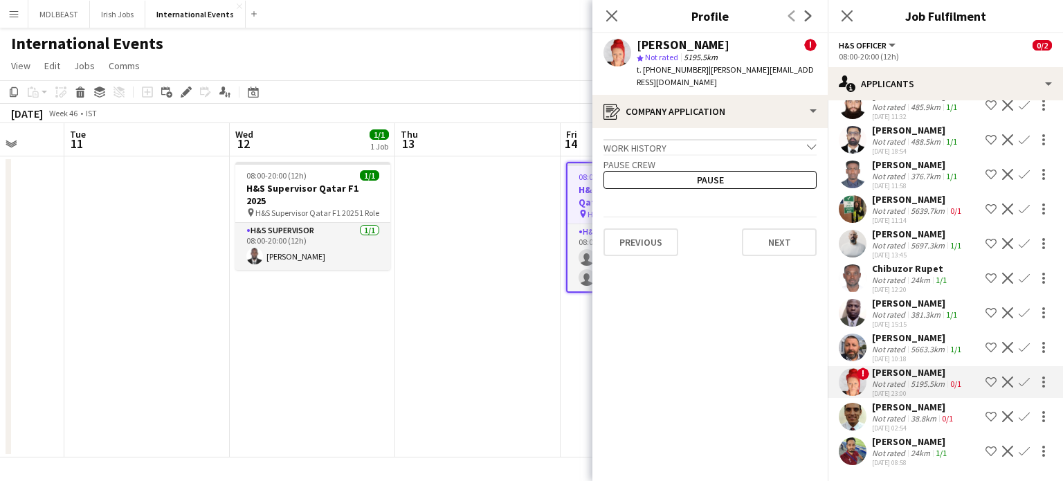
click at [931, 366] on div "[PERSON_NAME]" at bounding box center [918, 372] width 92 height 12
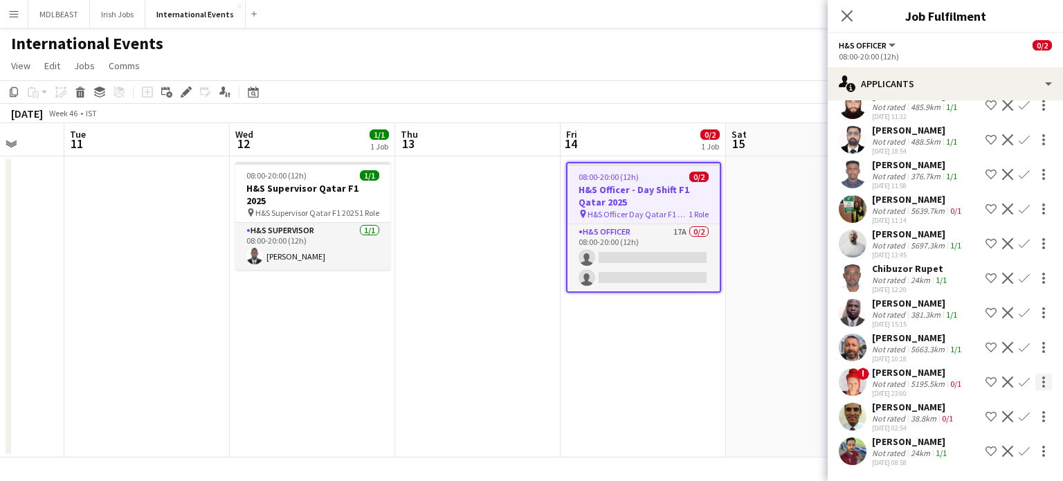
click at [1036, 374] on div at bounding box center [1043, 382] width 17 height 17
click at [903, 367] on div at bounding box center [531, 240] width 1063 height 481
click at [898, 371] on div "[PERSON_NAME]" at bounding box center [918, 372] width 92 height 12
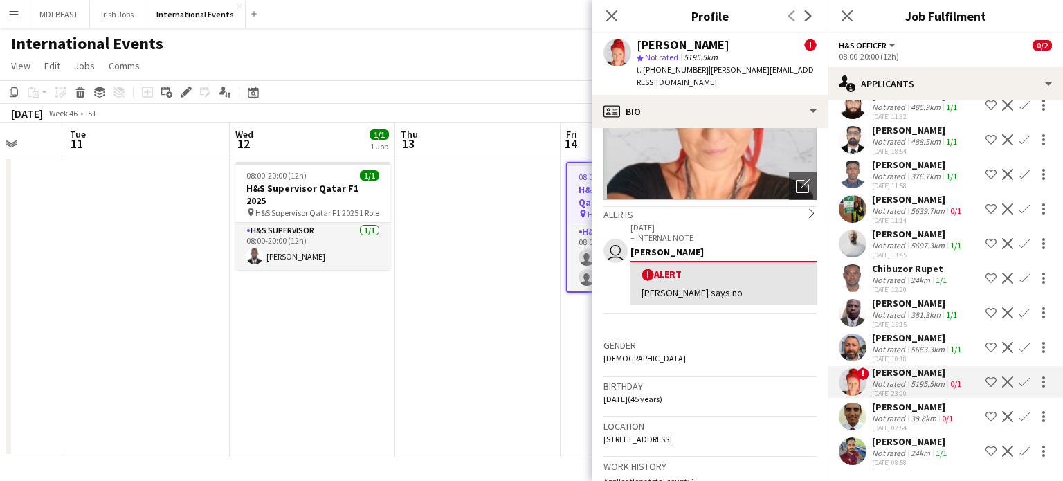
scroll to position [0, 0]
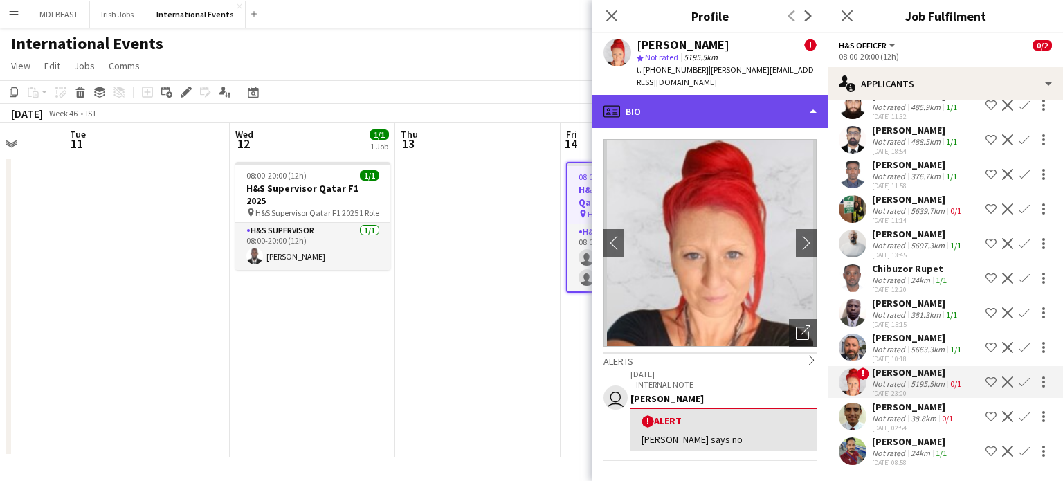
click at [779, 95] on div "profile Bio" at bounding box center [709, 111] width 235 height 33
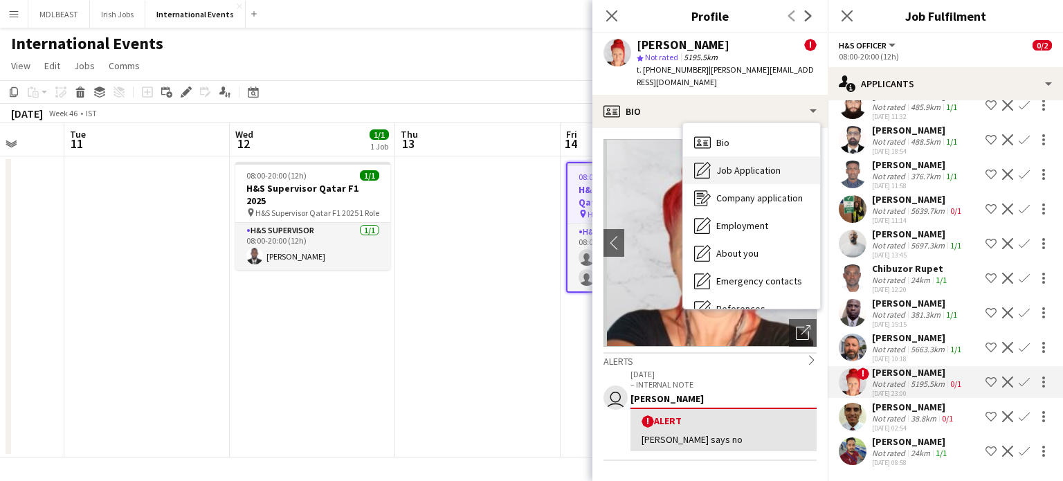
click at [767, 156] on div "Job Application Job Application" at bounding box center [751, 170] width 137 height 28
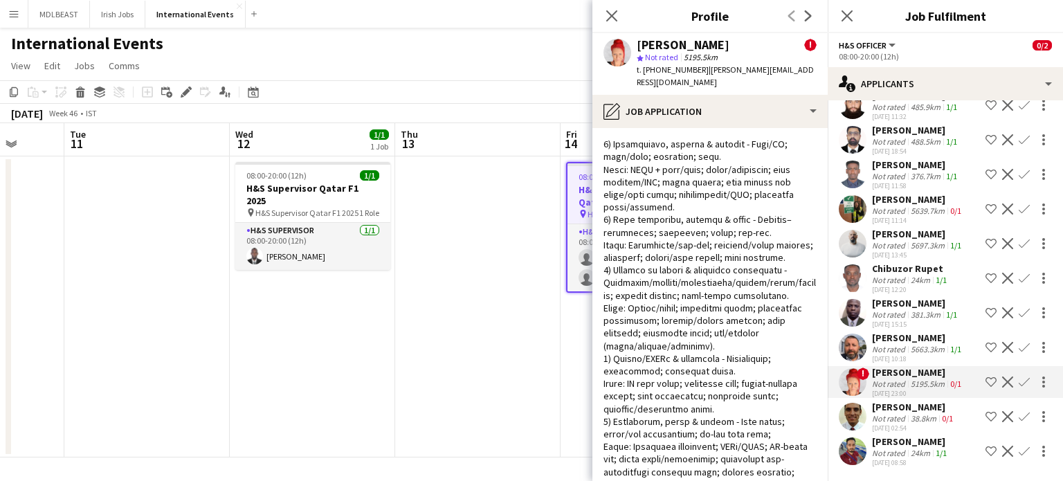
scroll to position [26, 0]
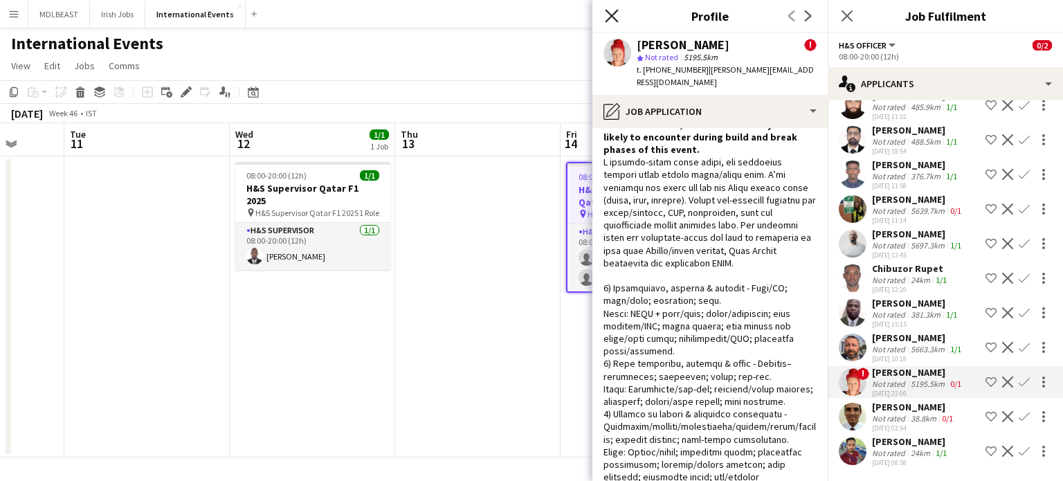
click at [612, 17] on icon at bounding box center [611, 15] width 13 height 13
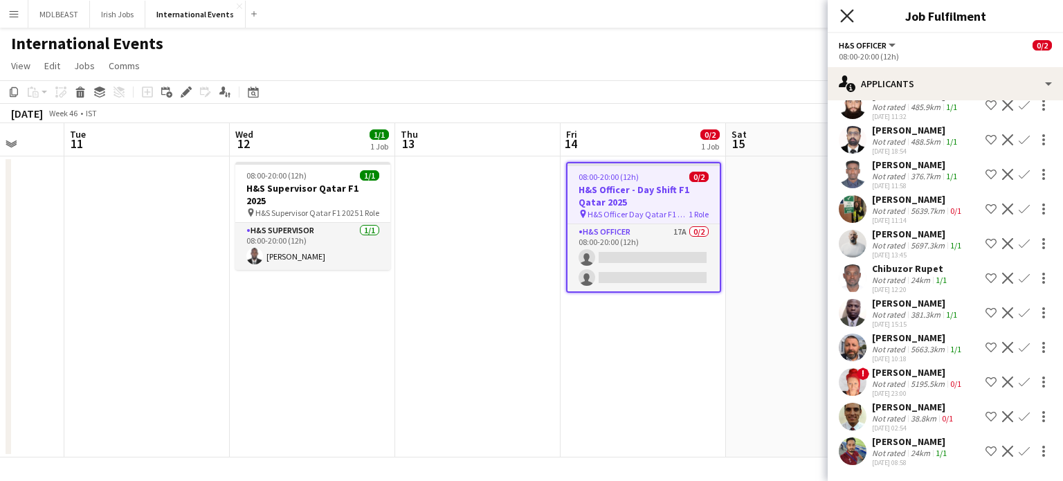
click at [842, 13] on icon "Close pop-in" at bounding box center [846, 15] width 13 height 13
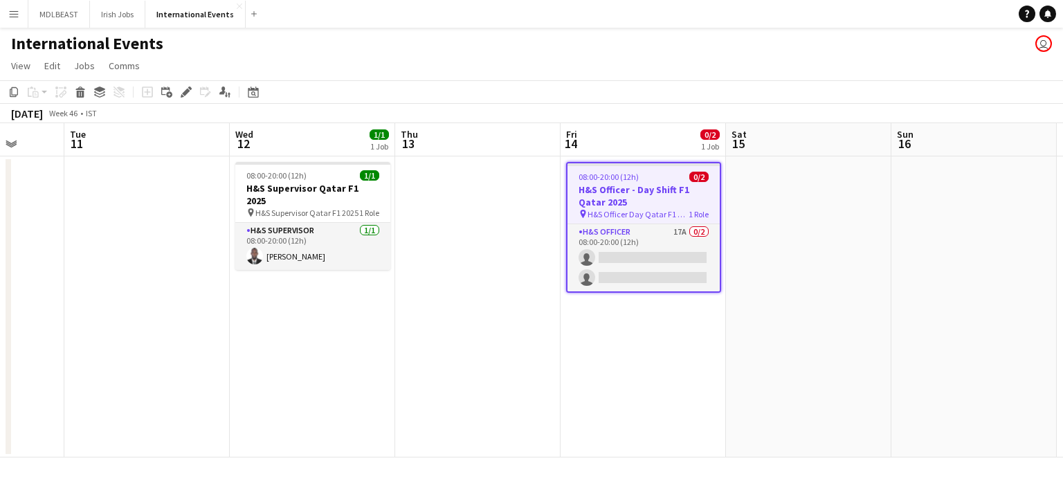
click at [7, 8] on button "Menu" at bounding box center [14, 14] width 28 height 28
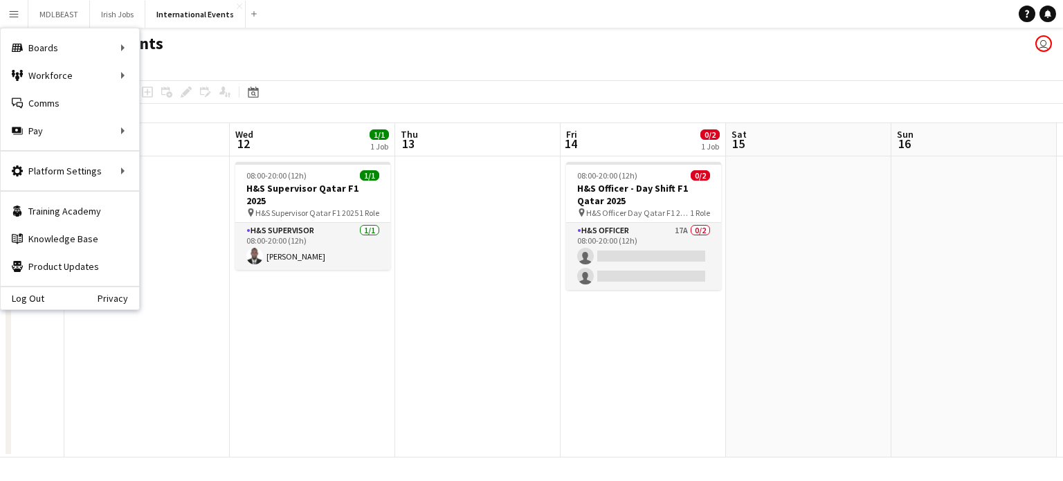
click at [464, 43] on div "International Events user" at bounding box center [531, 41] width 1063 height 26
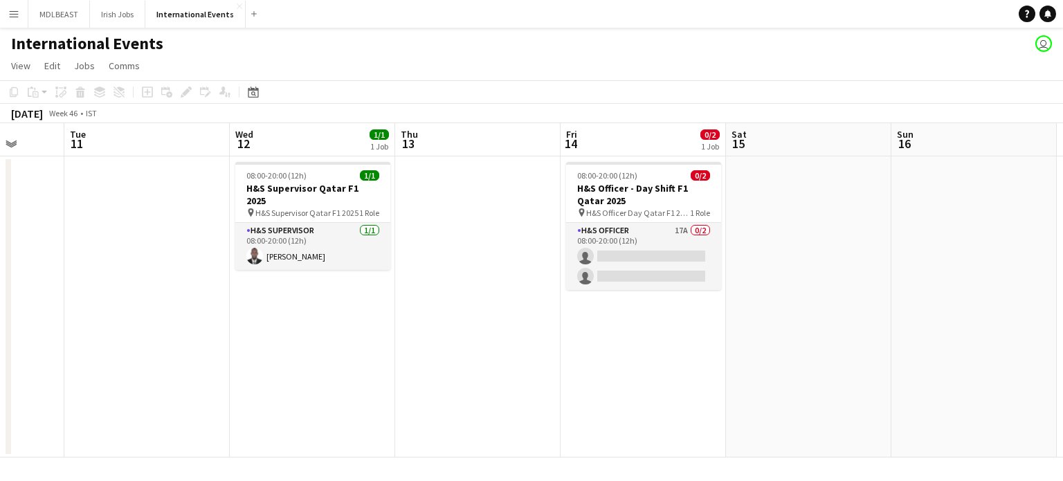
click at [19, 12] on app-icon "Menu" at bounding box center [13, 13] width 11 height 11
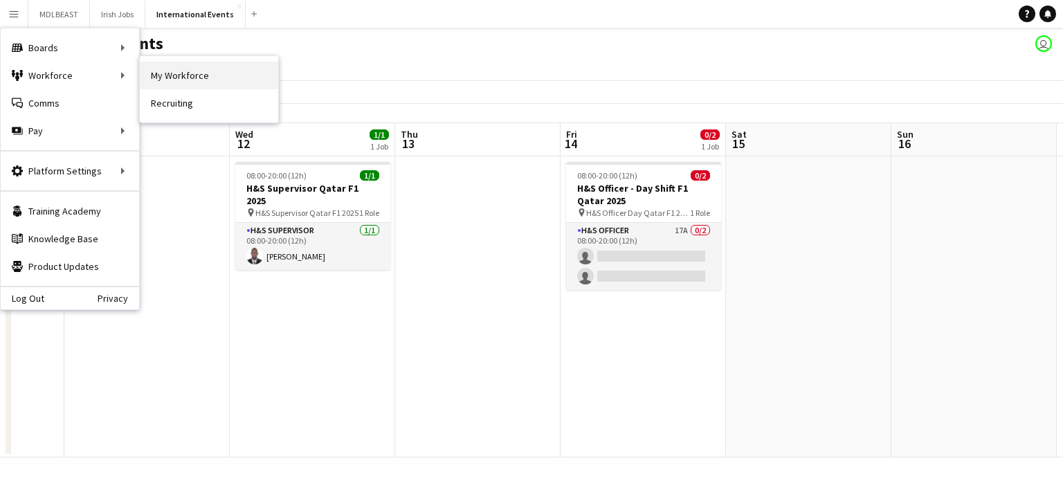
click at [191, 78] on link "My Workforce" at bounding box center [209, 76] width 138 height 28
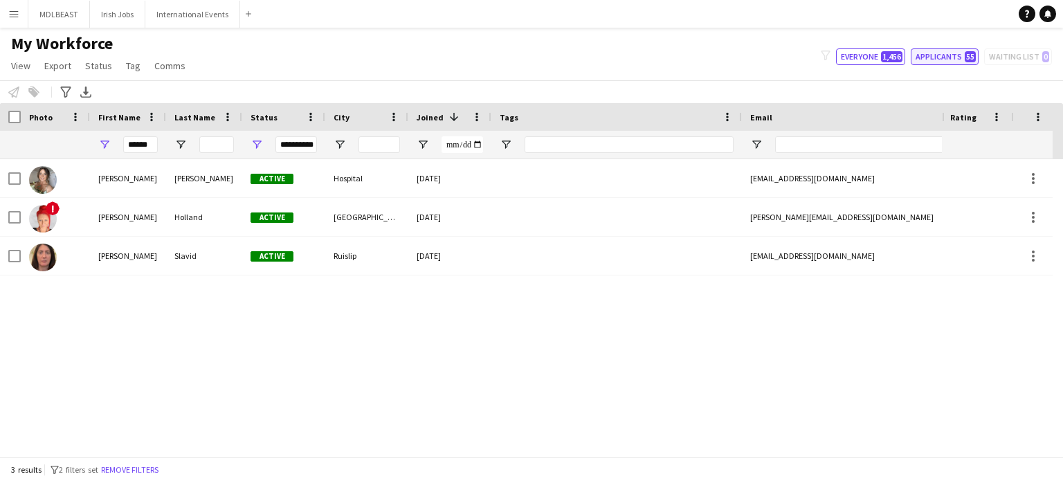
click at [953, 55] on button "Applicants 55" at bounding box center [944, 56] width 68 height 17
type input "**********"
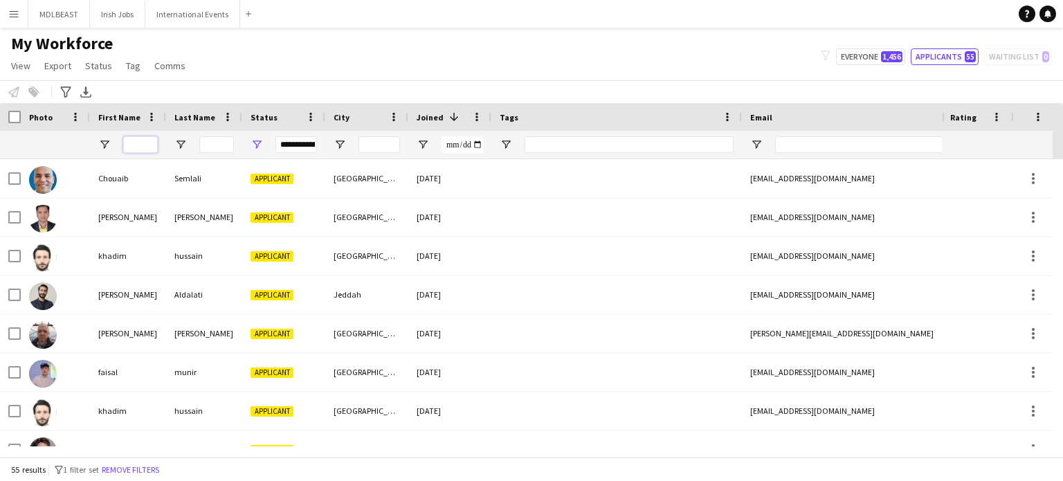
click at [133, 145] on input "First Name Filter Input" at bounding box center [140, 144] width 35 height 17
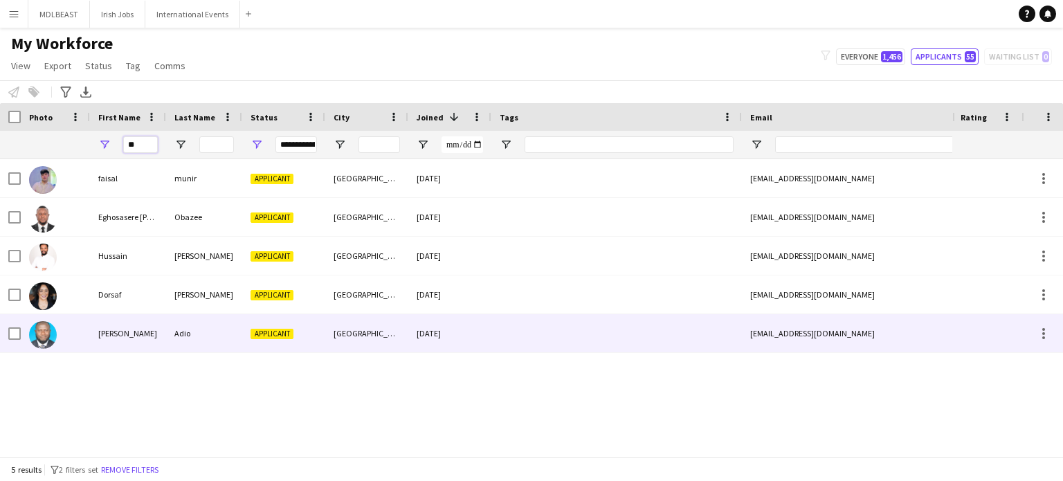
type input "**"
click at [520, 327] on div at bounding box center [616, 333] width 250 height 38
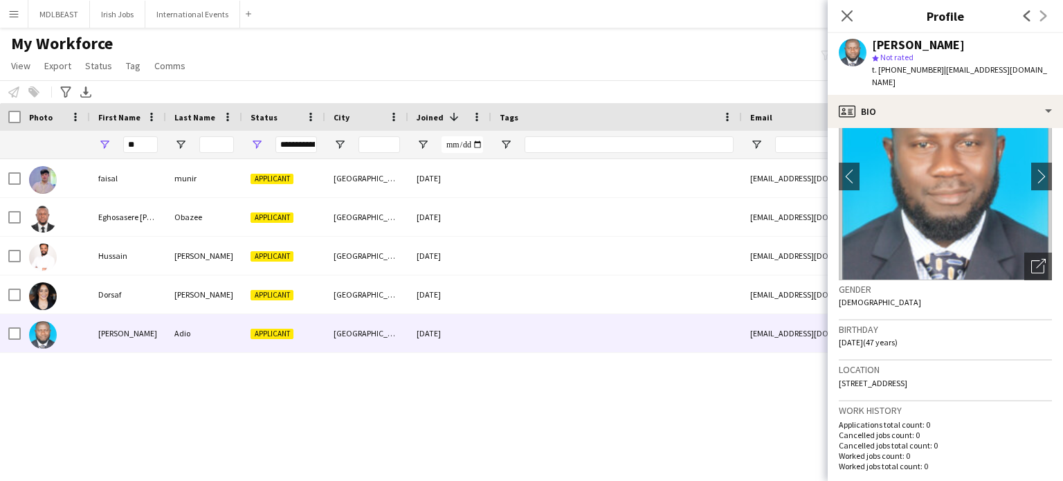
scroll to position [77, 0]
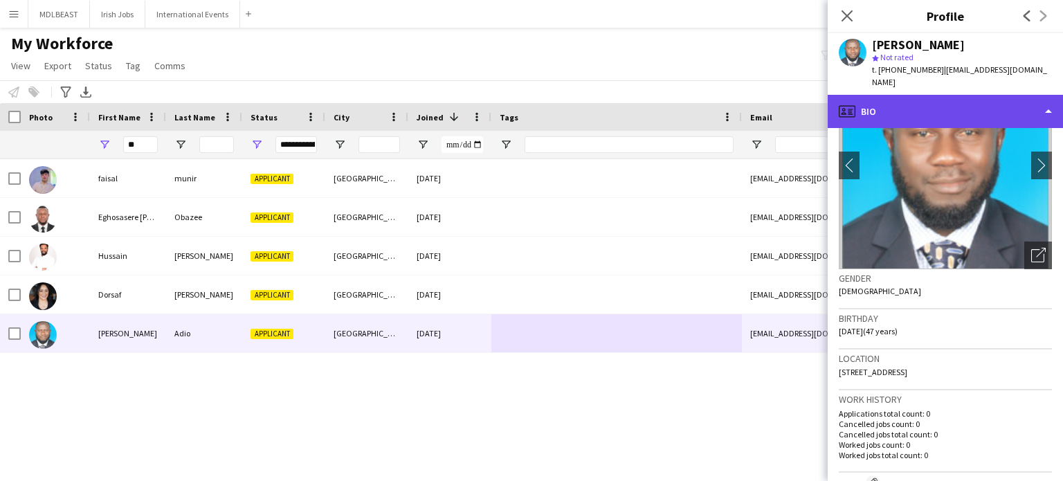
click at [1035, 95] on div "profile Bio" at bounding box center [944, 111] width 235 height 33
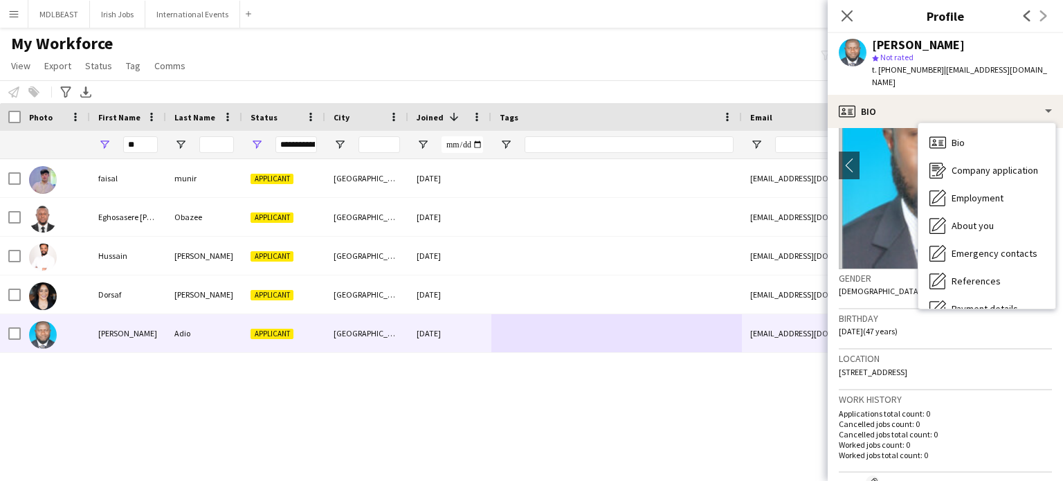
click at [898, 323] on div "Birthday [DEMOGRAPHIC_DATA] (47 years)" at bounding box center [945, 329] width 213 height 40
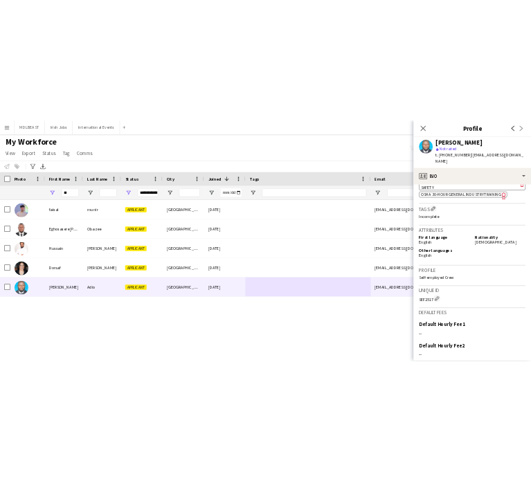
scroll to position [689, 0]
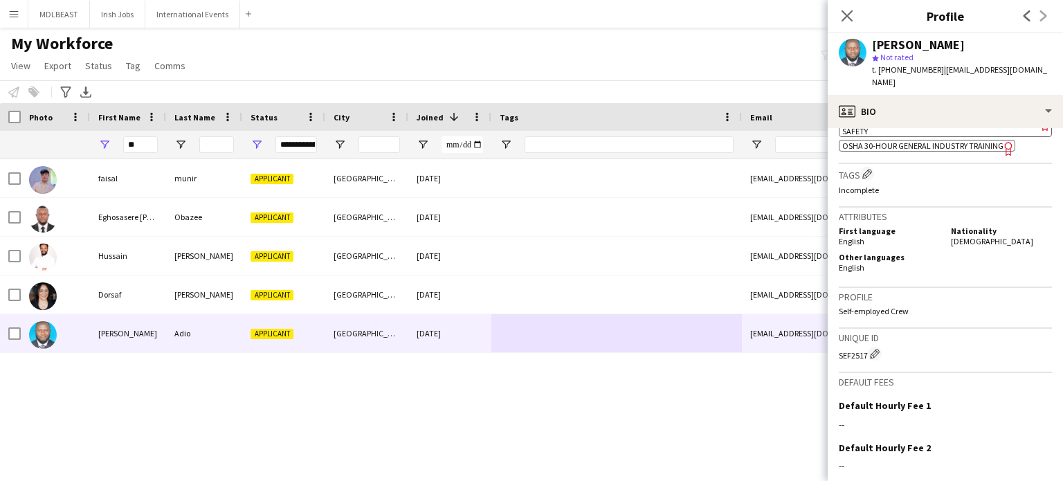
click at [886, 111] on span "NEBOSH International General Certificate" at bounding box center [927, 106] width 170 height 10
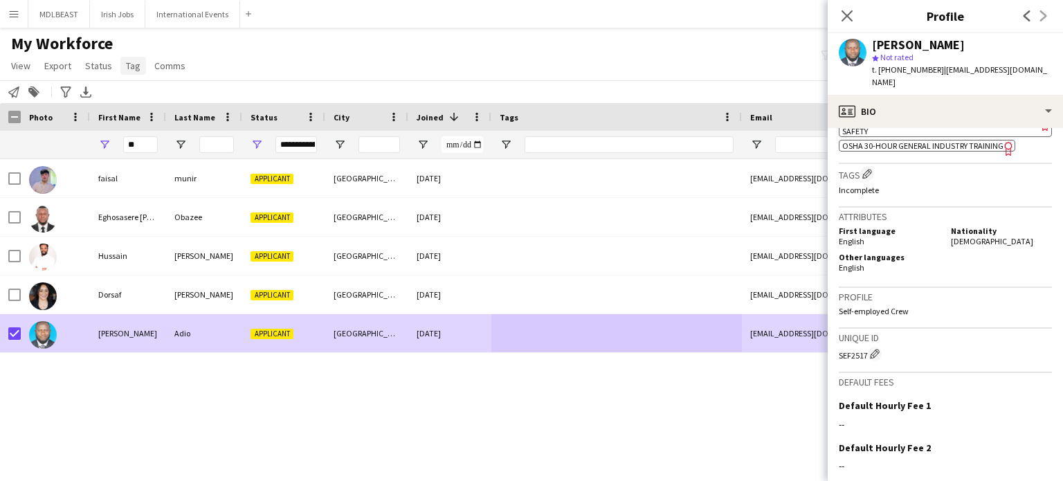
click at [127, 66] on span "Tag" at bounding box center [133, 65] width 15 height 12
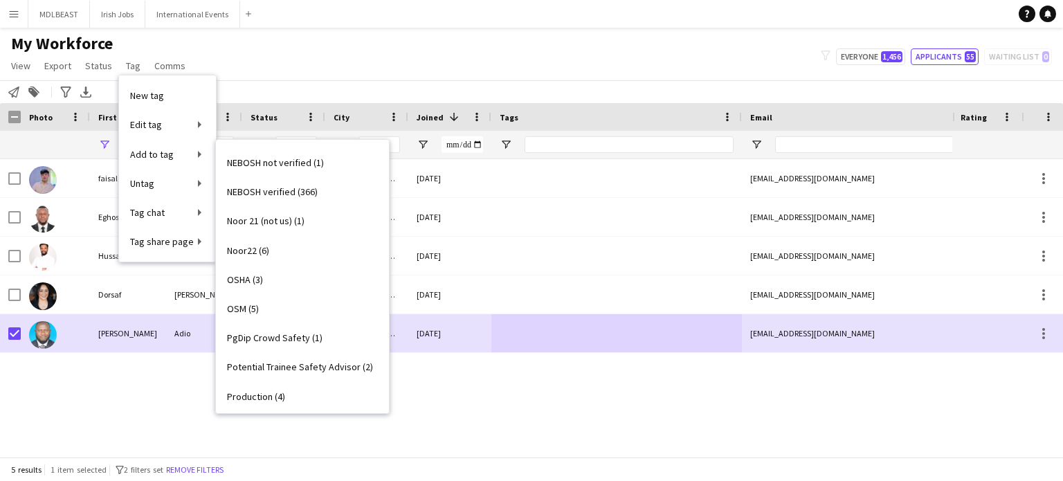
scroll to position [1954, 0]
click at [264, 183] on link "NEBOSH verified (366)" at bounding box center [302, 191] width 173 height 29
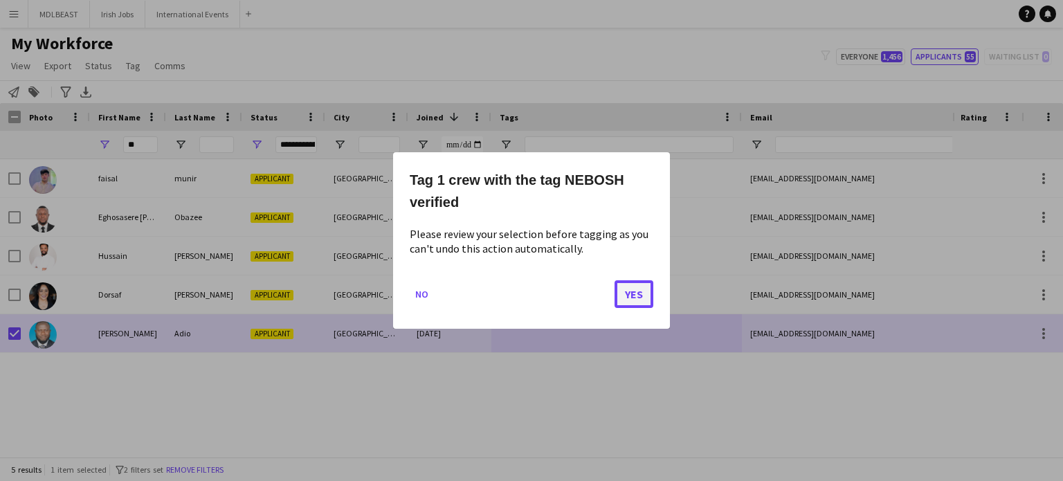
click at [627, 295] on button "Yes" at bounding box center [633, 294] width 39 height 28
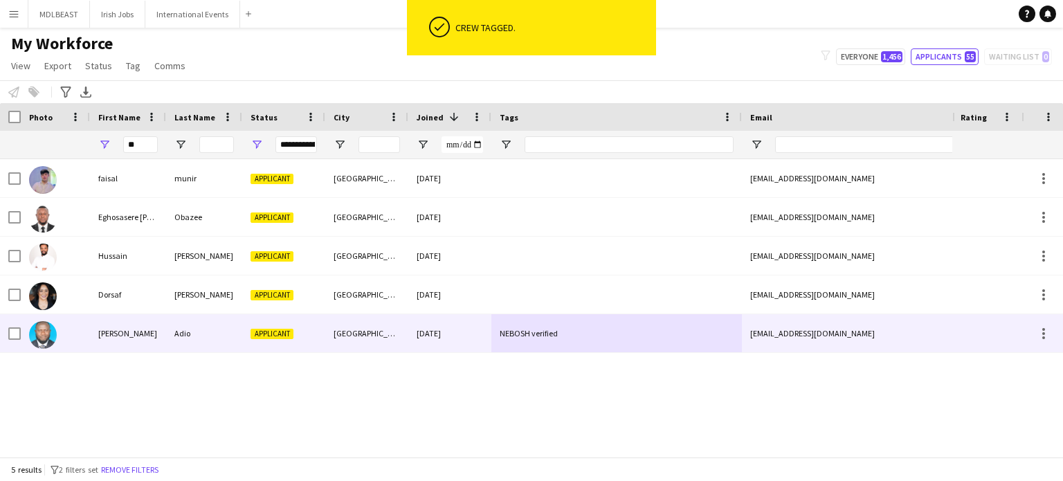
click at [562, 334] on div "NEBOSH verified" at bounding box center [616, 333] width 250 height 38
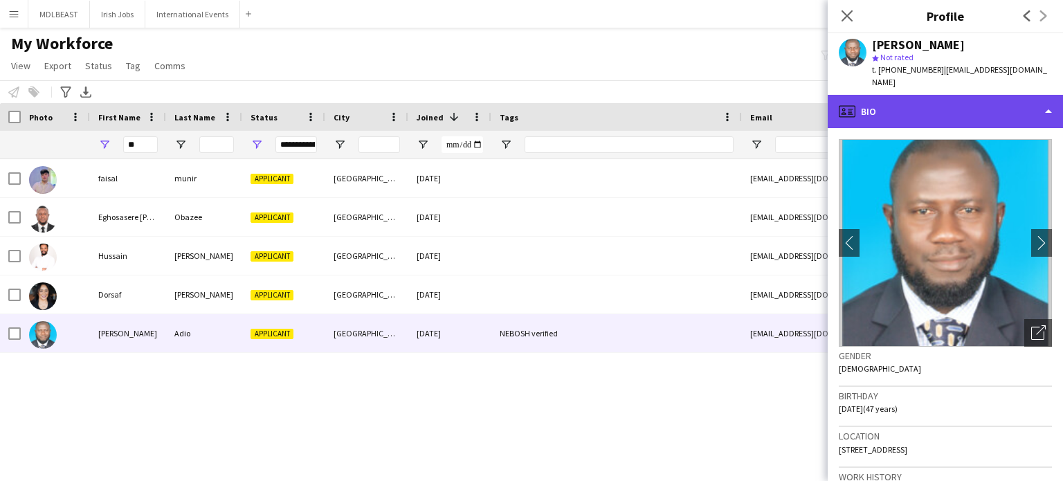
click at [989, 99] on div "profile Bio" at bounding box center [944, 111] width 235 height 33
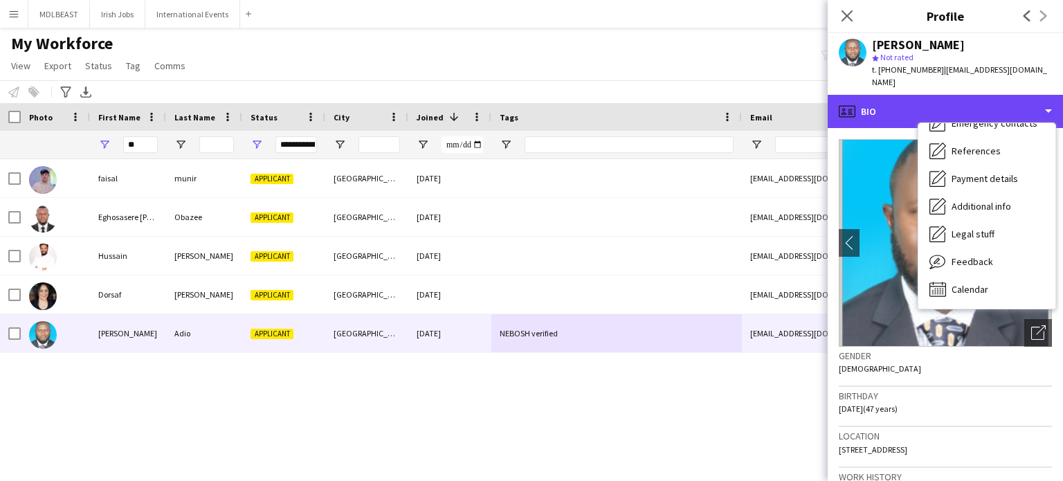
scroll to position [0, 0]
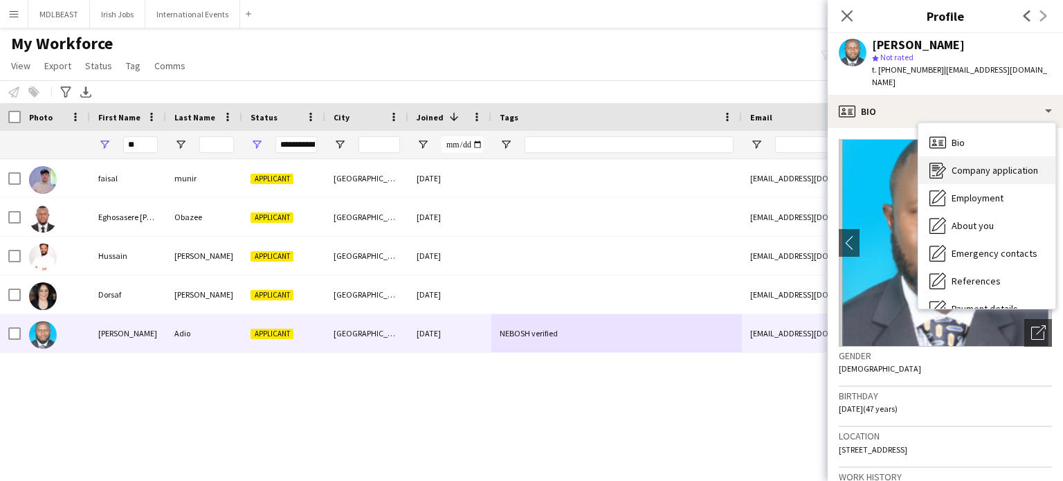
click at [969, 164] on span "Company application" at bounding box center [994, 170] width 86 height 12
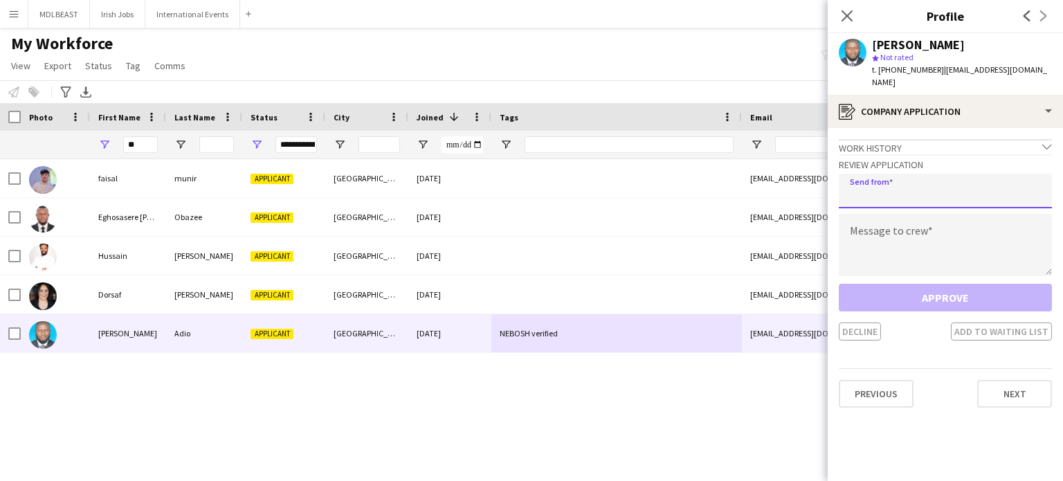
click at [922, 174] on input "email" at bounding box center [945, 191] width 213 height 35
type input "**********"
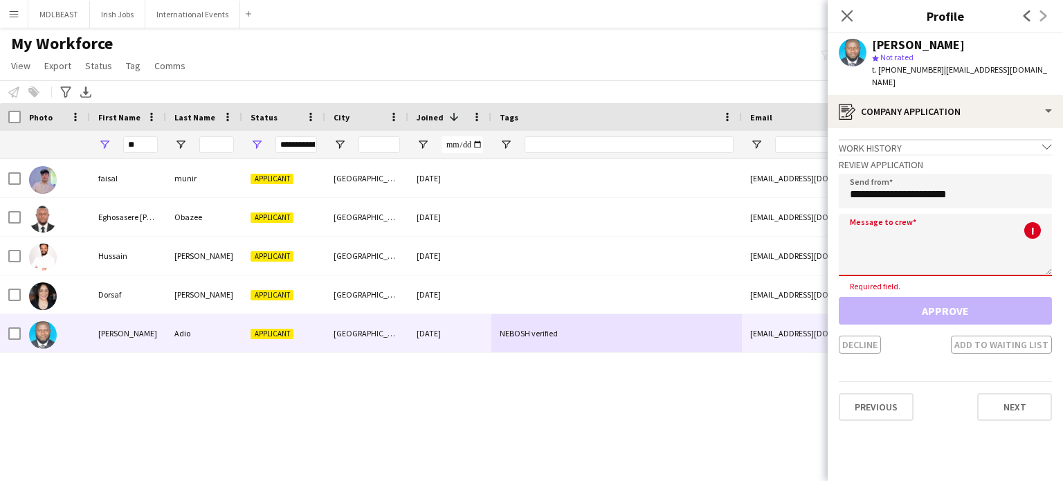
click at [894, 226] on textarea at bounding box center [945, 245] width 213 height 62
paste textarea "**********"
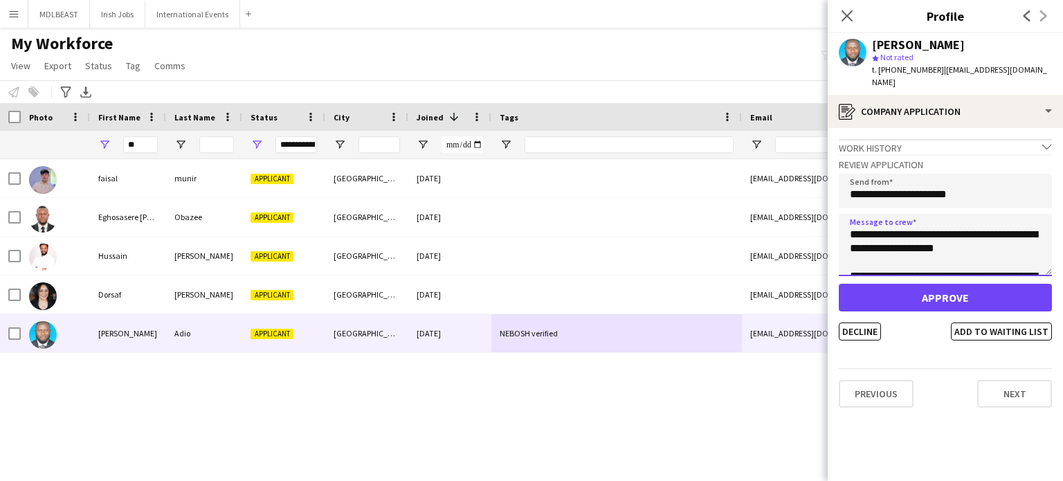
scroll to position [230, 0]
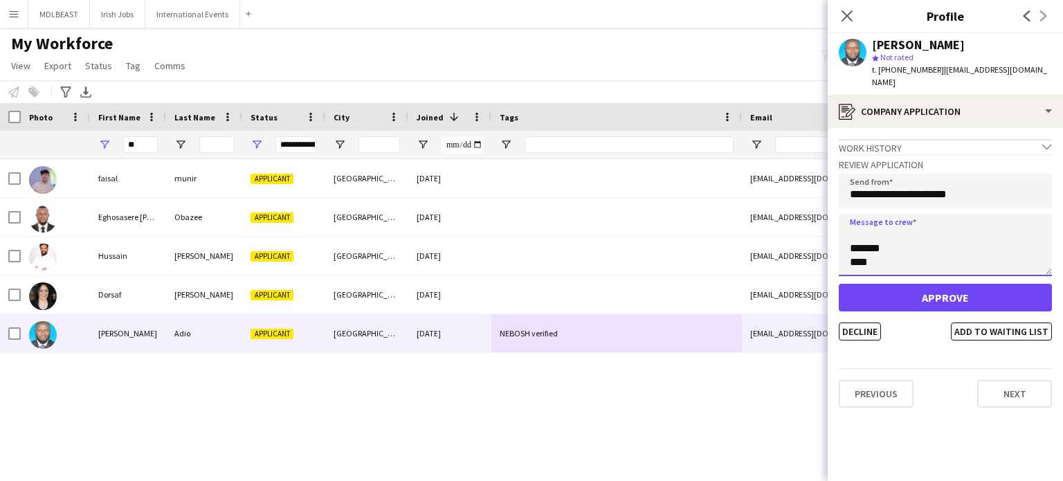
type textarea "**********"
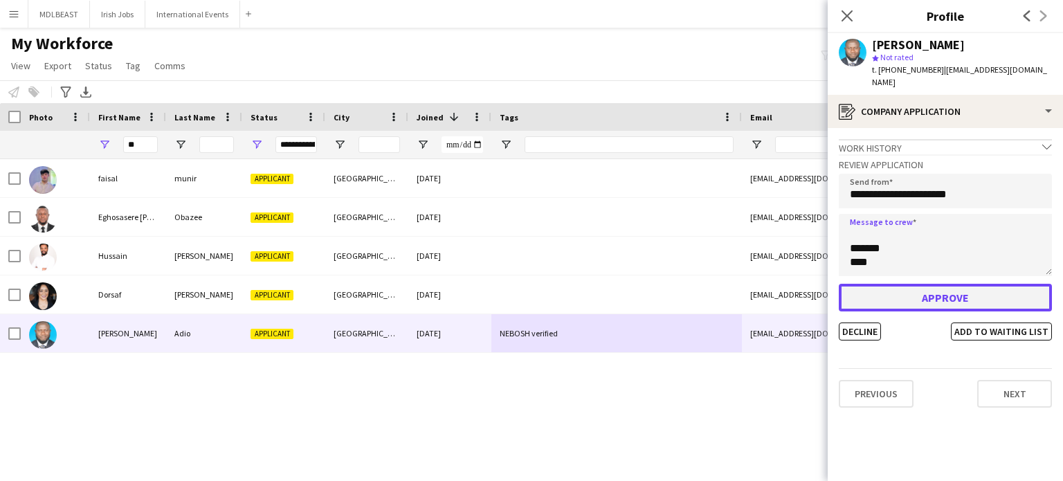
click at [942, 284] on button "Approve" at bounding box center [945, 298] width 213 height 28
